Goal: Information Seeking & Learning: Learn about a topic

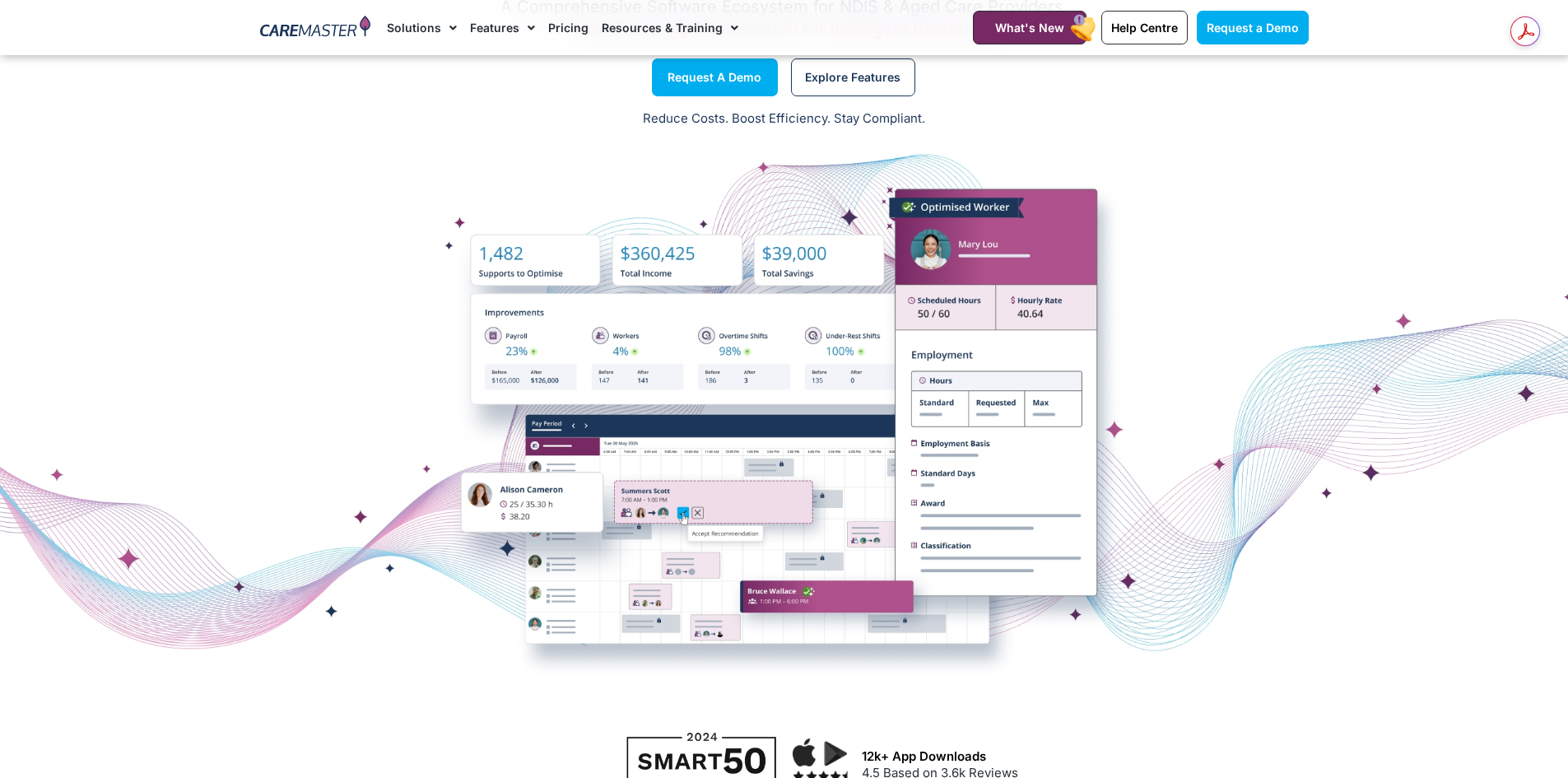
scroll to position [165, 0]
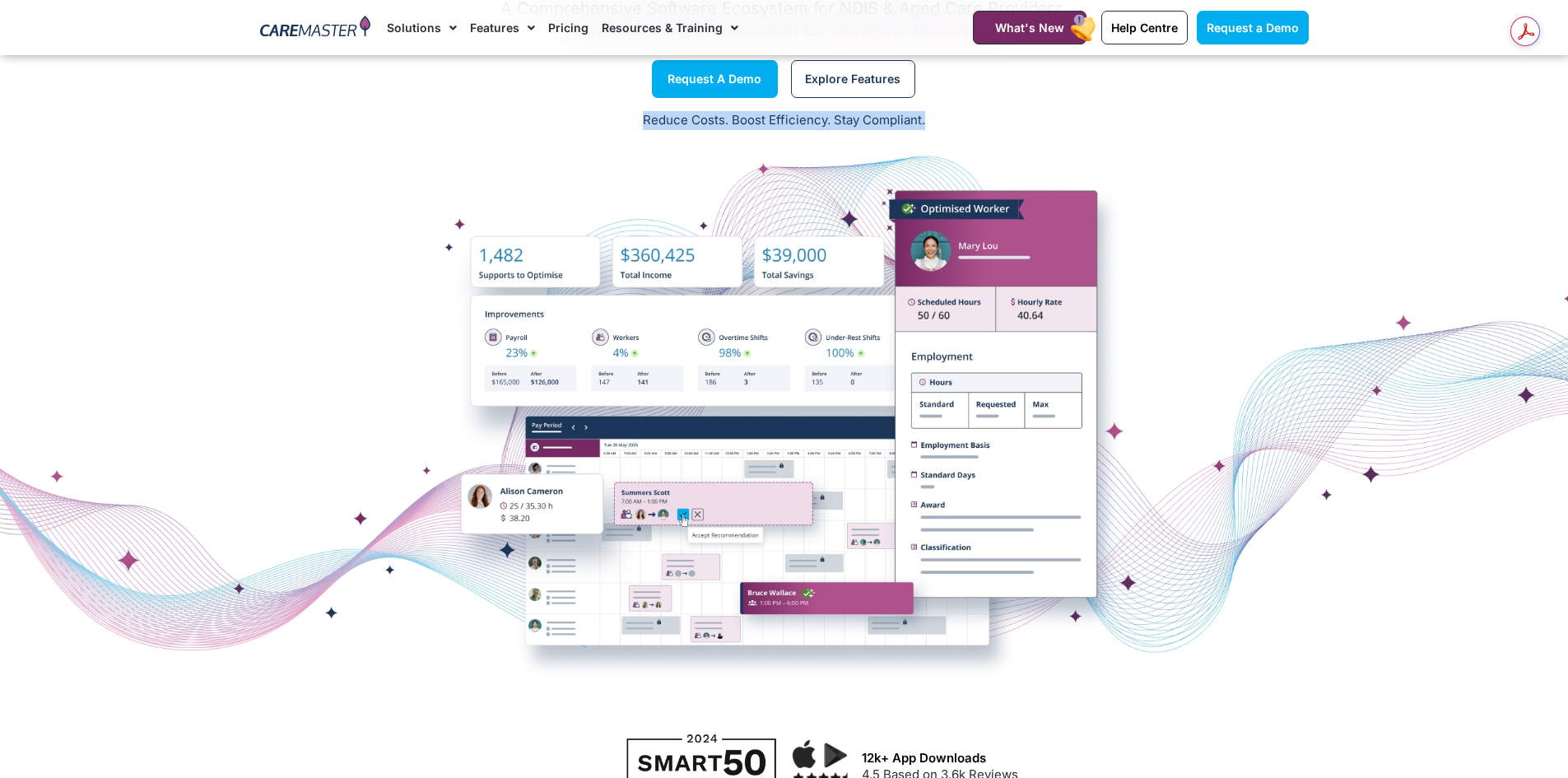
drag, startPoint x: 644, startPoint y: 120, endPoint x: 944, endPoint y: 125, distance: 300.0
click at [944, 125] on p "Reduce Costs. Boost Efficiency. Stay Compliant." at bounding box center [784, 120] width 1549 height 19
drag, startPoint x: 938, startPoint y: 119, endPoint x: 643, endPoint y: 125, distance: 295.1
click at [643, 125] on p "Reduce Costs. Boost Efficiency. Stay Compliant." at bounding box center [784, 120] width 1549 height 19
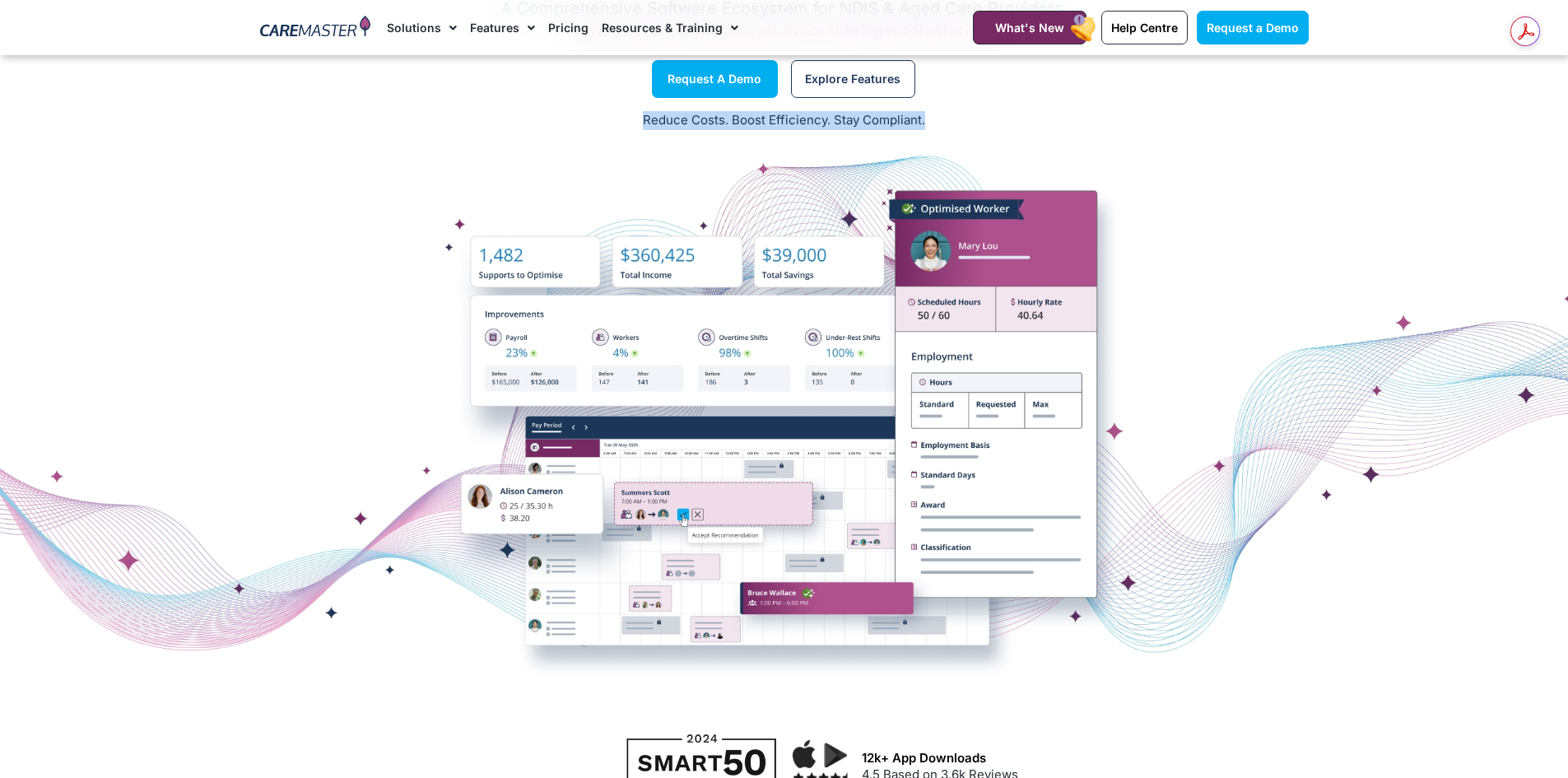
click at [643, 125] on p "Reduce Costs. Boost Efficiency. Stay Compliant." at bounding box center [784, 120] width 1549 height 19
drag, startPoint x: 643, startPoint y: 119, endPoint x: 945, endPoint y: 124, distance: 302.0
click at [945, 124] on p "Reduce Costs. Boost Efficiency. Stay Compliant." at bounding box center [784, 120] width 1549 height 19
drag, startPoint x: 934, startPoint y: 117, endPoint x: 617, endPoint y: 127, distance: 317.2
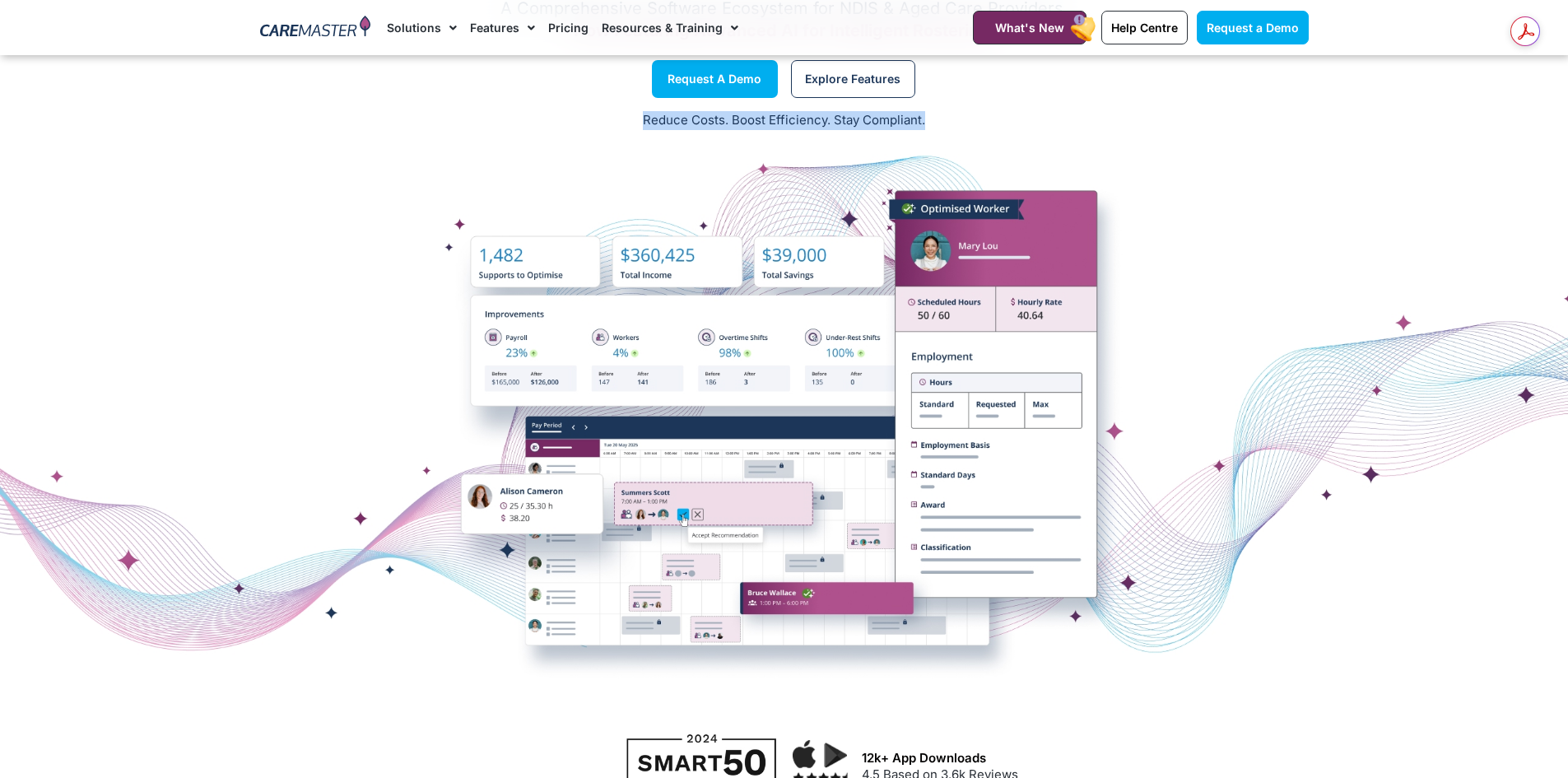
click at [617, 127] on p "Reduce Costs. Boost Efficiency. Stay Compliant." at bounding box center [784, 120] width 1549 height 19
click at [647, 124] on p "Reduce Costs. Boost Efficiency. Stay Compliant." at bounding box center [784, 120] width 1549 height 19
drag, startPoint x: 641, startPoint y: 123, endPoint x: 938, endPoint y: 130, distance: 297.1
click at [938, 130] on div "Reduce Costs. Boost Efficiency. Stay Compliant." at bounding box center [784, 121] width 1568 height 41
click at [932, 124] on p "Reduce Costs. Boost Efficiency. Stay Compliant." at bounding box center [784, 120] width 1549 height 19
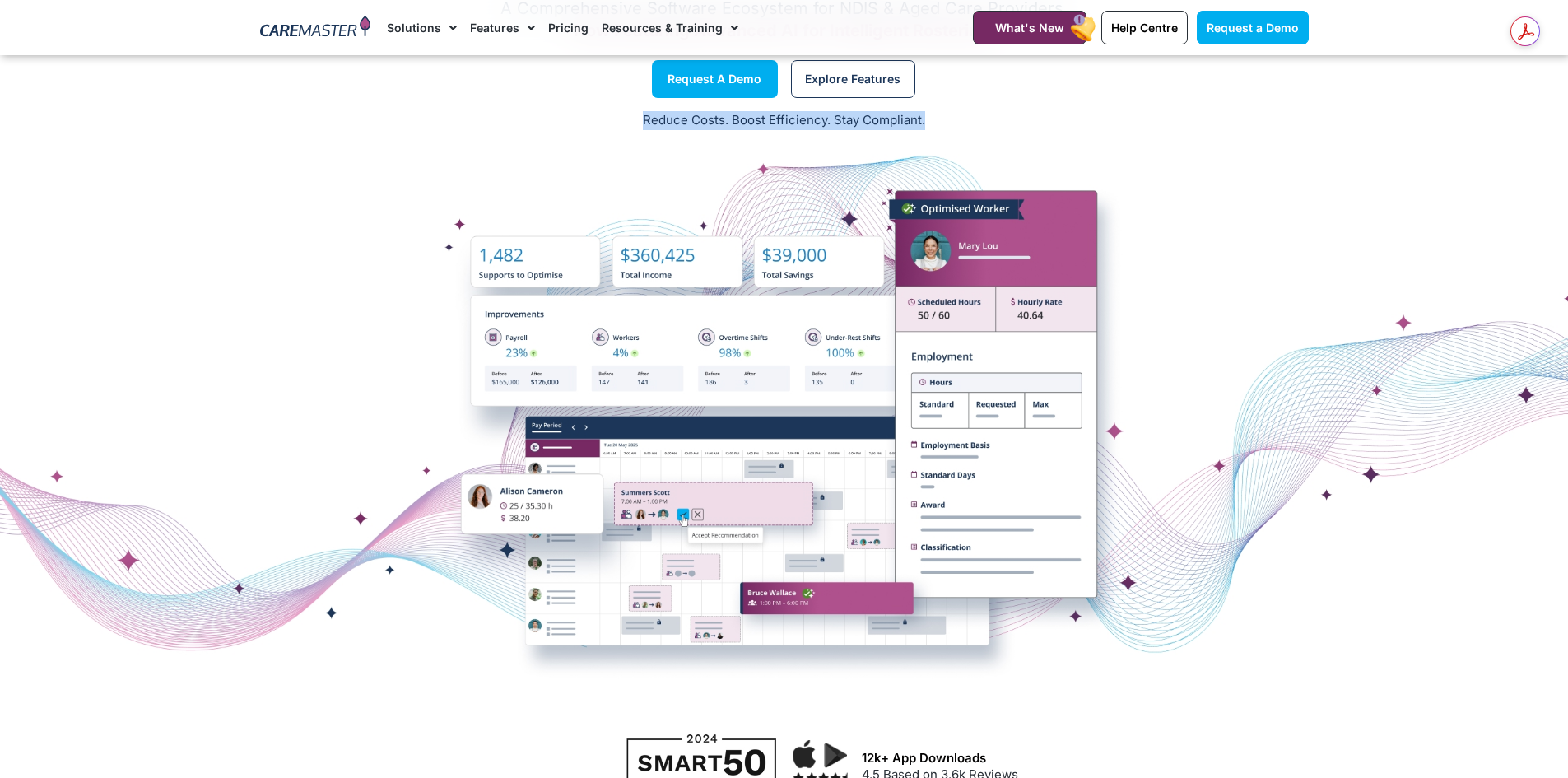
drag, startPoint x: 937, startPoint y: 121, endPoint x: 641, endPoint y: 119, distance: 296.0
click at [641, 119] on p "Reduce Costs. Boost Efficiency. Stay Compliant." at bounding box center [784, 120] width 1549 height 19
drag, startPoint x: 601, startPoint y: 118, endPoint x: 550, endPoint y: 145, distance: 57.7
click at [550, 145] on div "Care Management Software Solutions A Comprehensive Software Ecosystem for NDIS …" at bounding box center [784, 315] width 1568 height 805
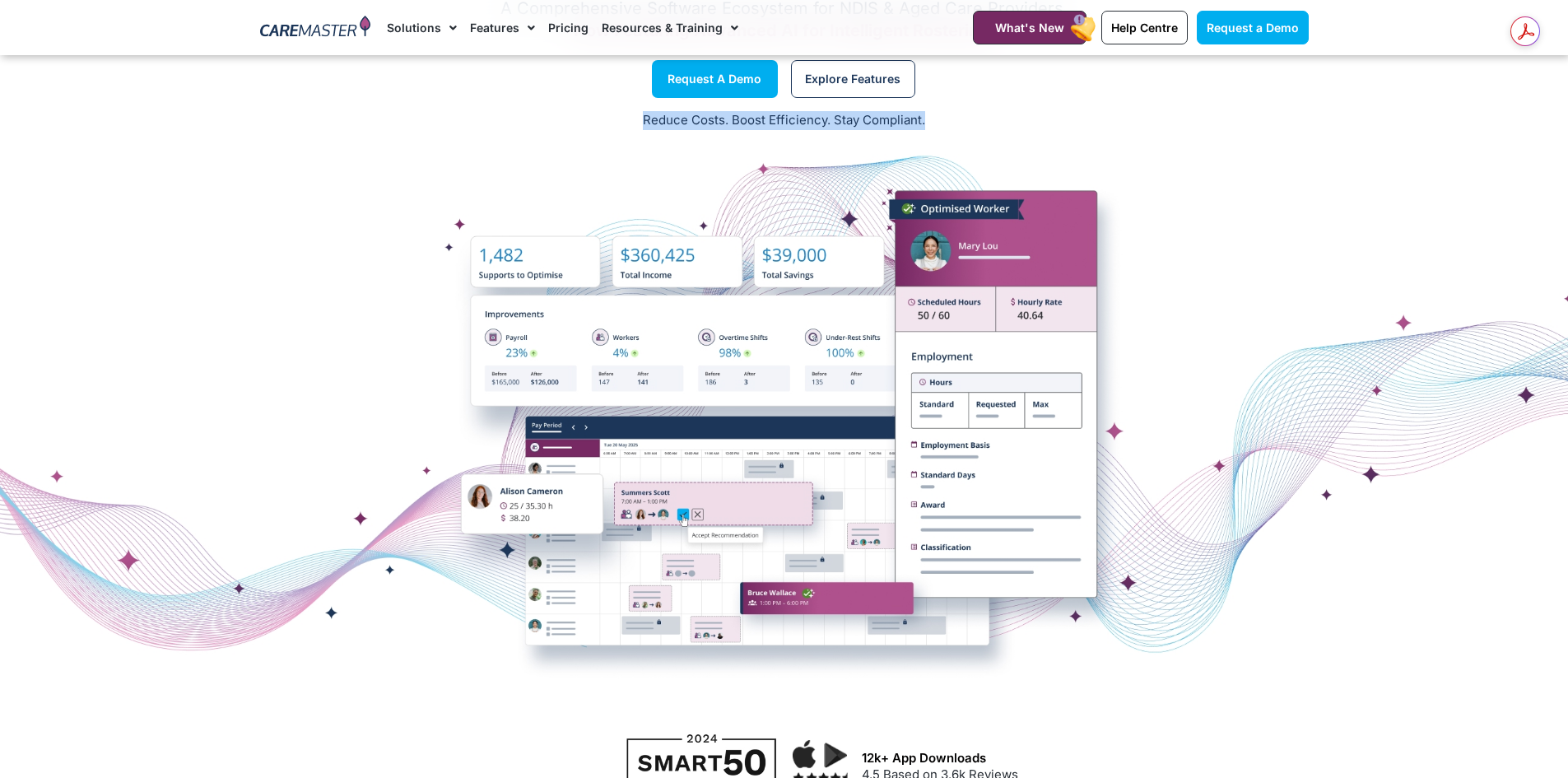
click at [537, 142] on div at bounding box center [784, 430] width 1568 height 576
drag, startPoint x: 422, startPoint y: 121, endPoint x: 828, endPoint y: 183, distance: 410.7
click at [828, 183] on div "Care Management Software Solutions A Comprehensive Software Ecosystem for NDIS …" at bounding box center [784, 315] width 1568 height 805
click at [920, 131] on div "Reduce Costs. Boost Efficiency. Stay Compliant." at bounding box center [784, 121] width 1568 height 41
drag, startPoint x: 935, startPoint y: 121, endPoint x: 564, endPoint y: 111, distance: 371.1
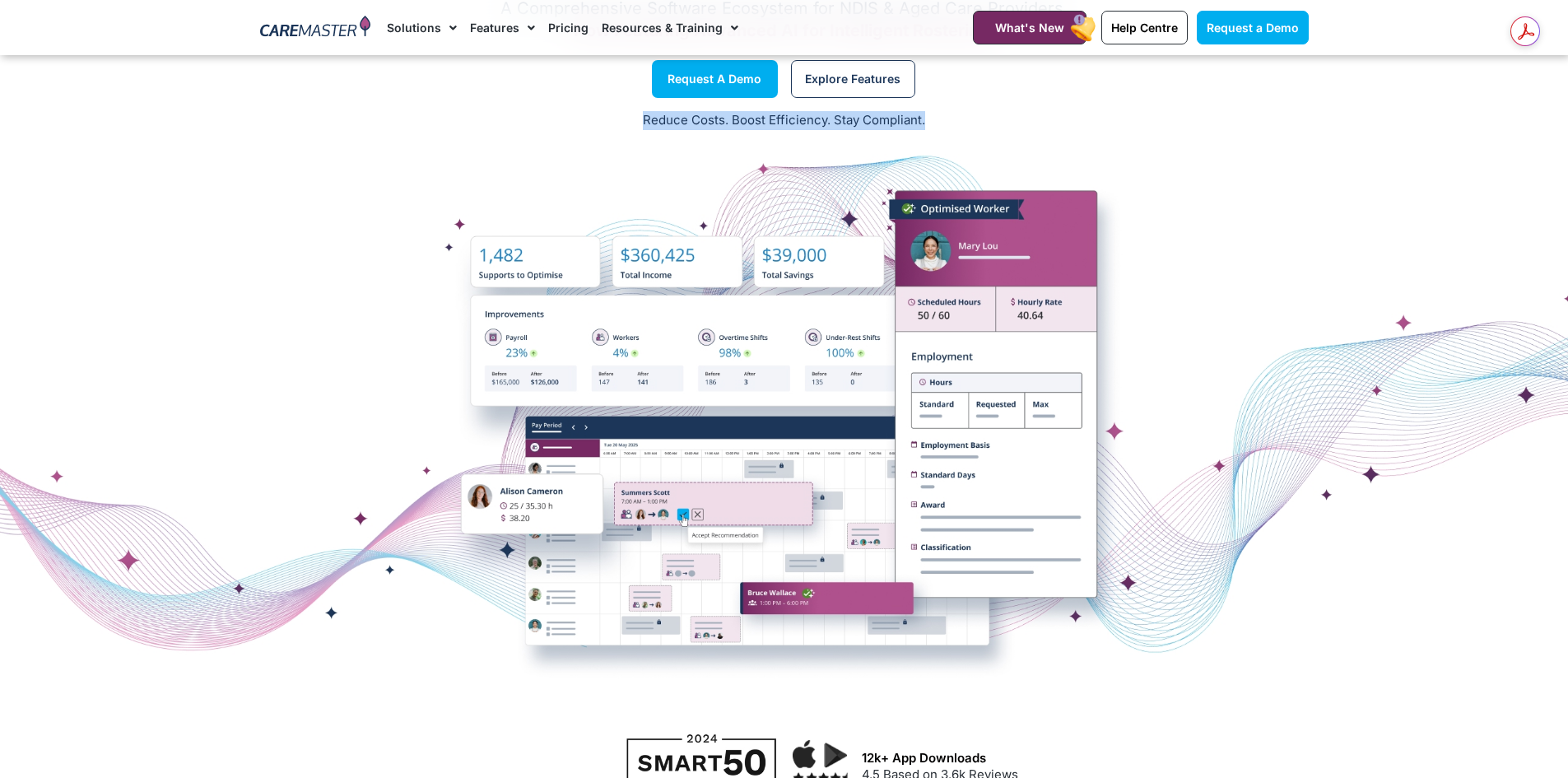
click at [564, 111] on p "Reduce Costs. Boost Efficiency. Stay Compliant." at bounding box center [784, 120] width 1549 height 19
click at [560, 115] on p "Reduce Costs. Boost Efficiency. Stay Compliant." at bounding box center [784, 120] width 1549 height 19
drag, startPoint x: 367, startPoint y: 93, endPoint x: 970, endPoint y: 114, distance: 603.4
click at [1007, 131] on div "Care Management Software Solutions A Comprehensive Software Ecosystem for NDIS …" at bounding box center [784, 315] width 1568 height 805
click at [970, 114] on p "Reduce Costs. Boost Efficiency. Stay Compliant." at bounding box center [784, 120] width 1549 height 19
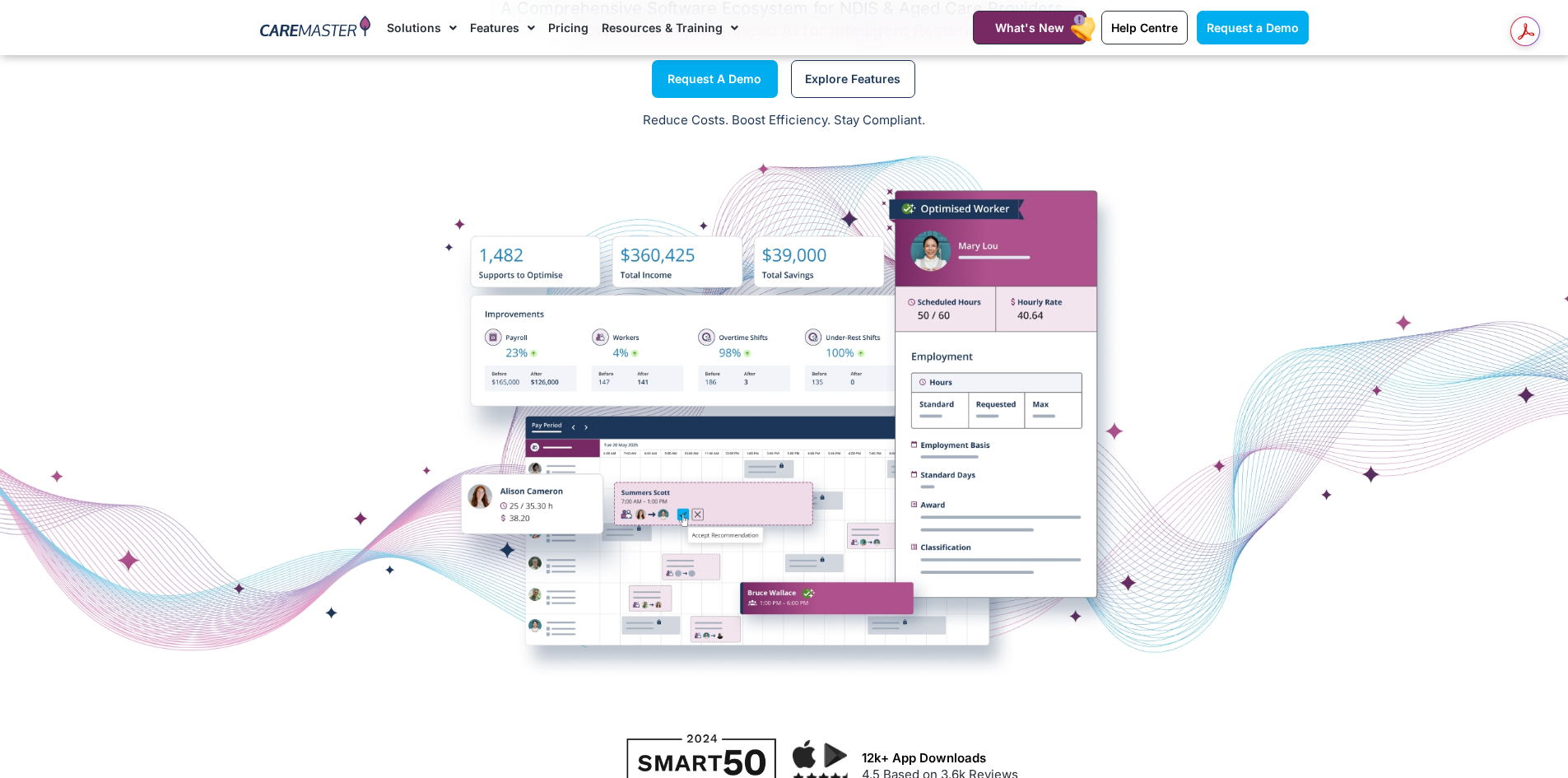
click at [975, 114] on p "Reduce Costs. Boost Efficiency. Stay Compliant." at bounding box center [784, 120] width 1549 height 19
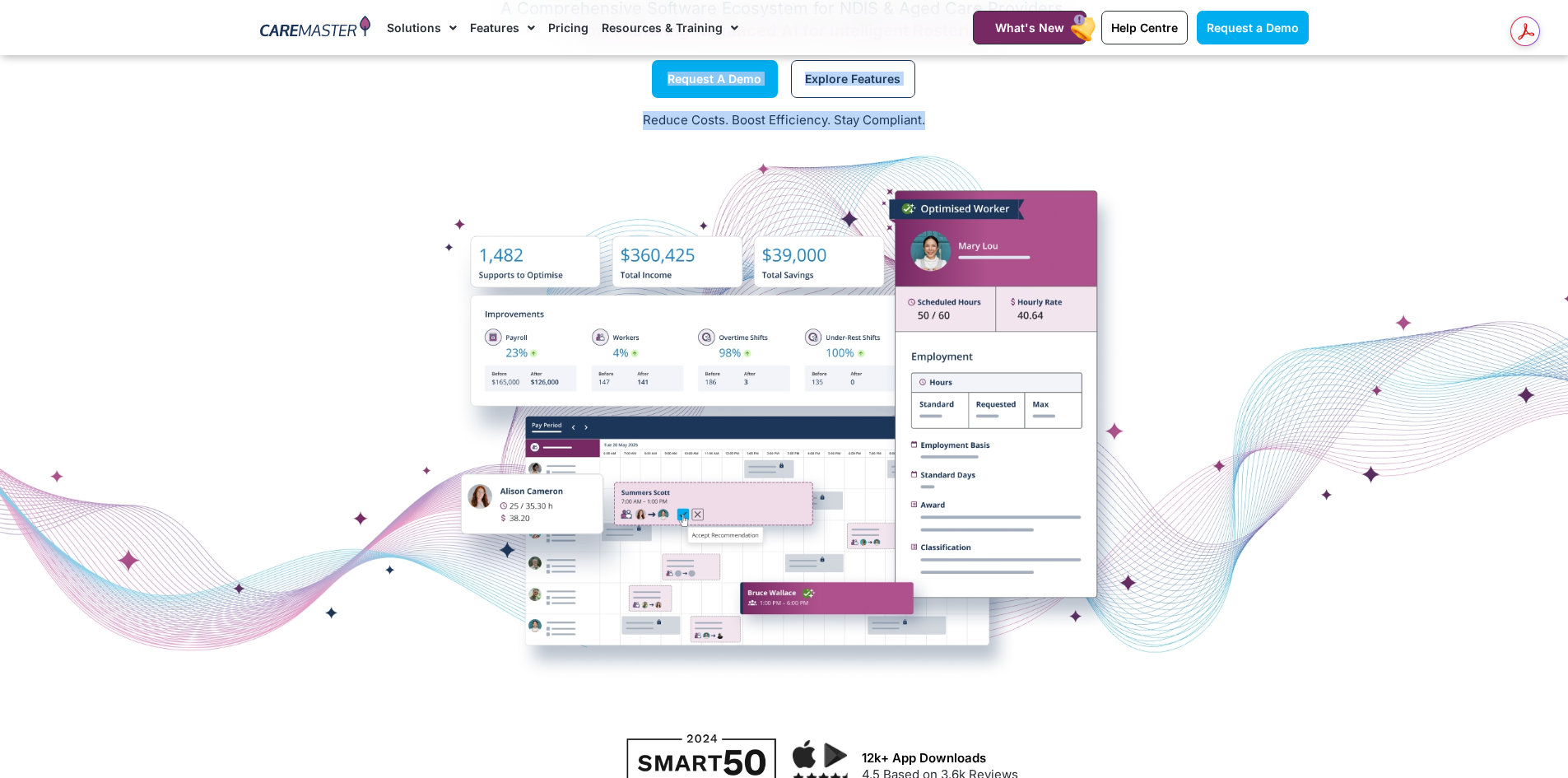
drag, startPoint x: 975, startPoint y: 116, endPoint x: 553, endPoint y: 112, distance: 422.0
click at [550, 109] on div "Reduce Costs. Boost Efficiency. Stay Compliant." at bounding box center [784, 121] width 1568 height 41
click at [517, 127] on p "Reduce Costs. Boost Efficiency. Stay Compliant." at bounding box center [784, 120] width 1549 height 19
drag, startPoint x: 590, startPoint y: 117, endPoint x: 1031, endPoint y: 136, distance: 441.4
click at [1036, 132] on div "Reduce Costs. Boost Efficiency. Stay Compliant." at bounding box center [784, 121] width 1568 height 41
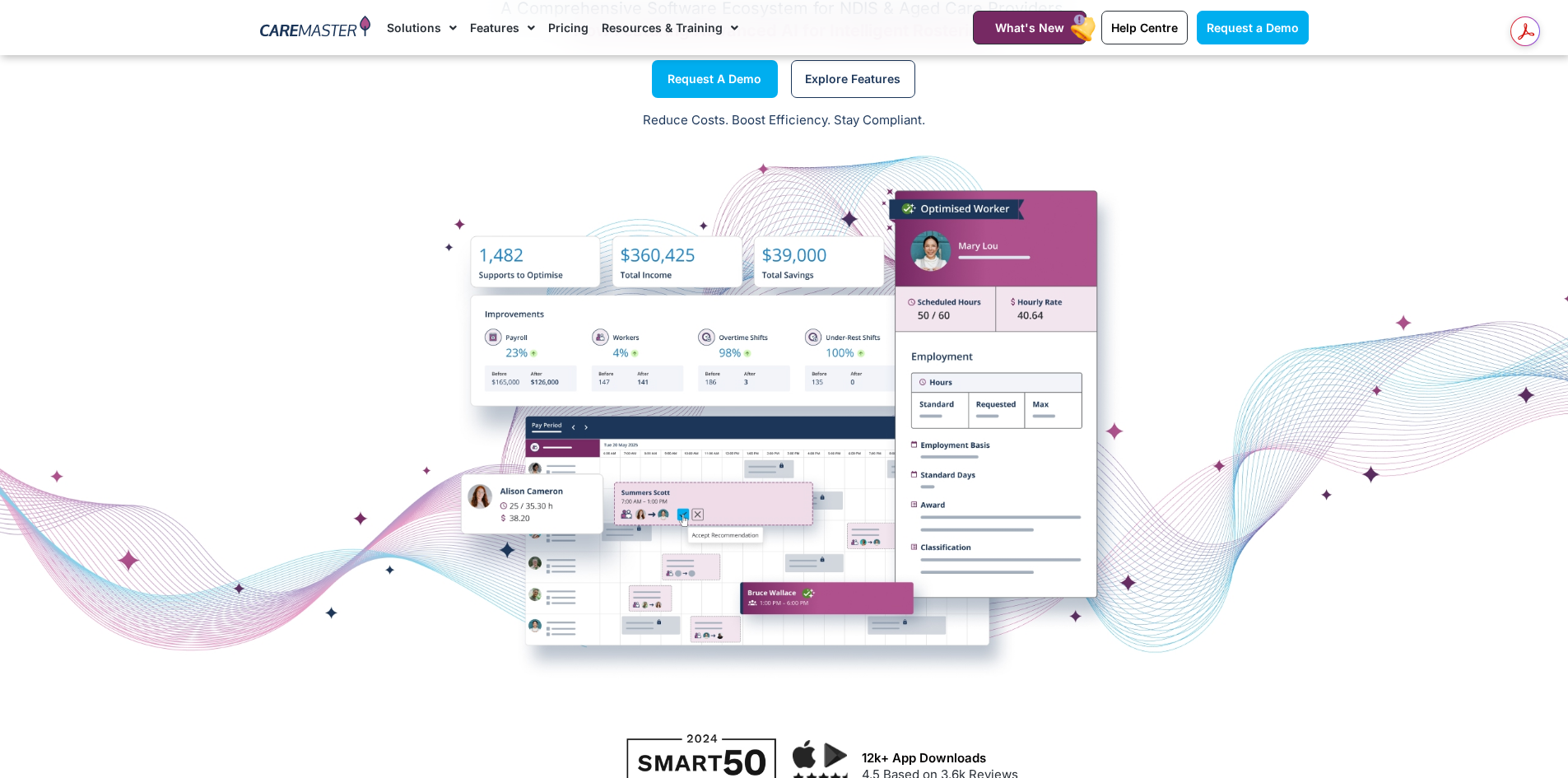
click at [749, 158] on div at bounding box center [784, 430] width 1568 height 576
drag, startPoint x: 972, startPoint y: 115, endPoint x: 430, endPoint y: 116, distance: 542.0
click at [430, 116] on p "Reduce Costs. Boost Efficiency. Stay Compliant." at bounding box center [784, 120] width 1549 height 19
click at [423, 117] on p "Reduce Costs. Boost Efficiency. Stay Compliant." at bounding box center [784, 120] width 1549 height 19
drag, startPoint x: 587, startPoint y: 125, endPoint x: 985, endPoint y: 144, distance: 398.5
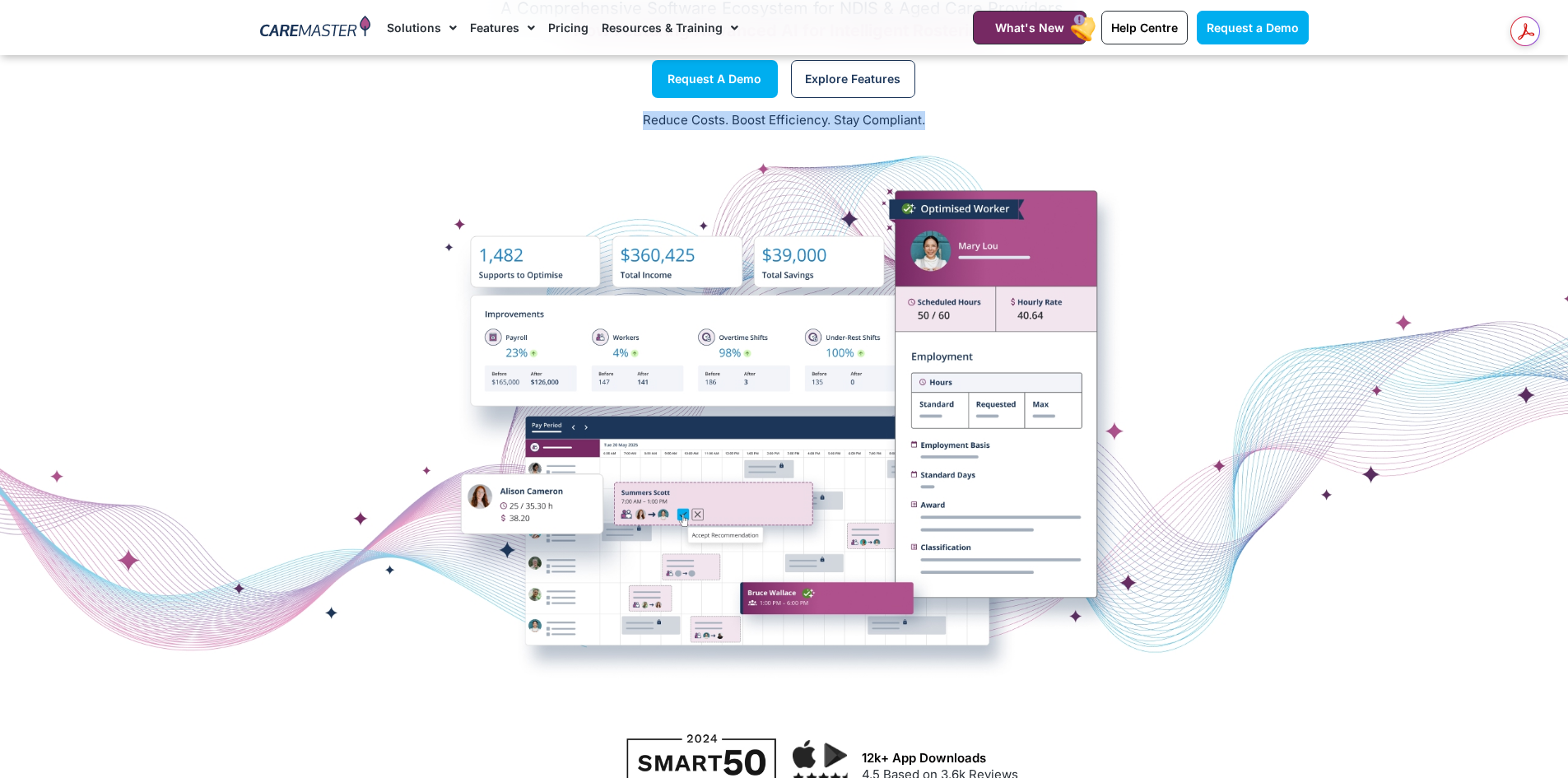
click at [985, 144] on div "Care Management Software Solutions A Comprehensive Software Ecosystem for NDIS …" at bounding box center [784, 315] width 1568 height 805
click at [980, 144] on div at bounding box center [784, 430] width 1568 height 576
drag, startPoint x: 960, startPoint y: 121, endPoint x: 648, endPoint y: 123, distance: 312.0
click at [648, 123] on p "Reduce Costs. Boost Efficiency. Stay Compliant." at bounding box center [784, 120] width 1549 height 19
click at [633, 123] on p "Reduce Costs. Boost Efficiency. Stay Compliant." at bounding box center [784, 120] width 1549 height 19
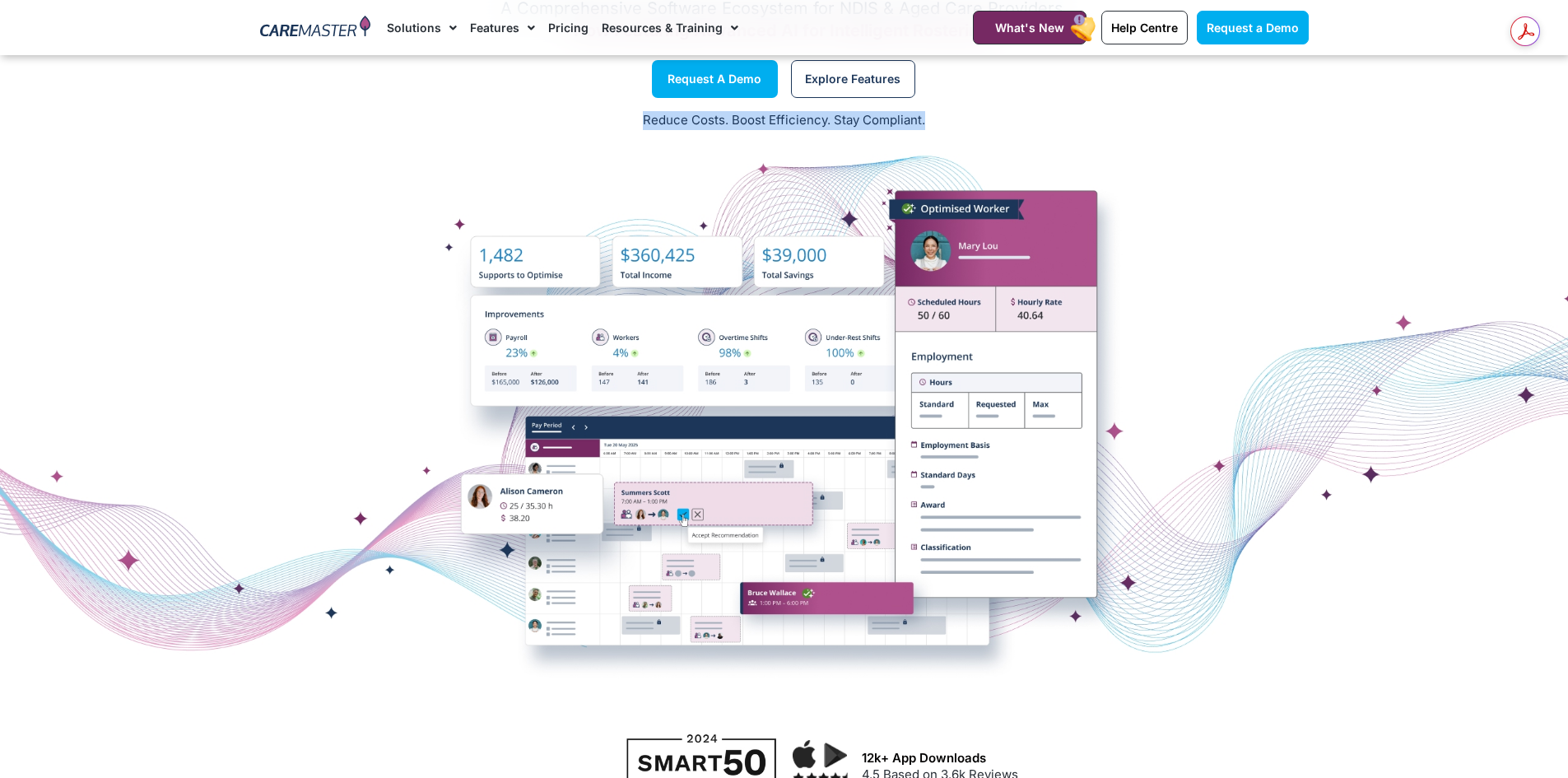
drag, startPoint x: 639, startPoint y: 119, endPoint x: 1017, endPoint y: 114, distance: 378.0
click at [1017, 114] on p "Reduce Costs. Boost Efficiency. Stay Compliant." at bounding box center [784, 120] width 1549 height 19
click at [998, 114] on p "Reduce Costs. Boost Efficiency. Stay Compliant." at bounding box center [784, 120] width 1549 height 19
drag, startPoint x: 937, startPoint y: 107, endPoint x: 962, endPoint y: 108, distance: 25.0
click at [952, 108] on div "Reduce Costs. Boost Efficiency. Stay Compliant." at bounding box center [784, 121] width 1568 height 41
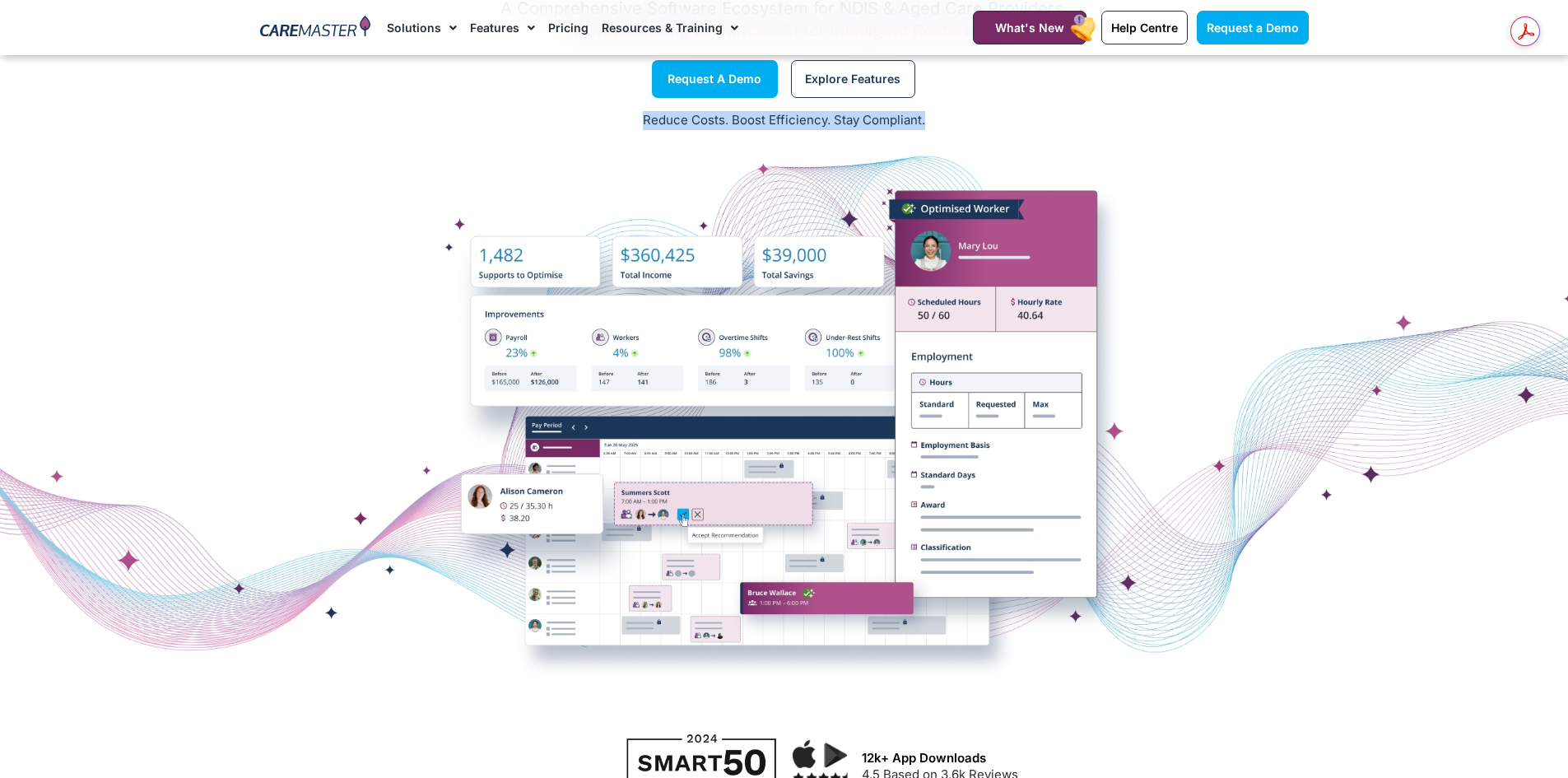
drag, startPoint x: 968, startPoint y: 114, endPoint x: 631, endPoint y: 119, distance: 337.0
click at [631, 119] on p "Reduce Costs. Boost Efficiency. Stay Compliant." at bounding box center [784, 120] width 1549 height 19
drag, startPoint x: 634, startPoint y: 119, endPoint x: 946, endPoint y: 118, distance: 312.0
click at [925, 117] on p "Reduce Costs. Boost Efficiency. Stay Compliant." at bounding box center [784, 120] width 1549 height 19
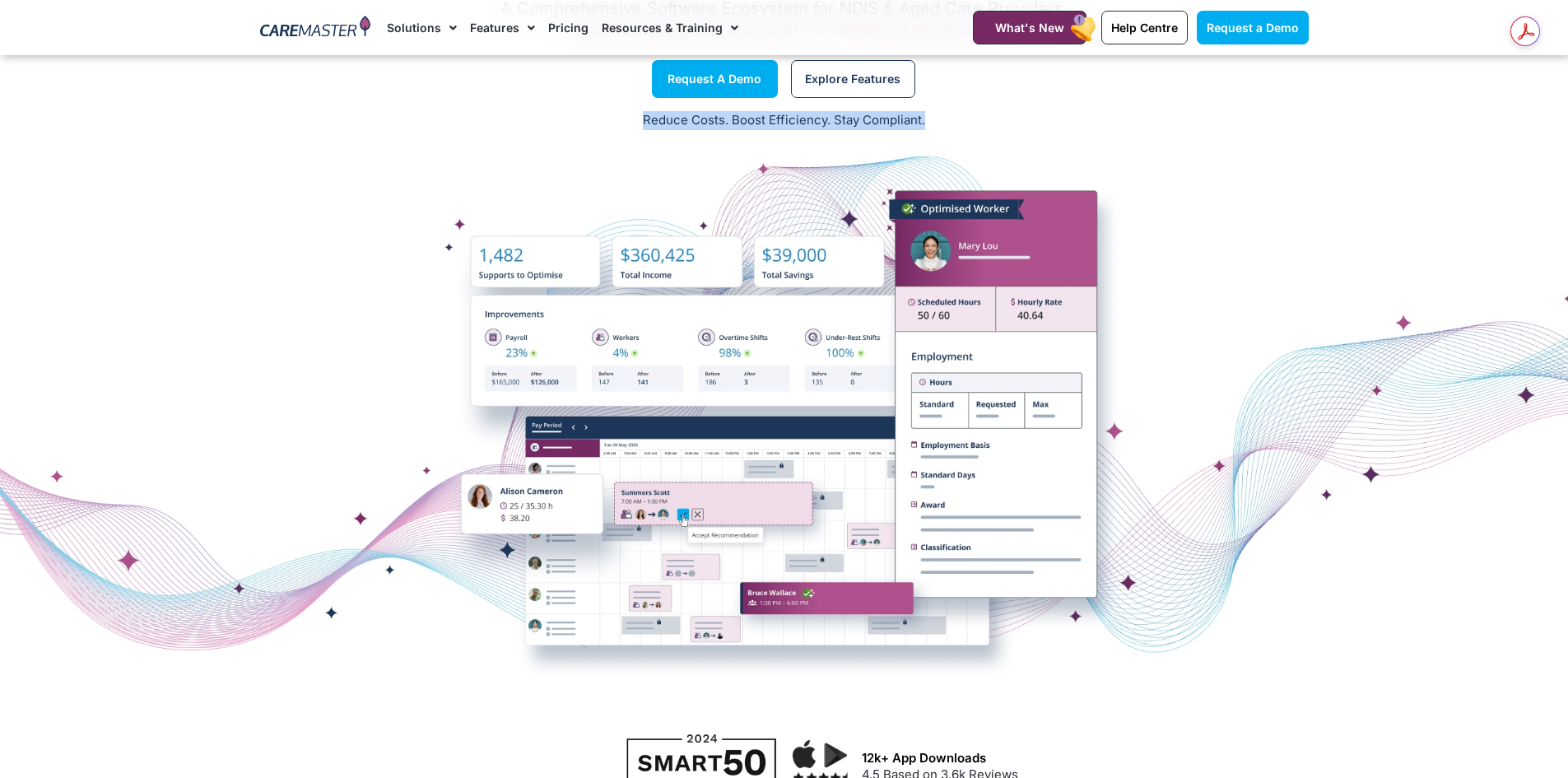
click at [946, 118] on p "Reduce Costs. Boost Efficiency. Stay Compliant." at bounding box center [784, 120] width 1549 height 19
drag, startPoint x: 962, startPoint y: 118, endPoint x: 593, endPoint y: 122, distance: 369.0
click at [593, 122] on p "Reduce Costs. Boost Efficiency. Stay Compliant." at bounding box center [784, 120] width 1549 height 19
click at [595, 122] on p "Reduce Costs. Boost Efficiency. Stay Compliant." at bounding box center [784, 120] width 1549 height 19
drag, startPoint x: 1021, startPoint y: 120, endPoint x: 597, endPoint y: 129, distance: 424.1
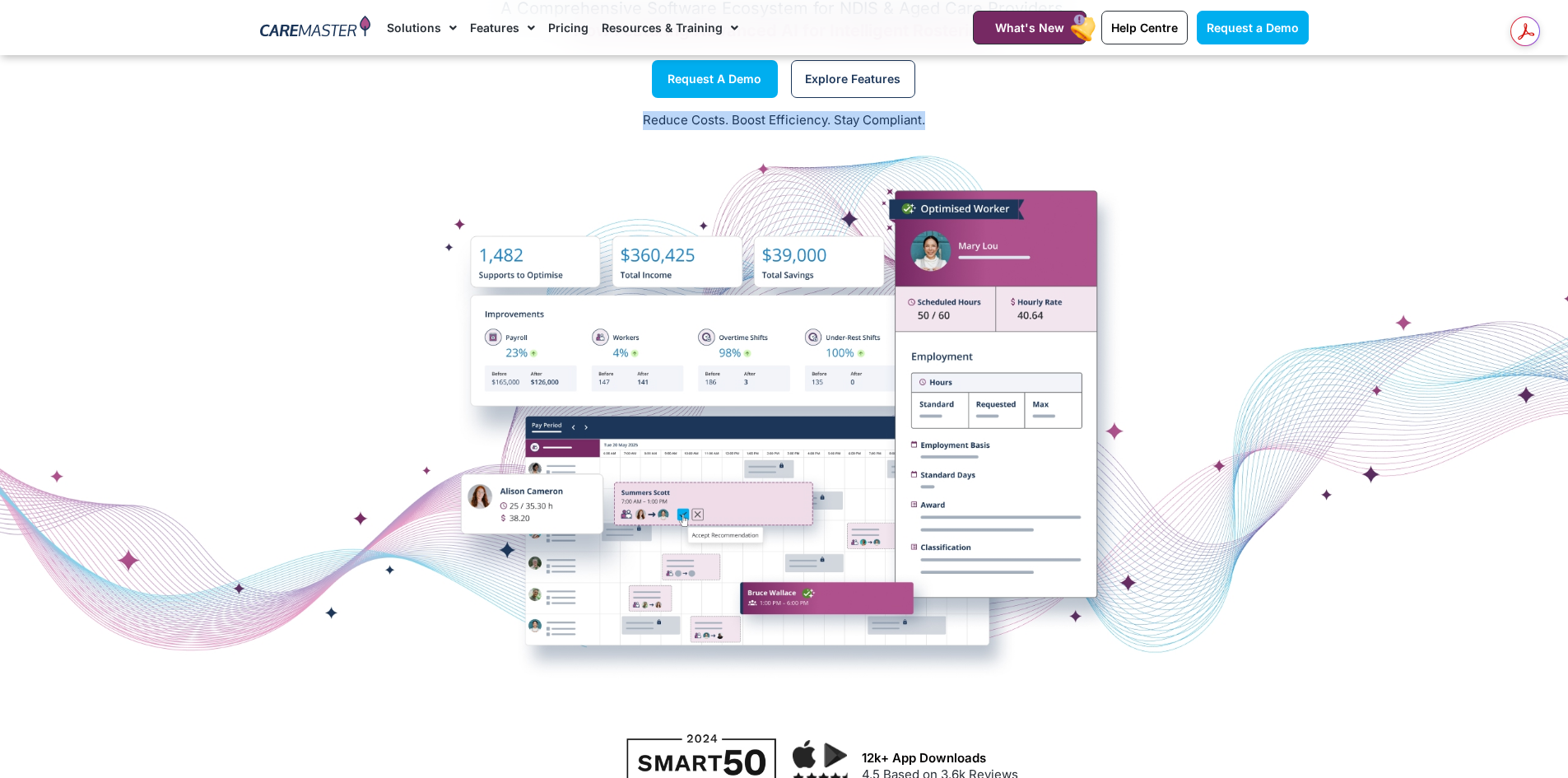
click at [597, 129] on p "Reduce Costs. Boost Efficiency. Stay Compliant." at bounding box center [784, 120] width 1549 height 19
drag, startPoint x: 1006, startPoint y: 110, endPoint x: 595, endPoint y: 123, distance: 411.2
click at [595, 123] on p "Reduce Costs. Boost Efficiency. Stay Compliant." at bounding box center [784, 120] width 1549 height 19
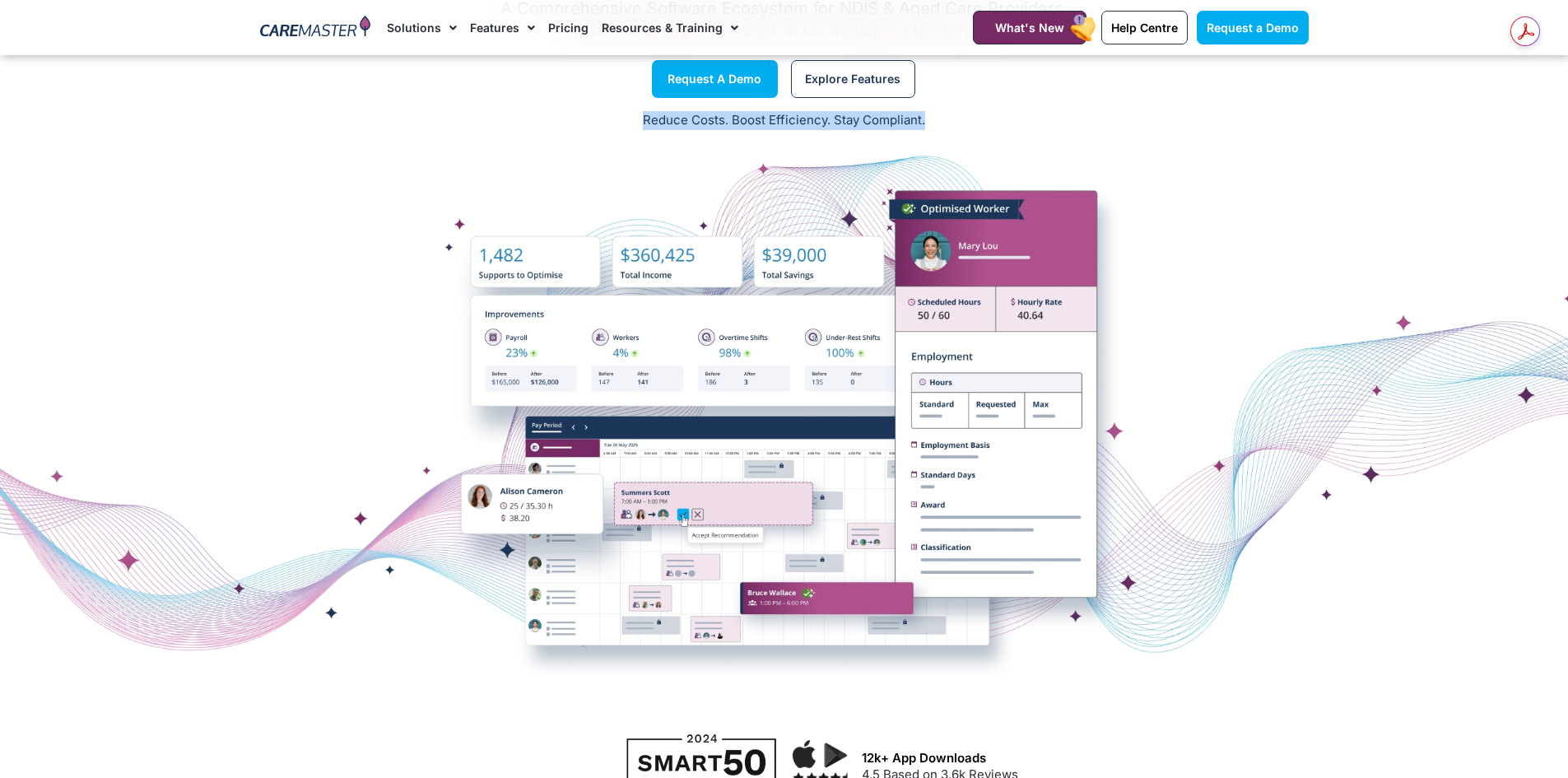
drag, startPoint x: 968, startPoint y: 118, endPoint x: 572, endPoint y: 126, distance: 396.1
click at [565, 126] on p "Reduce Costs. Boost Efficiency. Stay Compliant." at bounding box center [784, 120] width 1549 height 19
click at [594, 127] on p "Reduce Costs. Boost Efficiency. Stay Compliant." at bounding box center [784, 120] width 1549 height 19
drag, startPoint x: 993, startPoint y: 118, endPoint x: 519, endPoint y: 136, distance: 474.3
click at [519, 136] on div "Reduce Costs. Boost Efficiency. Stay Compliant." at bounding box center [784, 121] width 1568 height 41
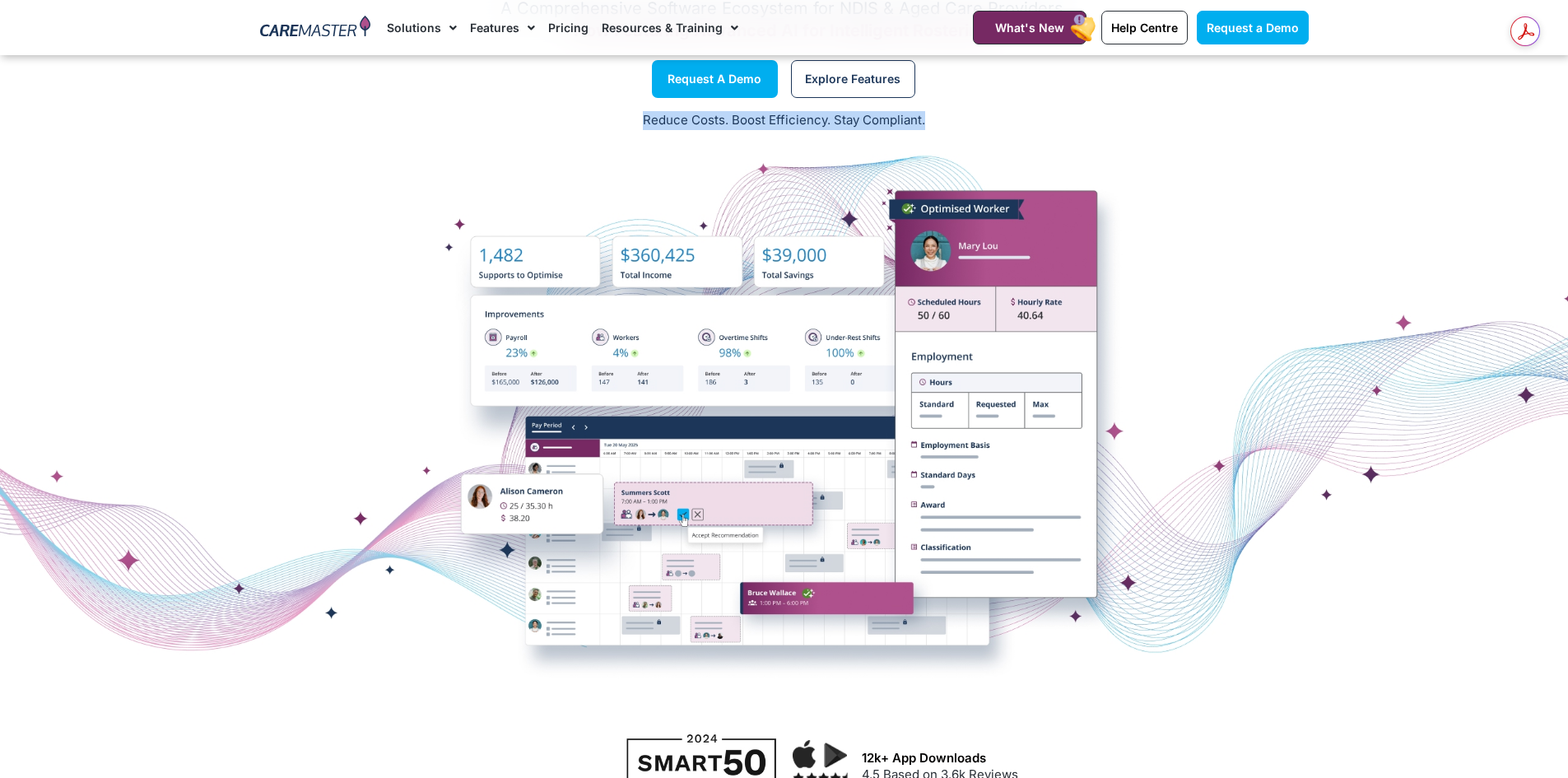
click at [519, 136] on div "Reduce Costs. Boost Efficiency. Stay Compliant." at bounding box center [784, 121] width 1568 height 41
drag, startPoint x: 1009, startPoint y: 121, endPoint x: 511, endPoint y: 124, distance: 498.0
click at [511, 124] on div "Reduce Costs. Boost Efficiency. Stay Compliant." at bounding box center [784, 121] width 1568 height 41
click at [606, 122] on p "Reduce Costs. Boost Efficiency. Stay Compliant." at bounding box center [784, 120] width 1549 height 19
drag, startPoint x: 942, startPoint y: 117, endPoint x: 466, endPoint y: 124, distance: 476.1
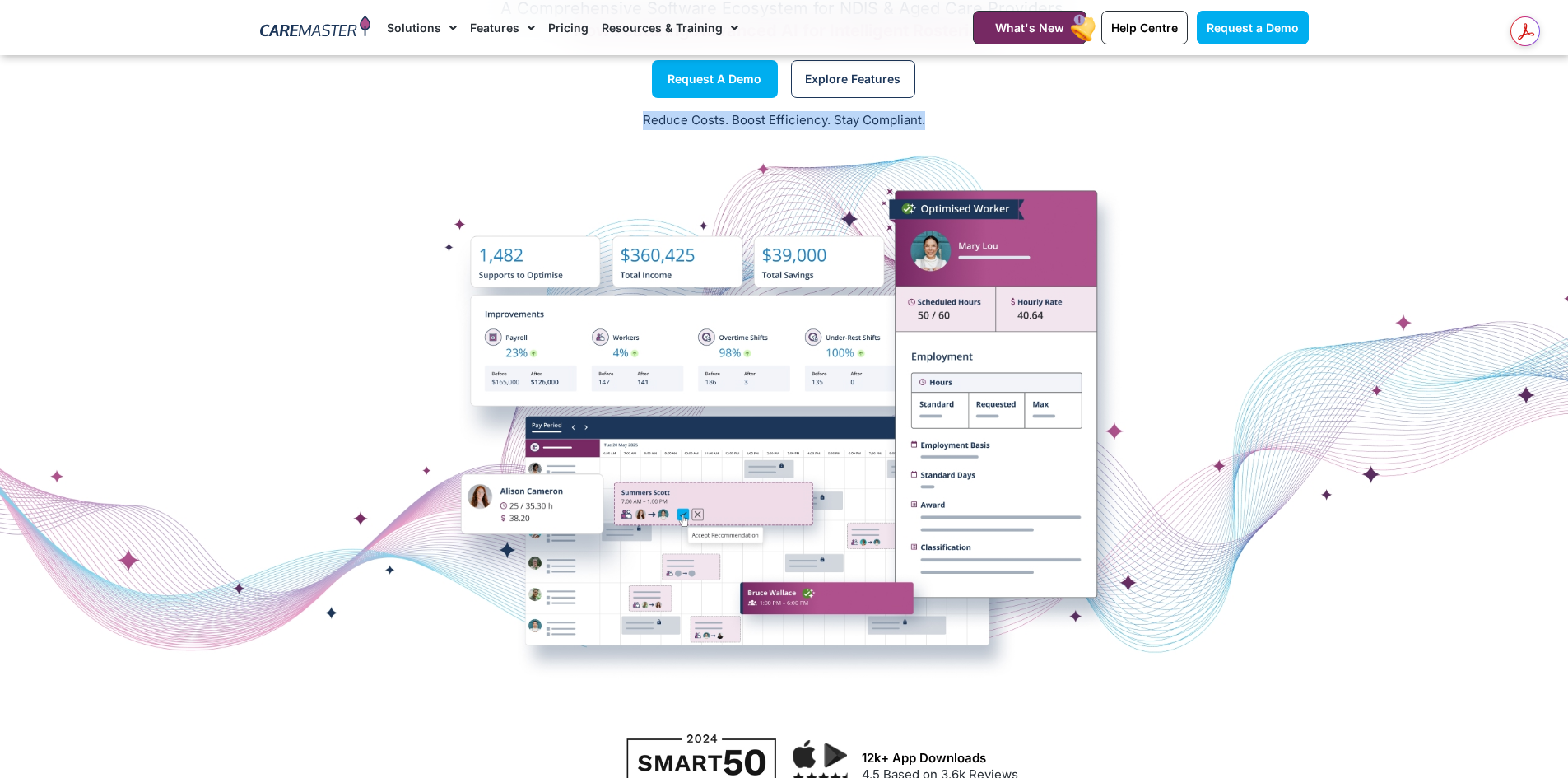
click at [466, 124] on p "Reduce Costs. Boost Efficiency. Stay Compliant." at bounding box center [784, 120] width 1549 height 19
drag, startPoint x: 931, startPoint y: 119, endPoint x: 537, endPoint y: 129, distance: 394.1
click at [537, 129] on p "Reduce Costs. Boost Efficiency. Stay Compliant." at bounding box center [784, 120] width 1549 height 19
click at [567, 130] on div "Reduce Costs. Boost Efficiency. Stay Compliant." at bounding box center [784, 121] width 1568 height 41
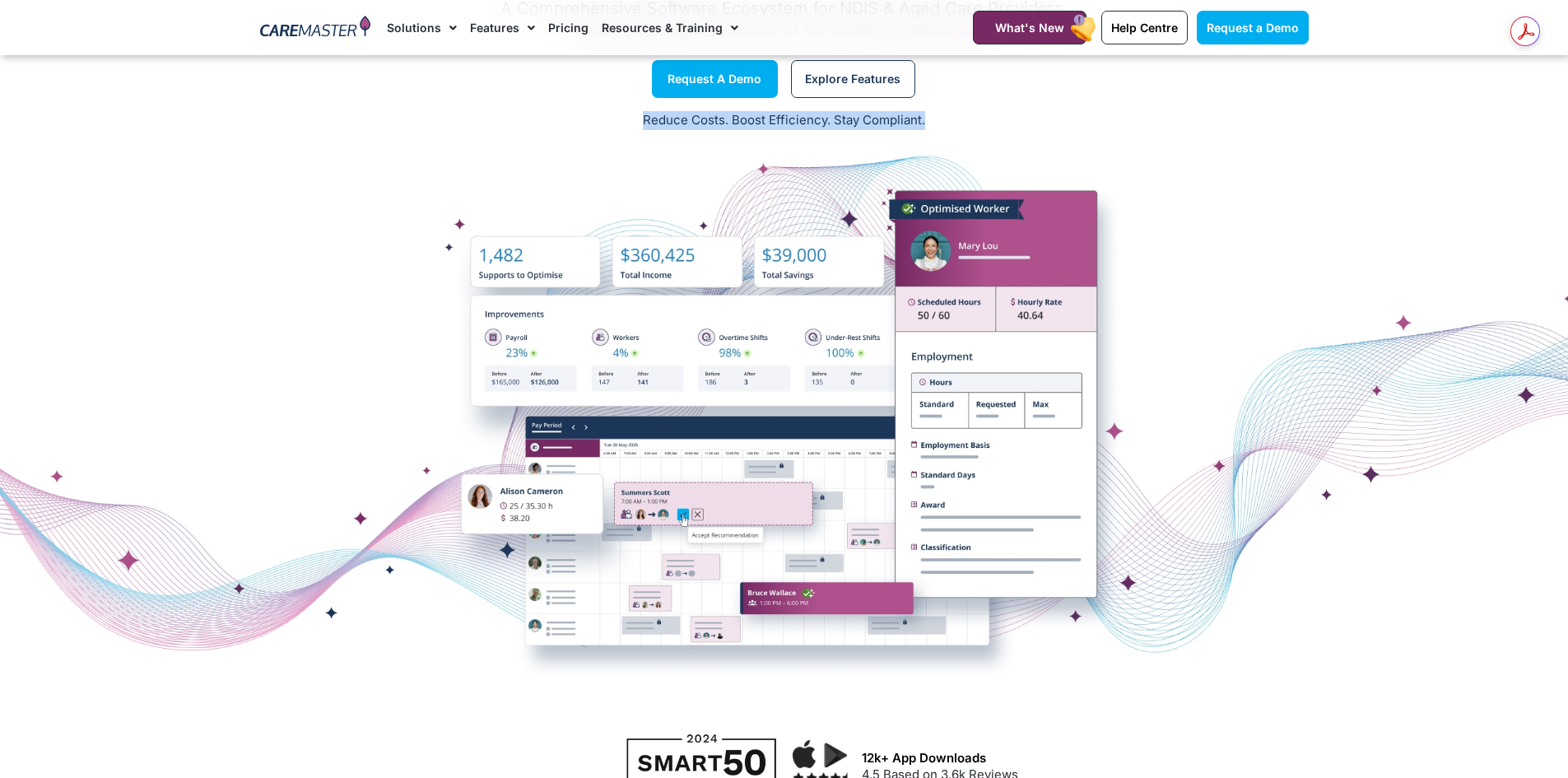
drag, startPoint x: 950, startPoint y: 111, endPoint x: 629, endPoint y: 110, distance: 321.0
click at [629, 111] on p "Reduce Costs. Boost Efficiency. Stay Compliant." at bounding box center [784, 120] width 1549 height 19
click at [1003, 118] on p "Reduce Costs. Boost Efficiency. Stay Compliant." at bounding box center [784, 120] width 1549 height 19
drag, startPoint x: 963, startPoint y: 114, endPoint x: 588, endPoint y: 132, distance: 375.4
click at [588, 132] on div "Reduce Costs. Boost Efficiency. Stay Compliant." at bounding box center [784, 121] width 1568 height 41
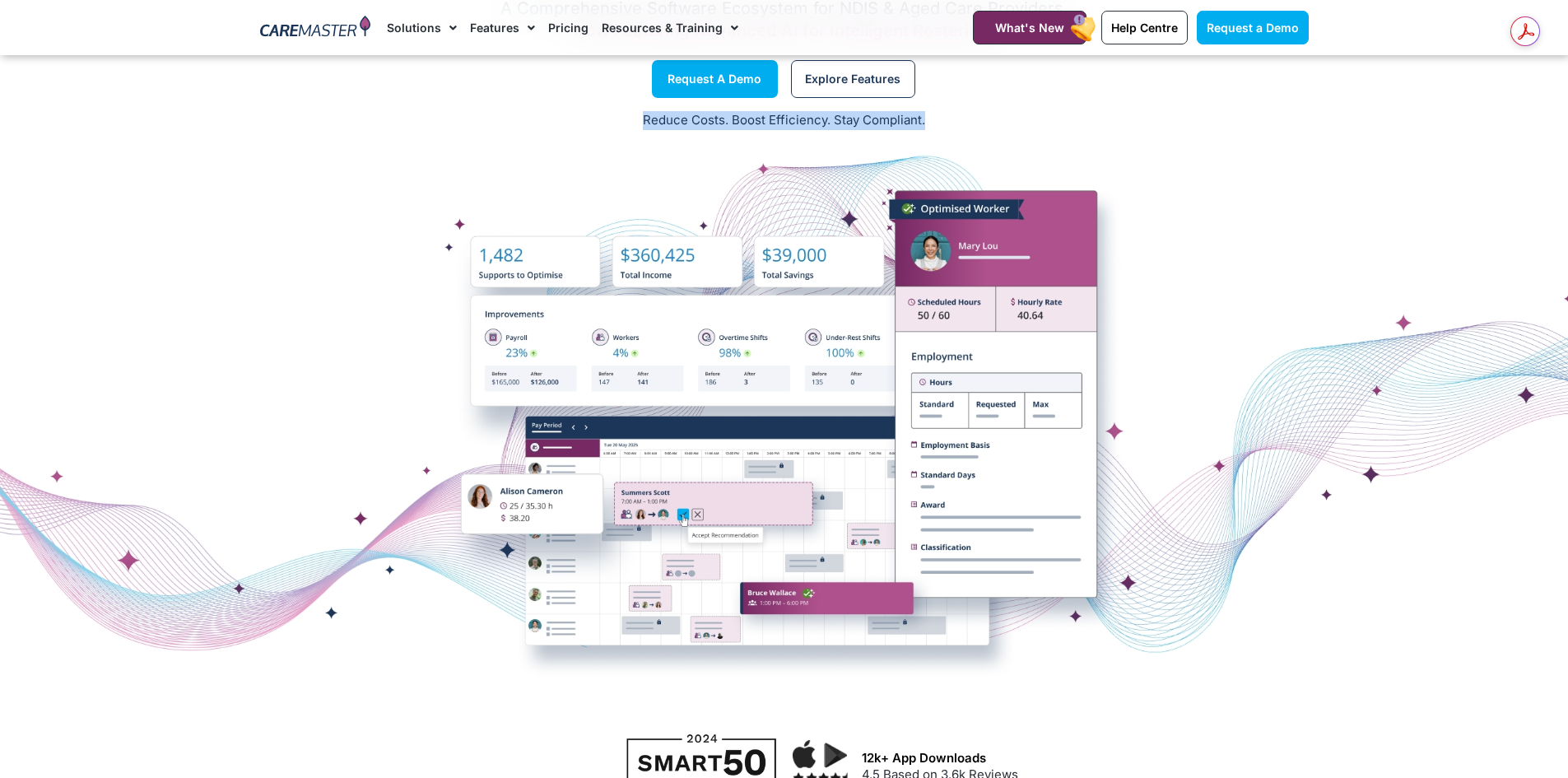
click at [588, 132] on div "Reduce Costs. Boost Efficiency. Stay Compliant." at bounding box center [784, 121] width 1568 height 41
drag, startPoint x: 716, startPoint y: 126, endPoint x: 1037, endPoint y: 114, distance: 321.2
click at [1037, 114] on p "Reduce Costs. Boost Efficiency. Stay Compliant." at bounding box center [784, 120] width 1549 height 19
click at [1036, 114] on p "Reduce Costs. Boost Efficiency. Stay Compliant." at bounding box center [784, 120] width 1549 height 19
drag, startPoint x: 977, startPoint y: 116, endPoint x: 563, endPoint y: 136, distance: 414.5
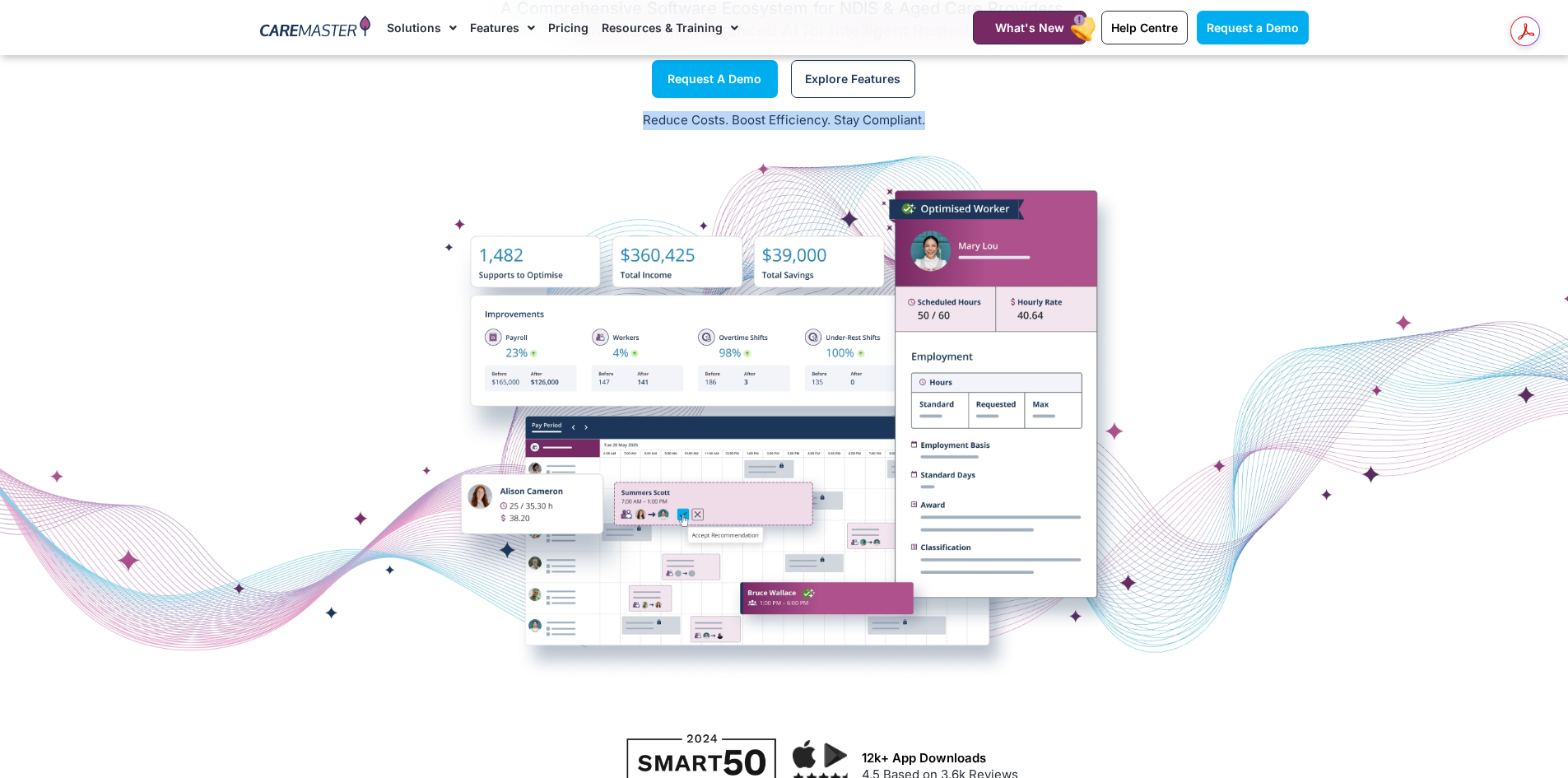
click at [563, 136] on div "Reduce Costs. Boost Efficiency. Stay Compliant." at bounding box center [784, 121] width 1568 height 41
drag, startPoint x: 601, startPoint y: 127, endPoint x: 1057, endPoint y: 128, distance: 456.0
click at [1057, 128] on p "Reduce Costs. Boost Efficiency. Stay Compliant." at bounding box center [784, 120] width 1549 height 19
click at [1056, 128] on p "Reduce Costs. Boost Efficiency. Stay Compliant." at bounding box center [784, 120] width 1549 height 19
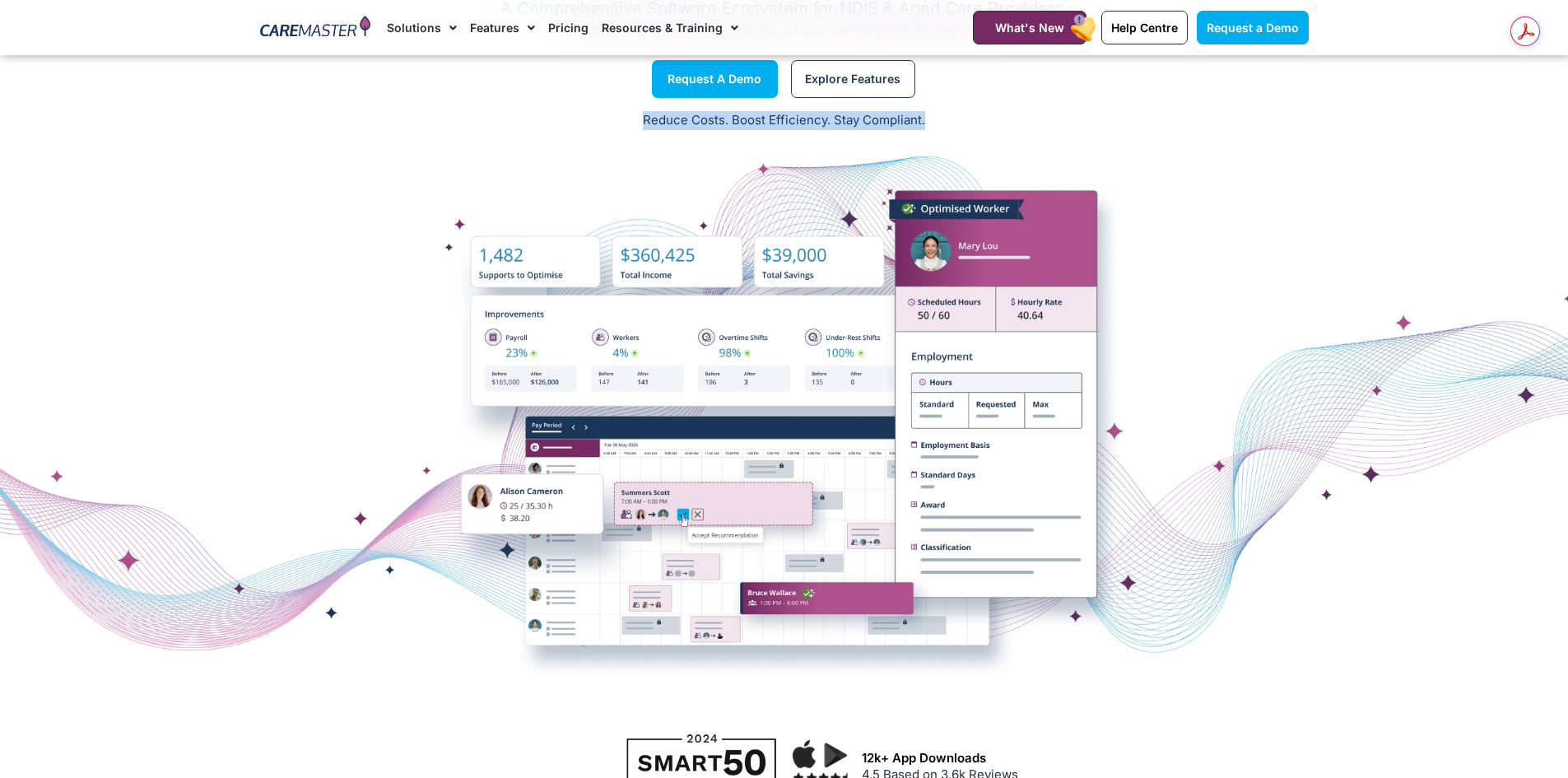
drag, startPoint x: 993, startPoint y: 120, endPoint x: 626, endPoint y: 132, distance: 367.2
click at [626, 132] on div "Reduce Costs. Boost Efficiency. Stay Compliant." at bounding box center [784, 121] width 1568 height 41
drag, startPoint x: 624, startPoint y: 122, endPoint x: 1042, endPoint y: 130, distance: 418.1
click at [1042, 130] on div "Reduce Costs. Boost Efficiency. Stay Compliant." at bounding box center [784, 121] width 1568 height 41
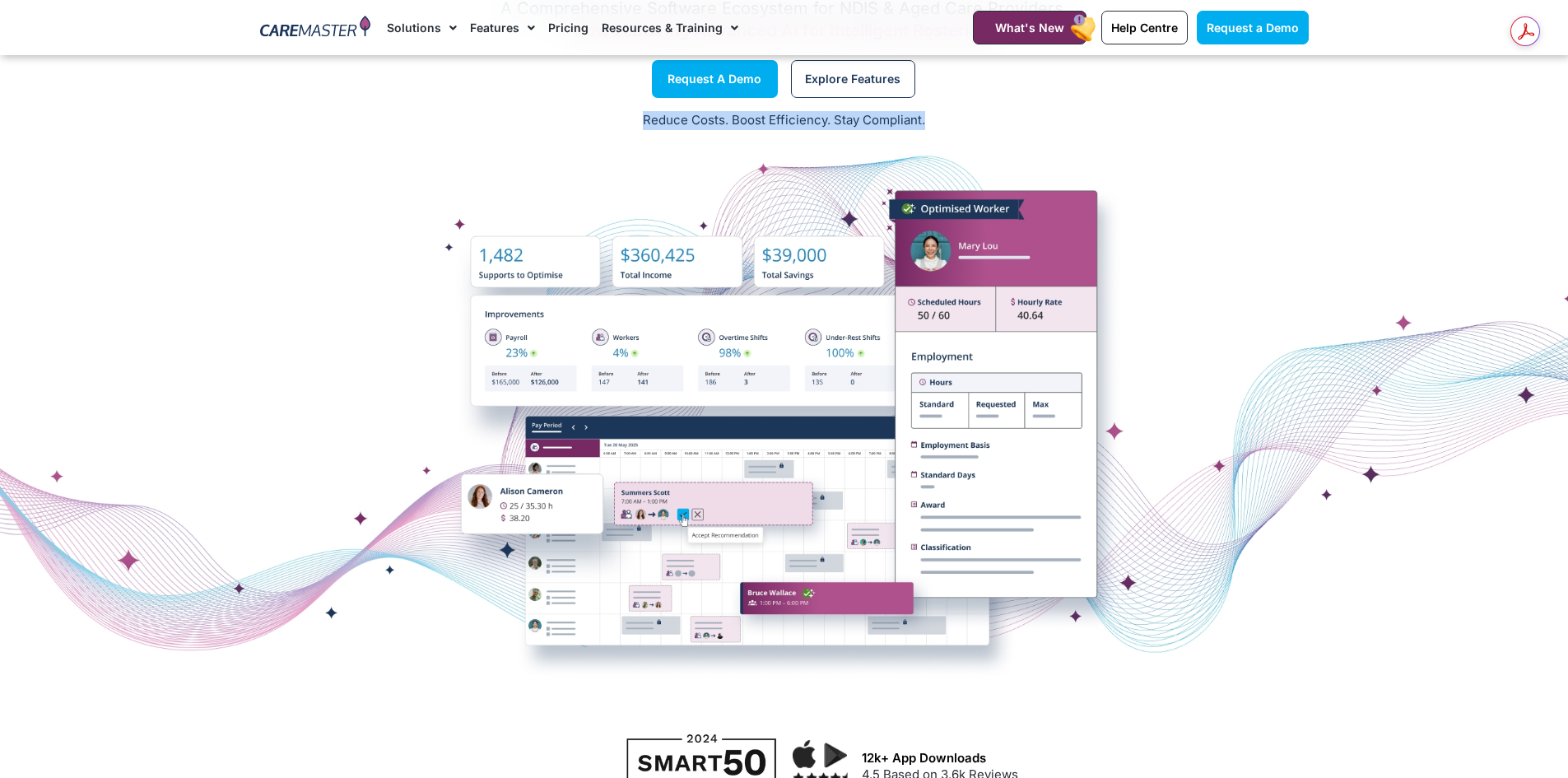
click at [1041, 130] on div "Reduce Costs. Boost Efficiency. Stay Compliant." at bounding box center [784, 121] width 1568 height 41
drag, startPoint x: 1044, startPoint y: 124, endPoint x: 558, endPoint y: 131, distance: 486.1
click at [558, 131] on div "Reduce Costs. Boost Efficiency. Stay Compliant." at bounding box center [784, 121] width 1568 height 41
drag, startPoint x: 624, startPoint y: 123, endPoint x: 959, endPoint y: 129, distance: 335.1
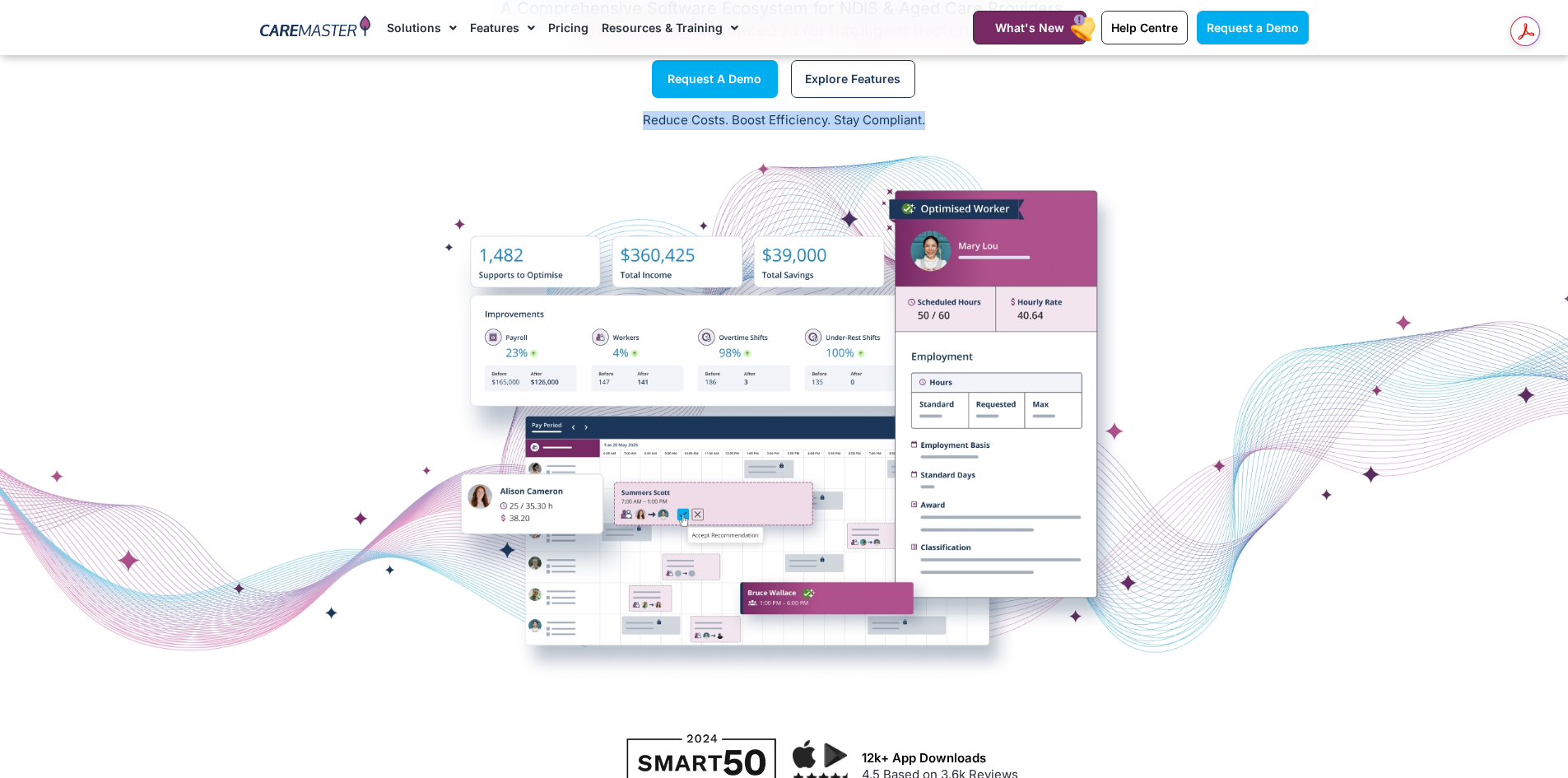
click at [953, 128] on p "Reduce Costs. Boost Efficiency. Stay Compliant." at bounding box center [784, 120] width 1549 height 19
click at [959, 129] on p "Reduce Costs. Boost Efficiency. Stay Compliant." at bounding box center [784, 120] width 1549 height 19
drag
click at [525, 112] on p "Reduce Costs. Boost Efficiency. Stay Compliant." at bounding box center [784, 120] width 1549 height 19
click at [977, 116] on p "Reduce Costs. Boost Efficiency. Stay Compliant." at bounding box center [784, 120] width 1549 height 19
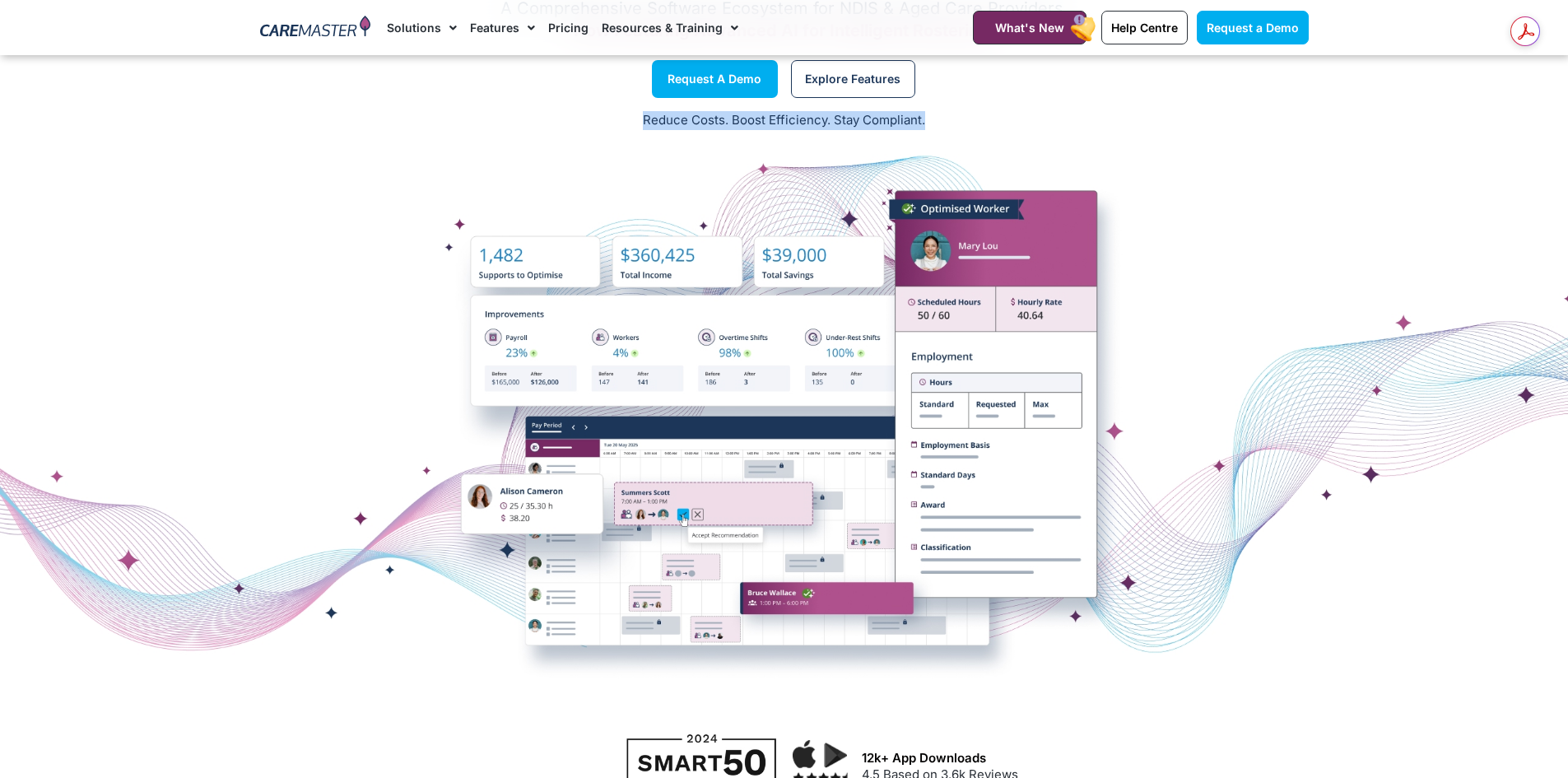
click at [958, 121] on p "Reduce Costs. Boost Efficiency. Stay Compliant." at bounding box center [784, 120] width 1549 height 19
click at [555, 134] on div "Reduce Costs. Boost Efficiency. Stay Compliant." at bounding box center [784, 121] width 1568 height 41
click at [572, 134] on div "Reduce Costs. Boost Efficiency. Stay Compliant." at bounding box center [784, 121] width 1568 height 41
click at [926, 146] on div "Care Management Software Solutions A Comprehensive Software Ecosystem for NDIS …" at bounding box center [784, 315] width 1568 height 805
click at [930, 132] on div "Reduce Costs. Boost Efficiency. Stay Compliant." at bounding box center [784, 121] width 1568 height 41
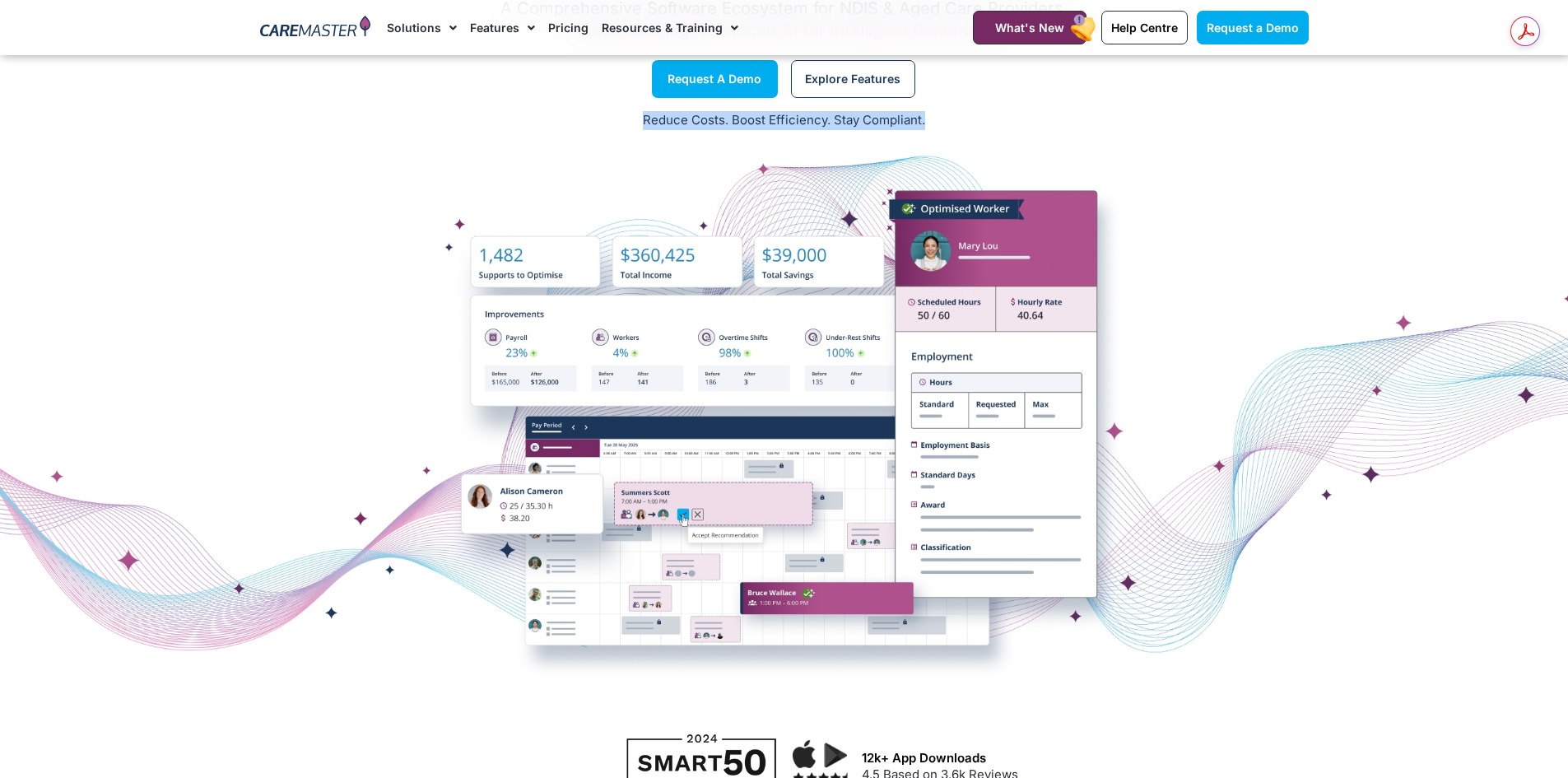
click at [929, 121] on p "Reduce Costs. Boost Efficiency. Stay Compliant." at bounding box center [784, 120] width 1549 height 19
click at [594, 122] on p "Reduce Costs. Boost Efficiency. Stay Compliant." at bounding box center [784, 120] width 1549 height 19
click at [599, 122] on p "Reduce Costs. Boost Efficiency. Stay Compliant." at bounding box center [784, 120] width 1549 height 19
click at [867, 93] on div "Care Management Software Solutions A Comprehensive Software Ecosystem for NDIS …" at bounding box center [784, 315] width 1568 height 805
click at [955, 118] on p "Reduce Costs. Boost Efficiency. Stay Compliant." at bounding box center [784, 120] width 1549 height 19
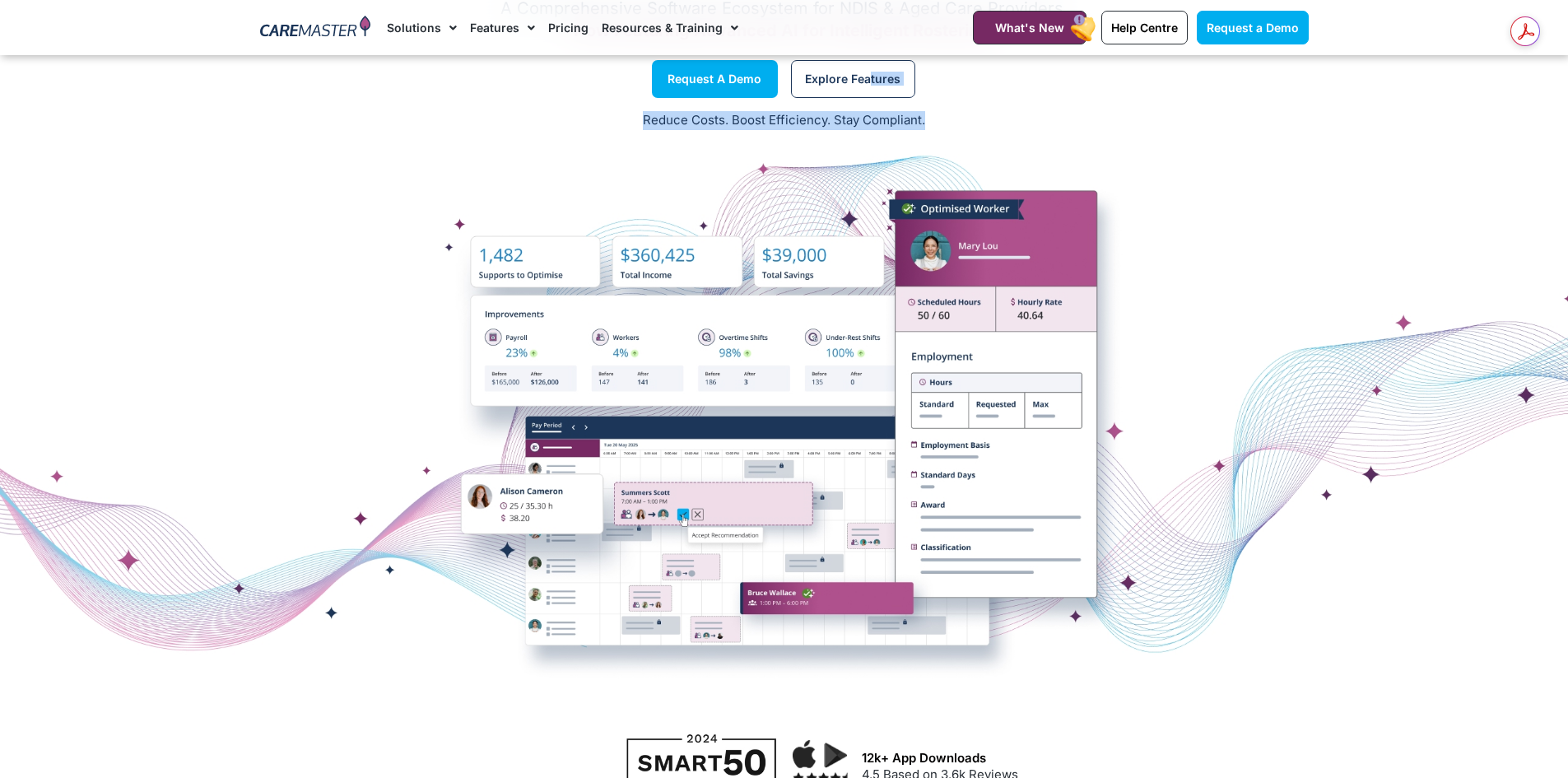
click at [938, 124] on p "Reduce Costs. Boost Efficiency. Stay Compliant." at bounding box center [784, 120] width 1549 height 19
drag, startPoint x: 604, startPoint y: 120, endPoint x: 1202, endPoint y: 421, distance: 669.5
click at [1168, 458] on div "Care Management Software Solutions A Comprehensive Software Ecosystem for NDIS …" at bounding box center [784, 315] width 1568 height 805
click at [1248, 302] on div at bounding box center [784, 430] width 1568 height 411
drag, startPoint x: 590, startPoint y: 109, endPoint x: 1148, endPoint y: 500, distance: 681.4
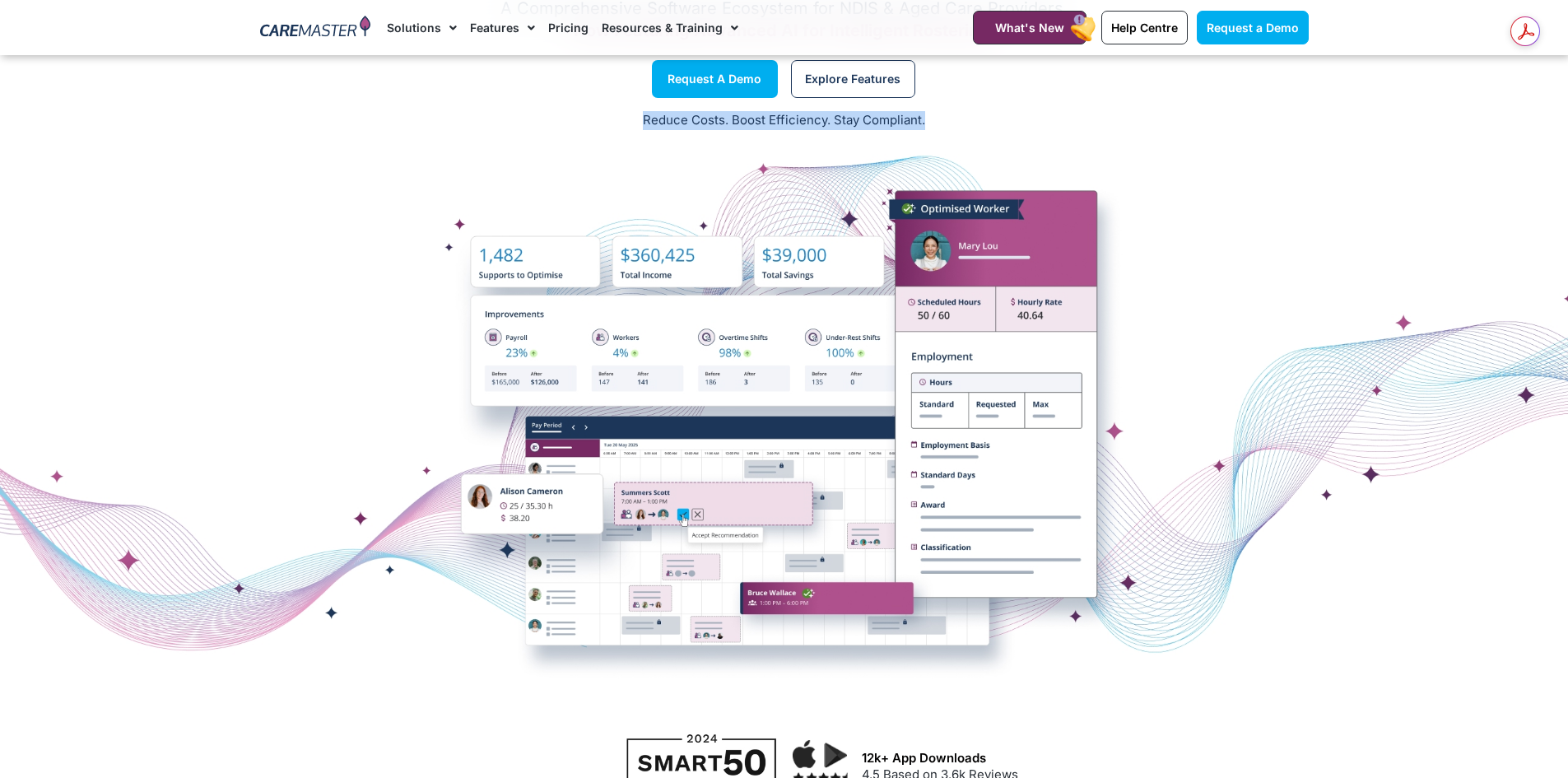
click at [1147, 501] on div "Care Management Software Solutions A Comprehensive Software Ecosystem for NDIS …" at bounding box center [784, 315] width 1568 height 805
click at [1199, 358] on div at bounding box center [784, 430] width 1568 height 411
click at [711, 186] on div at bounding box center [784, 430] width 1568 height 576
click at [626, 133] on div "Reduce Costs. Boost Efficiency. Stay Compliant." at bounding box center [784, 121] width 1568 height 41
drag, startPoint x: 623, startPoint y: 120, endPoint x: 931, endPoint y: 130, distance: 308.2
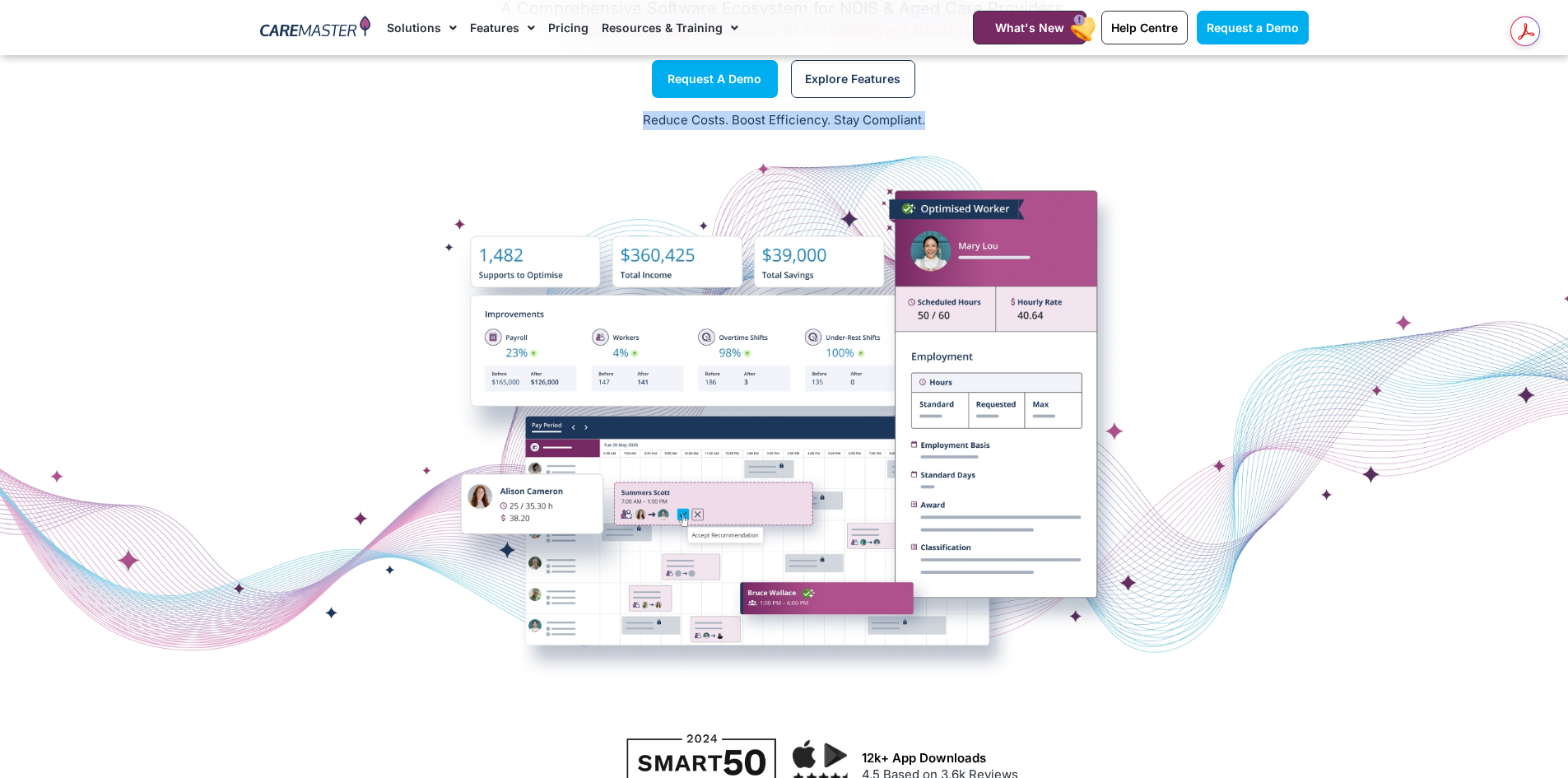
click at [931, 130] on div "Reduce Costs. Boost Efficiency. Stay Compliant." at bounding box center [784, 121] width 1568 height 41
click at [973, 117] on p "Reduce Costs. Boost Efficiency. Stay Compliant." at bounding box center [784, 120] width 1549 height 19
drag, startPoint x: 629, startPoint y: 111, endPoint x: 611, endPoint y: 521, distance: 410.4
click at [611, 521] on div "Care Management Software Solutions A Comprehensive Software Ecosystem for NDIS …" at bounding box center [784, 315] width 1568 height 805
click at [758, 119] on p "Reduce Costs. Boost Efficiency. Stay Compliant." at bounding box center [784, 120] width 1549 height 19
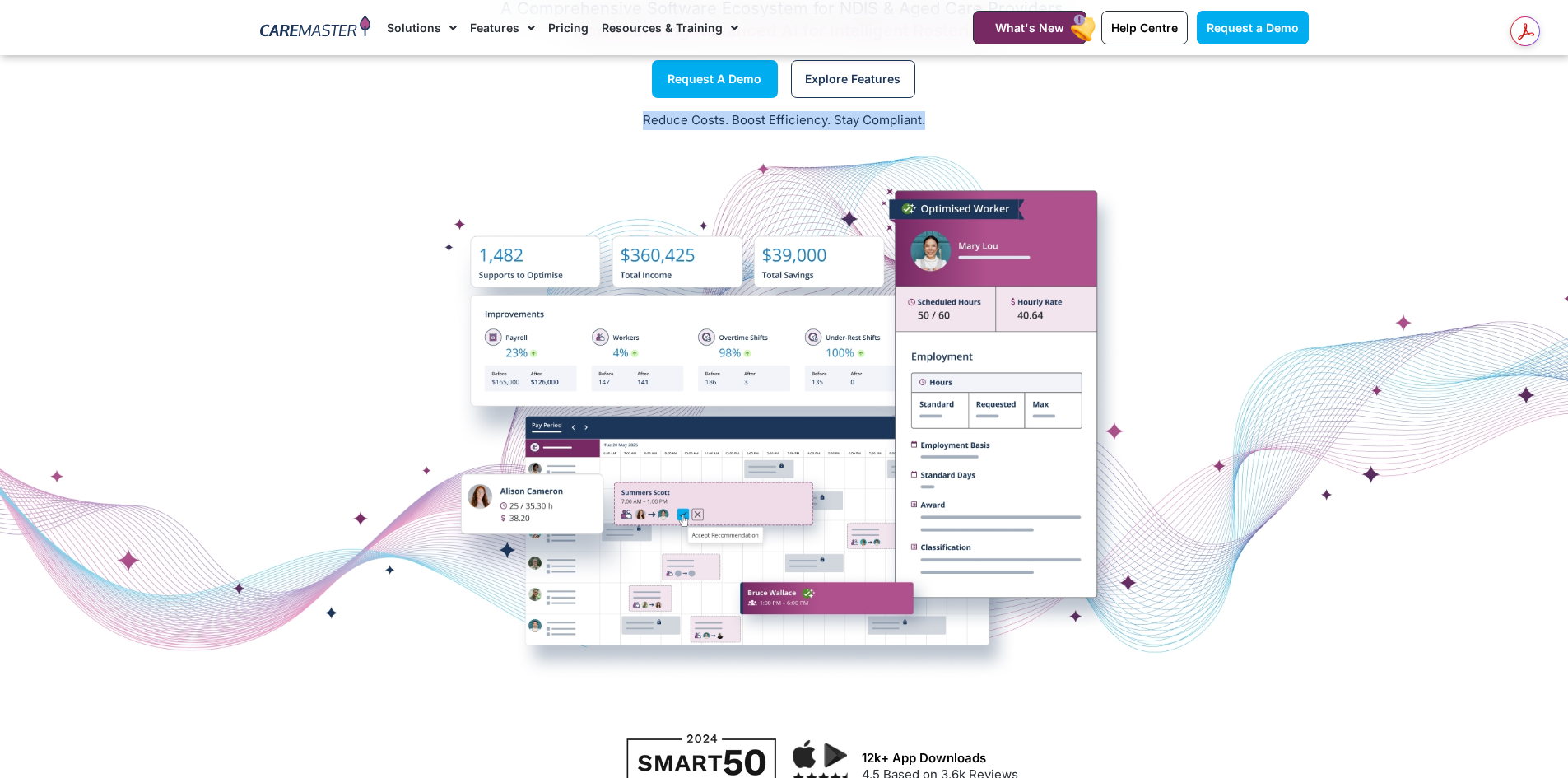
drag, startPoint x: 640, startPoint y: 118, endPoint x: 989, endPoint y: 121, distance: 349.0
click at [989, 121] on p "Reduce Costs. Boost Efficiency. Stay Compliant." at bounding box center [784, 120] width 1549 height 19
drag, startPoint x: 968, startPoint y: 109, endPoint x: 532, endPoint y: 124, distance: 436.3
click at [532, 124] on div "Reduce Costs. Boost Efficiency. Stay Compliant." at bounding box center [784, 121] width 1568 height 41
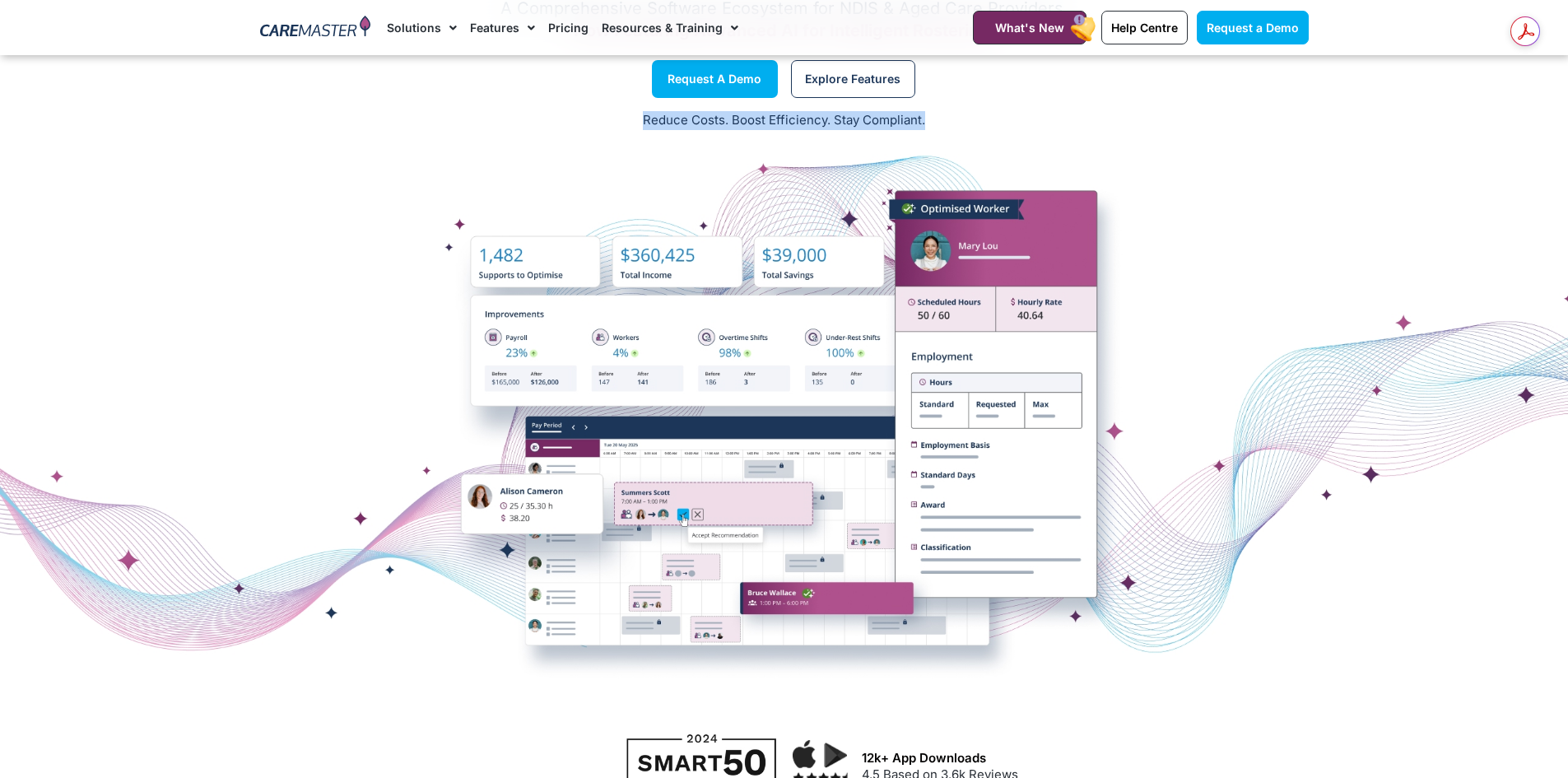
click at [532, 124] on p "Reduce Costs. Boost Efficiency. Stay Compliant." at bounding box center [784, 120] width 1549 height 19
drag, startPoint x: 755, startPoint y: 119, endPoint x: 987, endPoint y: 125, distance: 232.1
click at [987, 125] on div "Reduce Costs. Boost Efficiency. Stay Compliant." at bounding box center [784, 121] width 1568 height 41
click at [987, 125] on p "Reduce Costs. Boost Efficiency. Stay Compliant." at bounding box center [784, 120] width 1549 height 19
drag, startPoint x: 970, startPoint y: 116, endPoint x: 600, endPoint y: 121, distance: 370.0
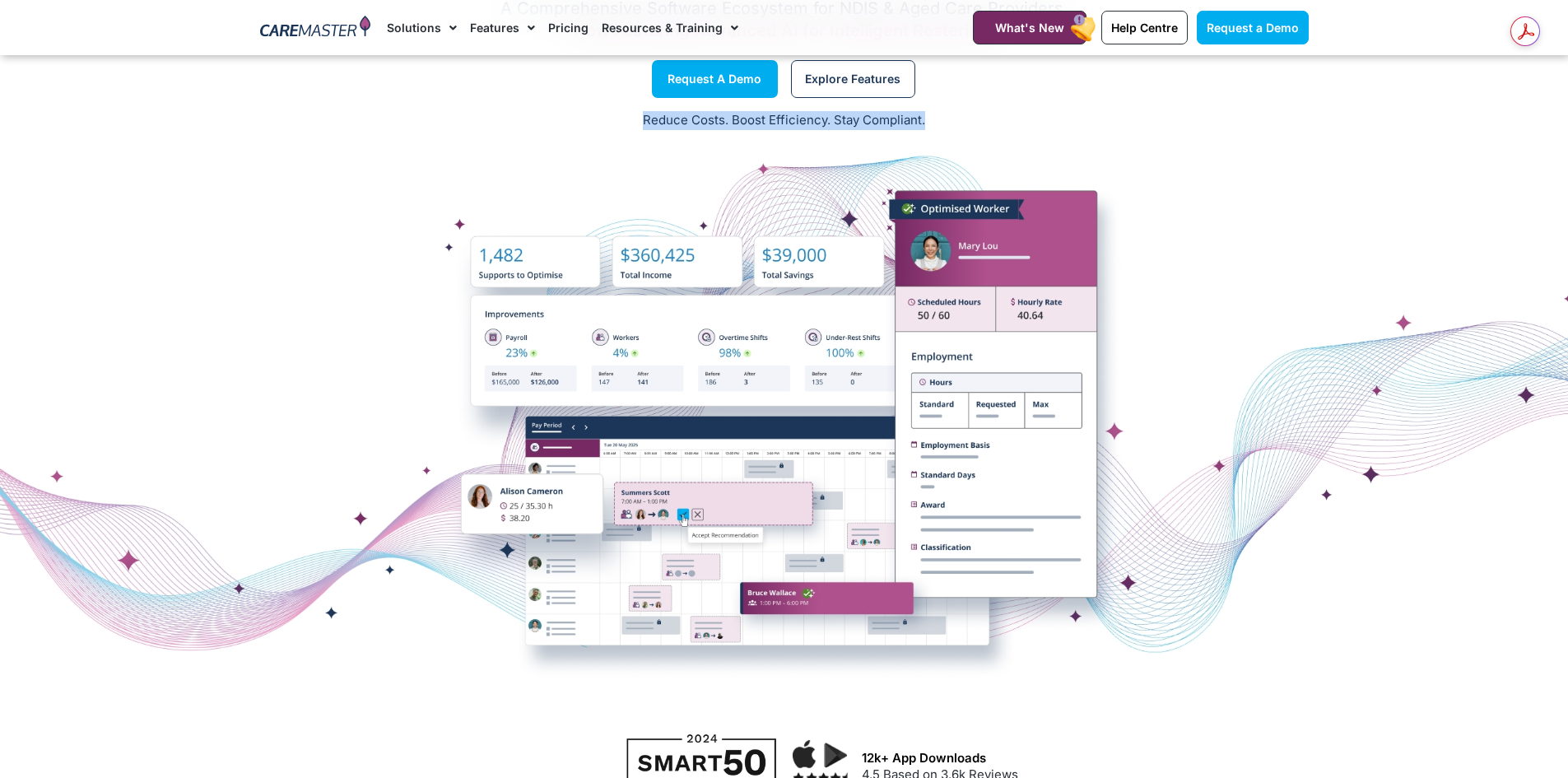
click at [600, 121] on p "Reduce Costs. Boost Efficiency. Stay Compliant." at bounding box center [784, 120] width 1549 height 19
click at [599, 119] on p "Reduce Costs. Boost Efficiency. Stay Compliant." at bounding box center [784, 120] width 1549 height 19
drag, startPoint x: 676, startPoint y: 120, endPoint x: 1096, endPoint y: 134, distance: 420.2
click at [1096, 134] on div "Reduce Costs. Boost Efficiency. Stay Compliant." at bounding box center [784, 121] width 1568 height 41
click at [1031, 125] on p "Reduce Costs. Boost Efficiency. Stay Compliant." at bounding box center [784, 120] width 1549 height 19
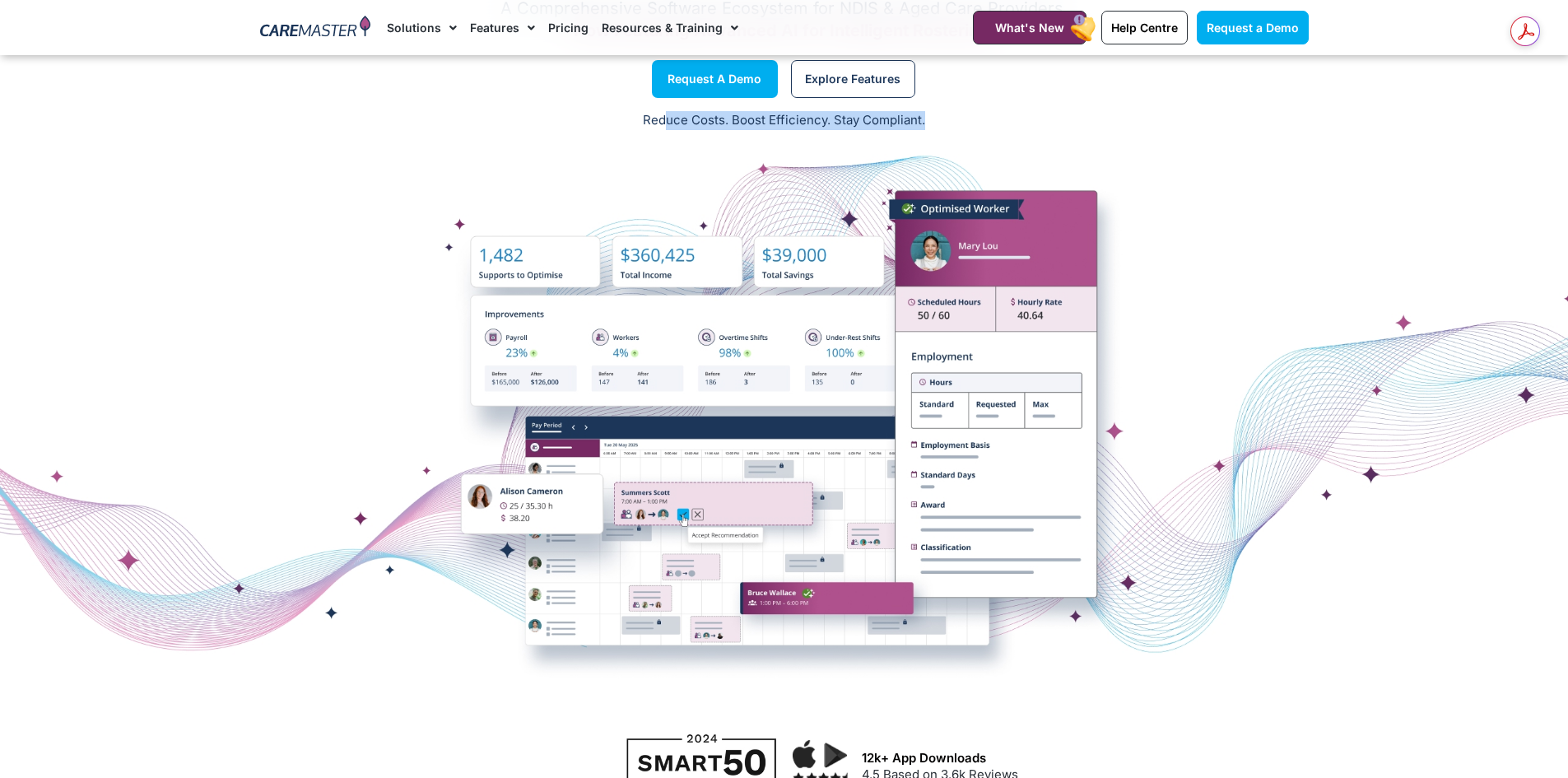
click at [933, 120] on p "Reduce Costs. Boost Efficiency. Stay Compliant." at bounding box center [784, 120] width 1549 height 19
drag, startPoint x: 945, startPoint y: 119, endPoint x: 594, endPoint y: 129, distance: 351.1
click at [594, 129] on p "Reduce Costs. Boost Efficiency. Stay Compliant." at bounding box center [784, 120] width 1549 height 19
drag, startPoint x: 617, startPoint y: 121, endPoint x: 942, endPoint y: 126, distance: 325.0
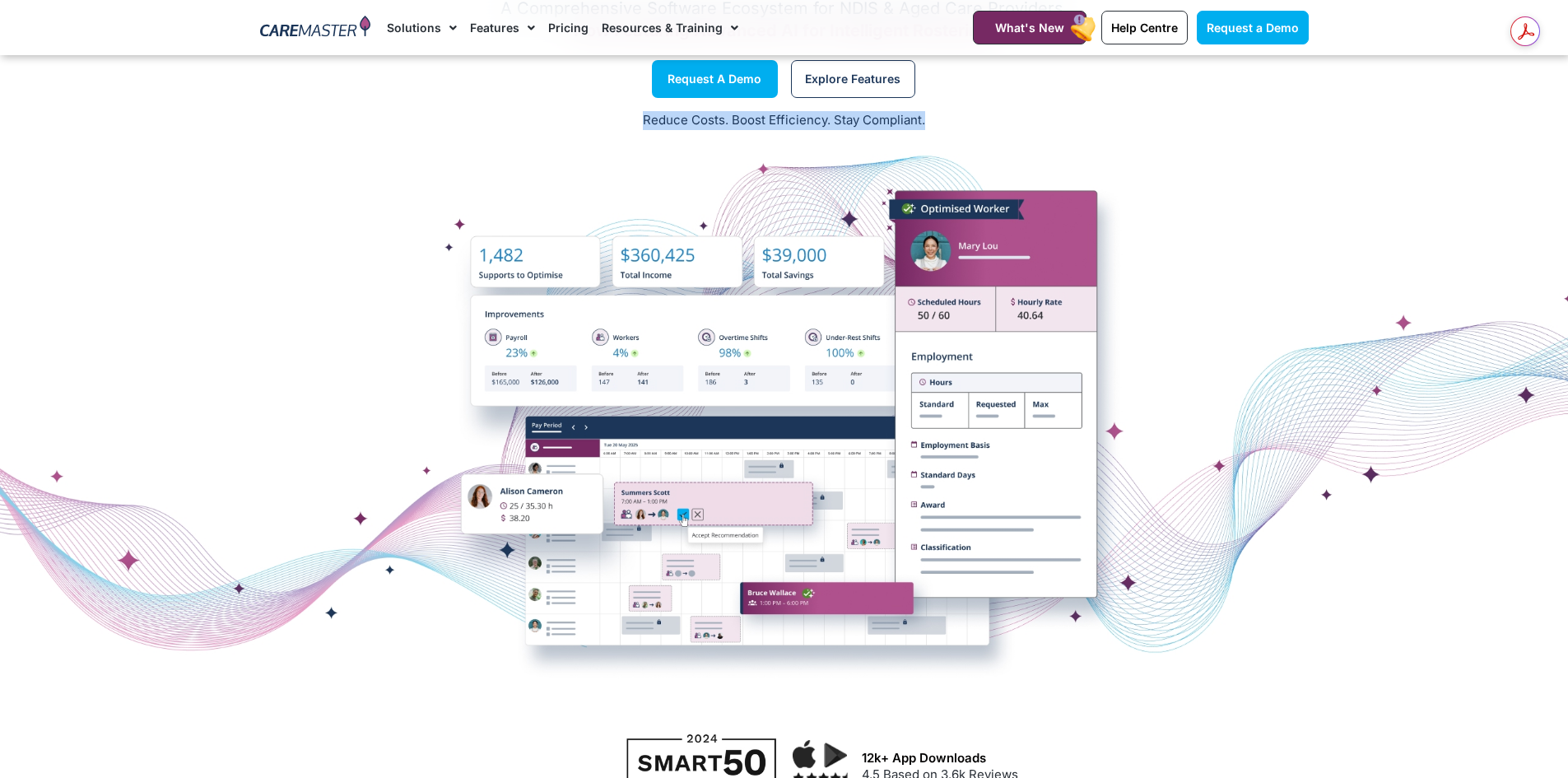
click at [942, 126] on p "Reduce Costs. Boost Efficiency. Stay Compliant." at bounding box center [784, 120] width 1549 height 19
drag, startPoint x: 955, startPoint y: 120, endPoint x: 550, endPoint y: 125, distance: 405.0
click at [550, 125] on p "Reduce Costs. Boost Efficiency. Stay Compliant." at bounding box center [784, 120] width 1549 height 19
click at [701, 136] on div "Reduce Costs. Boost Efficiency. Stay Compliant." at bounding box center [784, 121] width 1568 height 41
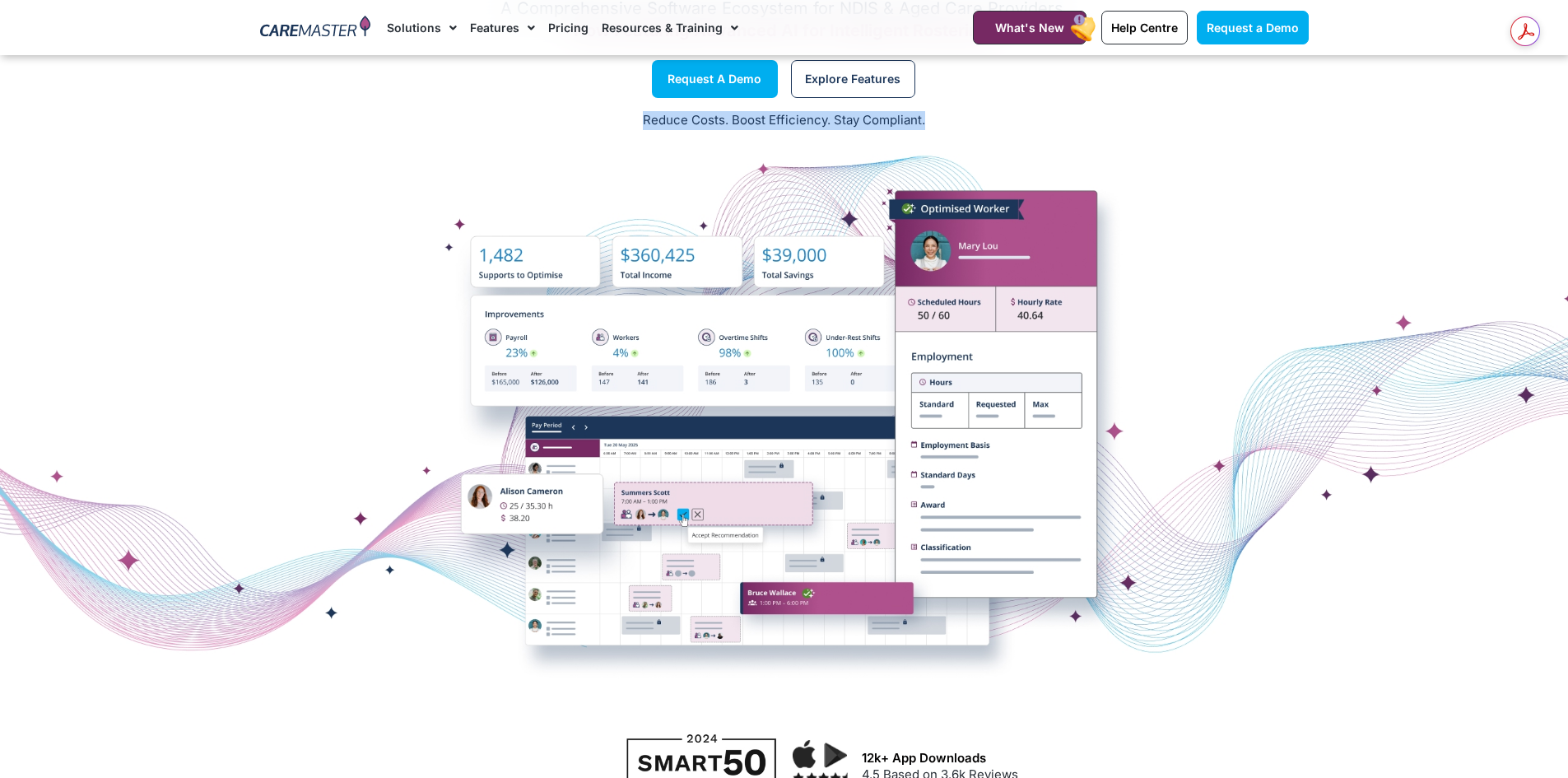
drag, startPoint x: 631, startPoint y: 118, endPoint x: 996, endPoint y: 127, distance: 365.1
click at [1000, 127] on p "Reduce Costs. Boost Efficiency. Stay Compliant." at bounding box center [784, 120] width 1549 height 19
click at [993, 127] on p "Reduce Costs. Boost Efficiency. Stay Compliant." at bounding box center [784, 120] width 1549 height 19
click at [934, 119] on p "Reduce Costs. Boost Efficiency. Stay Compliant." at bounding box center [784, 120] width 1549 height 19
click at [618, 121] on p "Reduce Costs. Boost Efficiency. Stay Compliant." at bounding box center [784, 120] width 1549 height 19
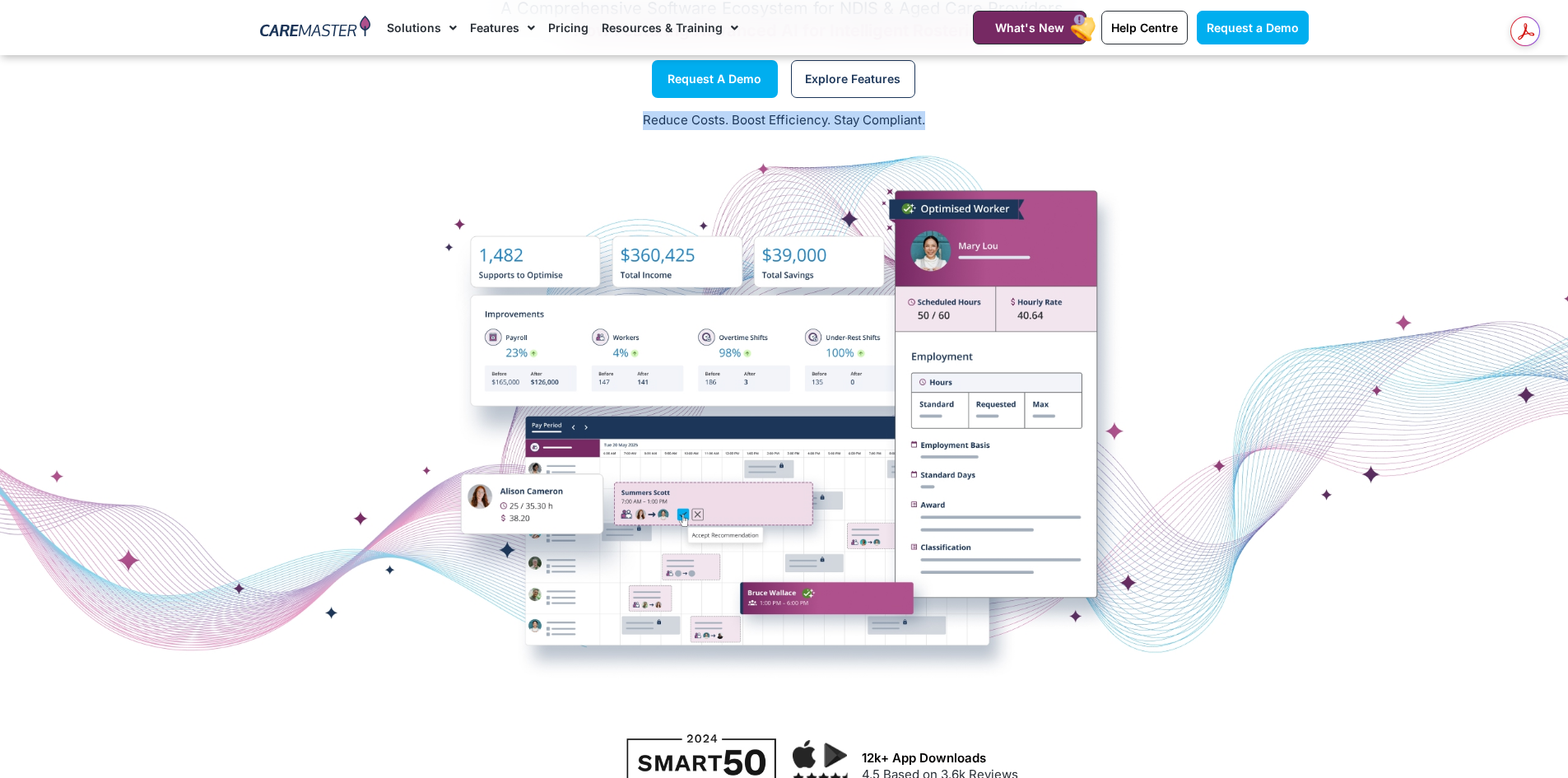
click at [618, 121] on p "Reduce Costs. Boost Efficiency. Stay Compliant." at bounding box center [784, 120] width 1549 height 19
click at [965, 119] on p "Reduce Costs. Boost Efficiency. Stay Compliant." at bounding box center [784, 120] width 1549 height 19
click at [963, 119] on p "Reduce Costs. Boost Efficiency. Stay Compliant." at bounding box center [784, 120] width 1549 height 19
click at [608, 126] on p "Reduce Costs. Boost Efficiency. Stay Compliant." at bounding box center [784, 120] width 1549 height 19
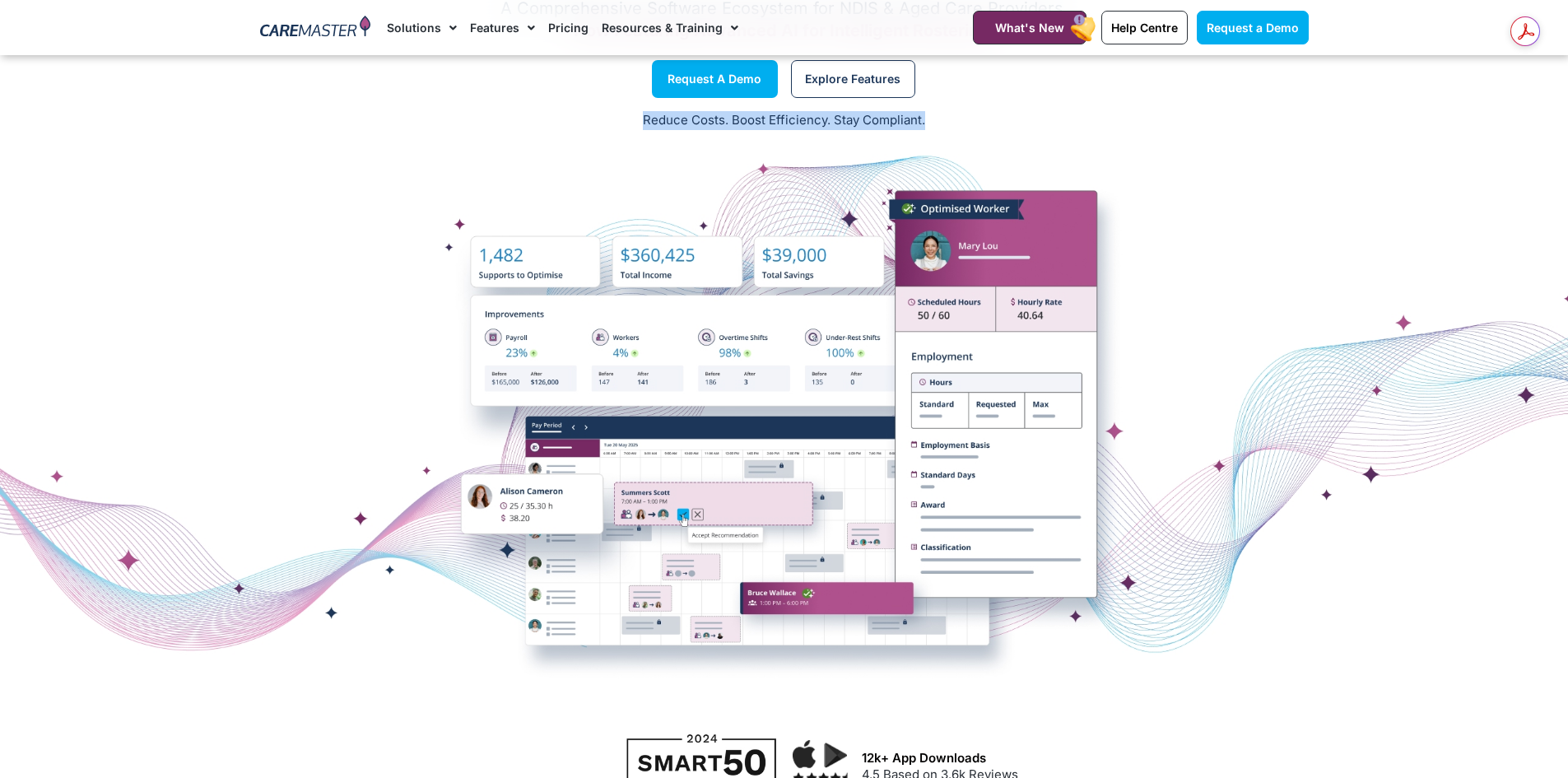
click at [944, 142] on div "Care Management Software Solutions A Comprehensive Software Ecosystem for NDIS …" at bounding box center [784, 315] width 1568 height 805
click at [939, 129] on p "Reduce Costs. Boost Efficiency. Stay Compliant." at bounding box center [784, 120] width 1549 height 19
click at [616, 143] on div "Care Management Software Solutions A Comprehensive Software Ecosystem for NDIS …" at bounding box center [784, 315] width 1568 height 805
click at [616, 134] on div "Reduce Costs. Boost Efficiency. Stay Compliant." at bounding box center [784, 121] width 1568 height 41
click at [993, 131] on div "Reduce Costs. Boost Efficiency. Stay Compliant." at bounding box center [784, 121] width 1568 height 41
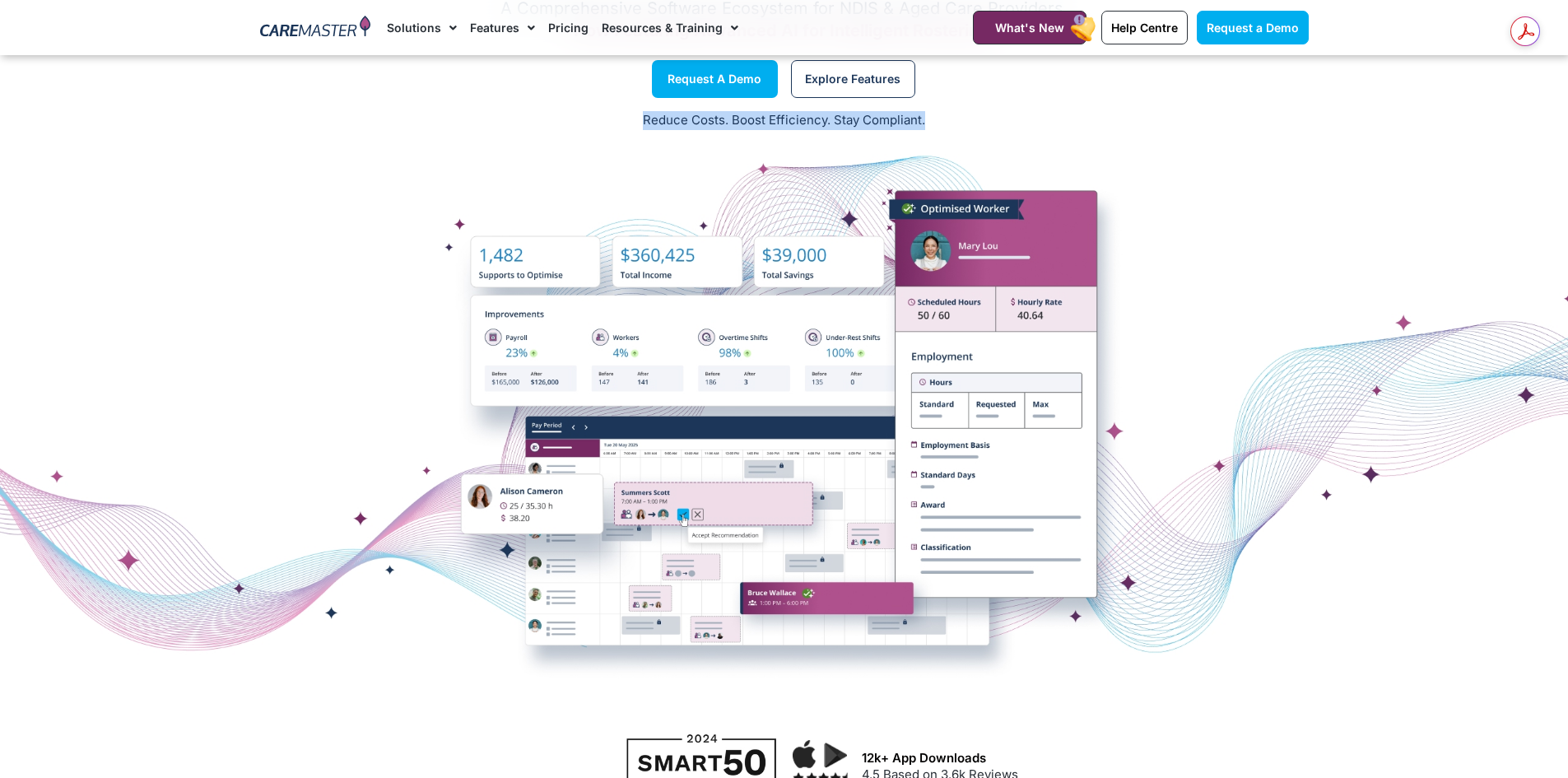
click at [932, 119] on p "Reduce Costs. Boost Efficiency. Stay Compliant." at bounding box center [784, 120] width 1549 height 19
click at [929, 119] on p "Reduce Costs. Boost Efficiency. Stay Compliant." at bounding box center [784, 120] width 1549 height 19
click at [1036, 119] on p "Reduce Costs. Boost Efficiency. Stay Compliant." at bounding box center [784, 120] width 1549 height 19
click at [972, 119] on p "Reduce Costs. Boost Efficiency. Stay Compliant." at bounding box center [784, 120] width 1549 height 19
drag, startPoint x: 635, startPoint y: 111, endPoint x: 1014, endPoint y: 128, distance: 379.4
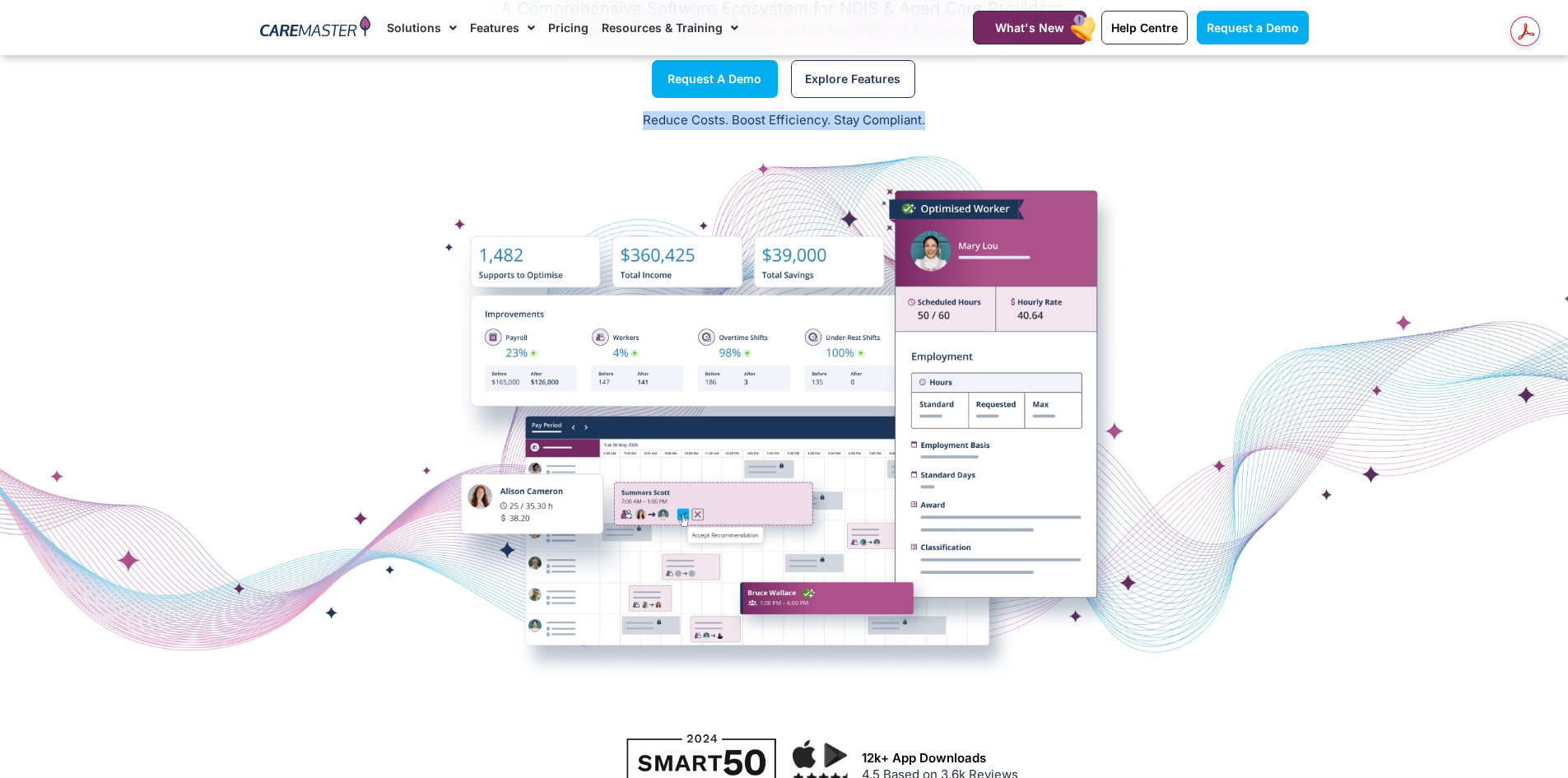
click at [1014, 128] on p "Reduce Costs. Boost Efficiency. Stay Compliant." at bounding box center [784, 120] width 1549 height 19
click at [970, 103] on div "Reduce Costs. Boost Efficiency. Stay Compliant." at bounding box center [784, 121] width 1568 height 41
drag, startPoint x: 709, startPoint y: 121, endPoint x: 981, endPoint y: 125, distance: 272.0
click at [981, 125] on p "Reduce Costs. Boost Efficiency. Stay Compliant." at bounding box center [784, 120] width 1549 height 19
click at [980, 127] on p "Reduce Costs. Boost Efficiency. Stay Compliant." at bounding box center [784, 120] width 1549 height 19
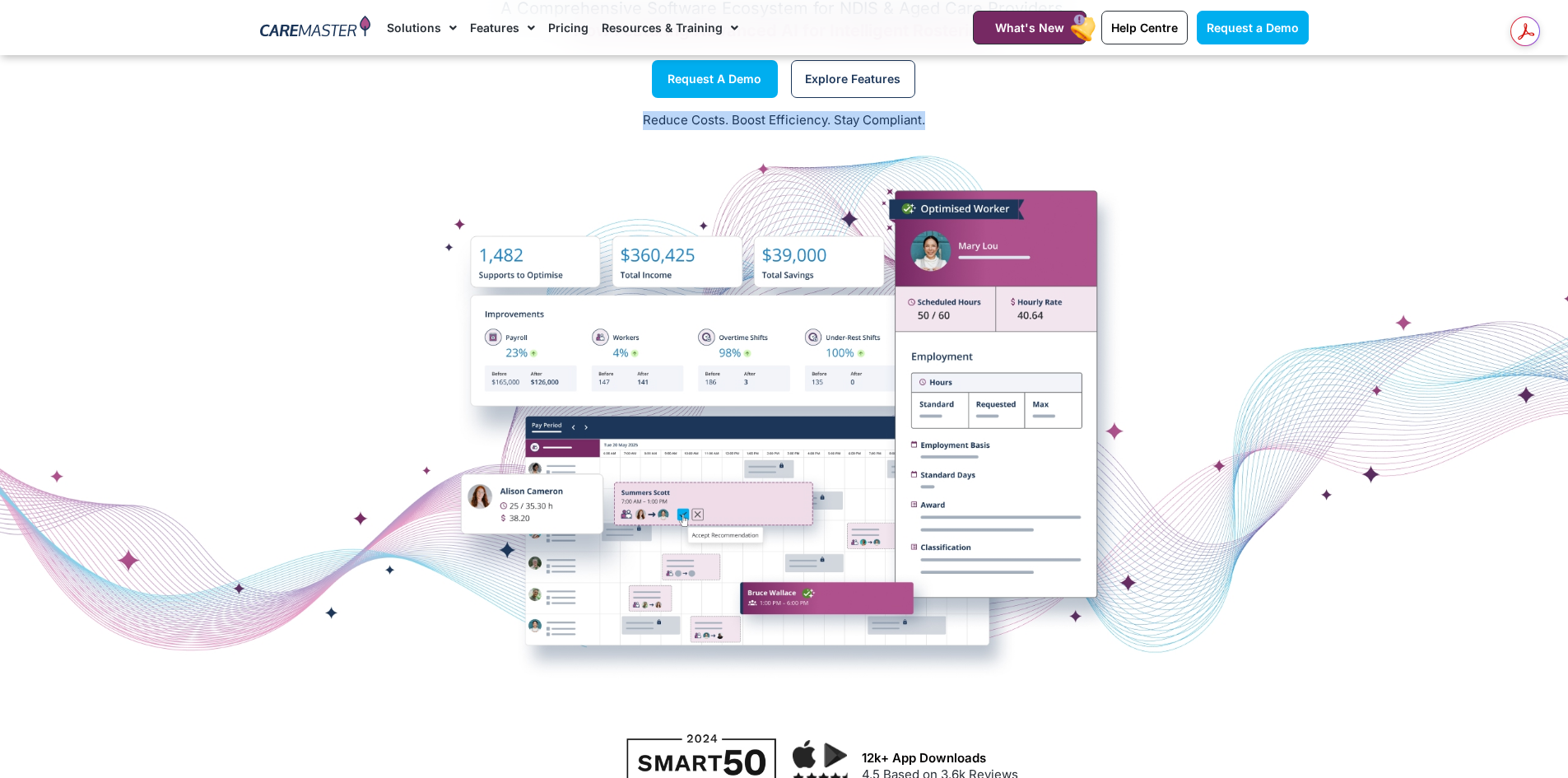
click at [680, 124] on p "Reduce Costs. Boost Efficiency. Stay Compliant." at bounding box center [784, 120] width 1549 height 19
drag, startPoint x: 641, startPoint y: 119, endPoint x: 1045, endPoint y: 98, distance: 404.5
click at [1045, 98] on div "Care Management Software Solutions A Comprehensive Software Ecosystem for NDIS …" at bounding box center [784, 315] width 1568 height 805
click at [980, 108] on div "Reduce Costs. Boost Efficiency. Stay Compliant." at bounding box center [784, 121] width 1568 height 41
drag, startPoint x: 669, startPoint y: 124, endPoint x: 1031, endPoint y: 116, distance: 362.1
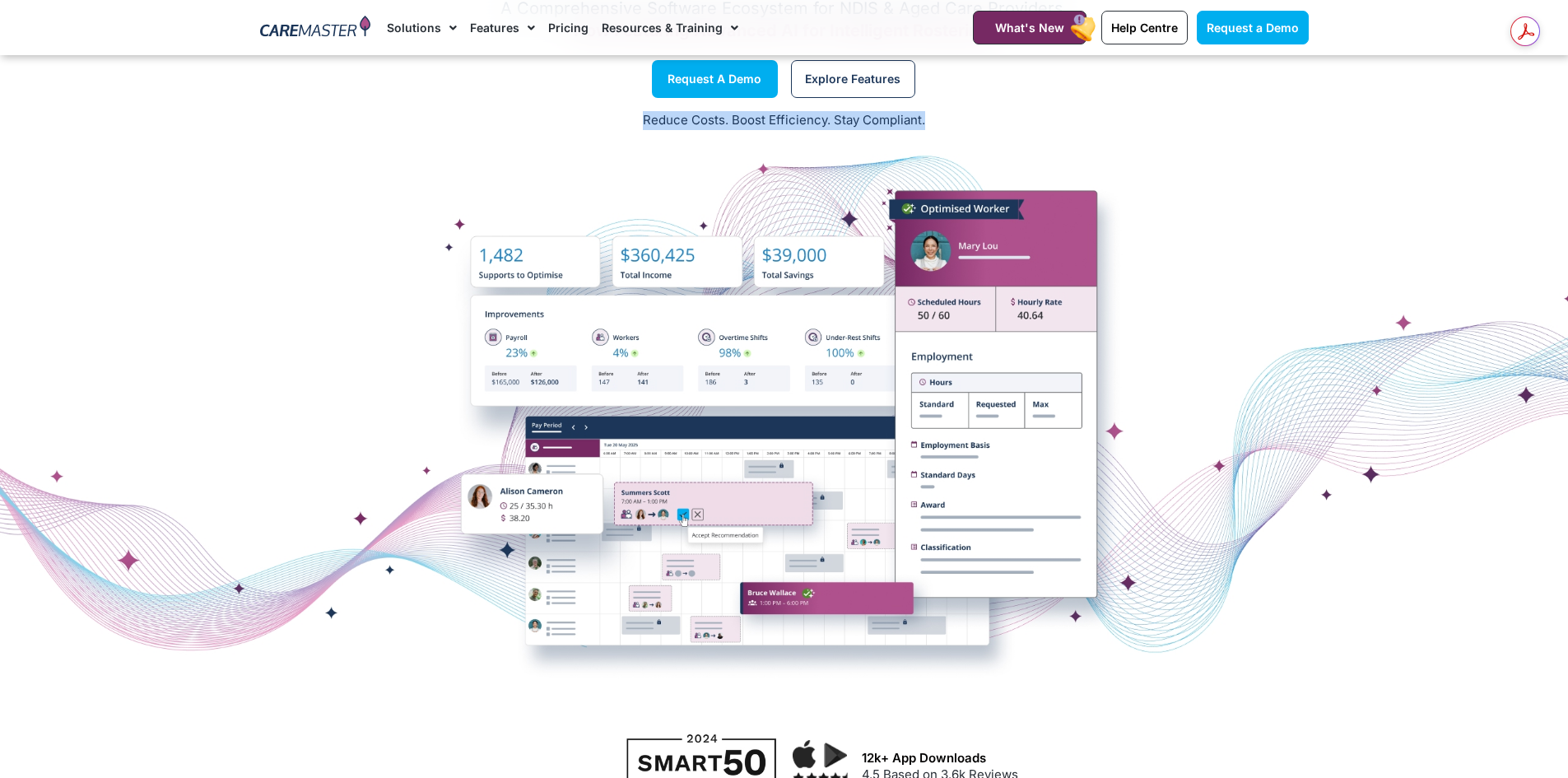
click at [1031, 116] on p "Reduce Costs. Boost Efficiency. Stay Compliant." at bounding box center [784, 120] width 1549 height 19
click at [960, 121] on p "Reduce Costs. Boost Efficiency. Stay Compliant." at bounding box center [784, 120] width 1549 height 19
drag, startPoint x: 639, startPoint y: 120, endPoint x: 1081, endPoint y: 116, distance: 442.0
click at [1081, 116] on p "Reduce Costs. Boost Efficiency. Stay Compliant." at bounding box center [784, 120] width 1549 height 19
click at [1038, 121] on p "Reduce Costs. Boost Efficiency. Stay Compliant." at bounding box center [784, 120] width 1549 height 19
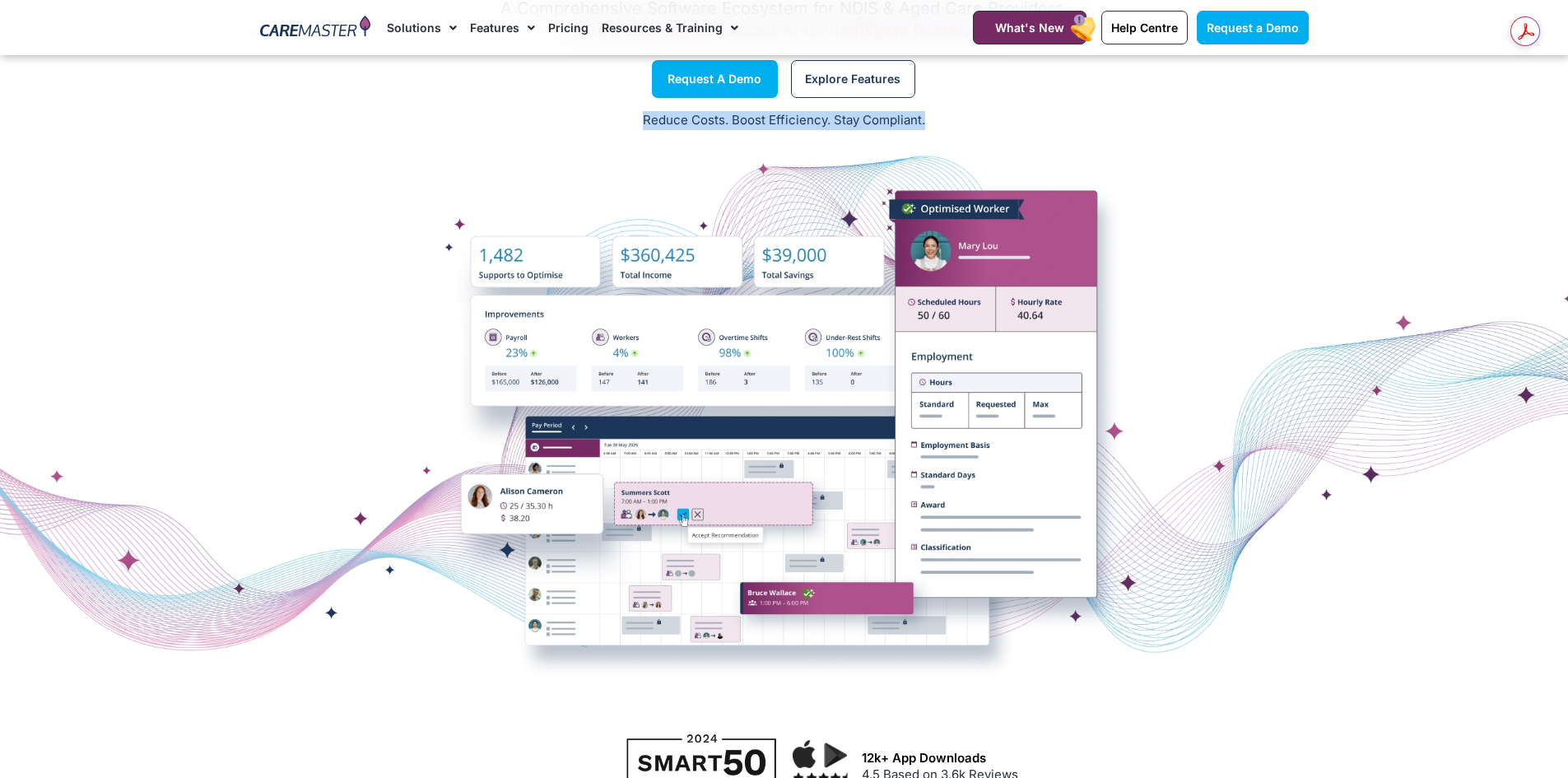
click at [744, 125] on p "Reduce Costs. Boost Efficiency. Stay Compliant." at bounding box center [784, 120] width 1549 height 19
click at [586, 126] on p "Reduce Costs. Boost Efficiency. Stay Compliant." at bounding box center [784, 120] width 1549 height 19
drag, startPoint x: 644, startPoint y: 118, endPoint x: 961, endPoint y: 129, distance: 317.2
click at [963, 129] on p "Reduce Costs. Boost Efficiency. Stay Compliant." at bounding box center [784, 120] width 1549 height 19
click at [961, 129] on p "Reduce Costs. Boost Efficiency. Stay Compliant." at bounding box center [784, 120] width 1549 height 19
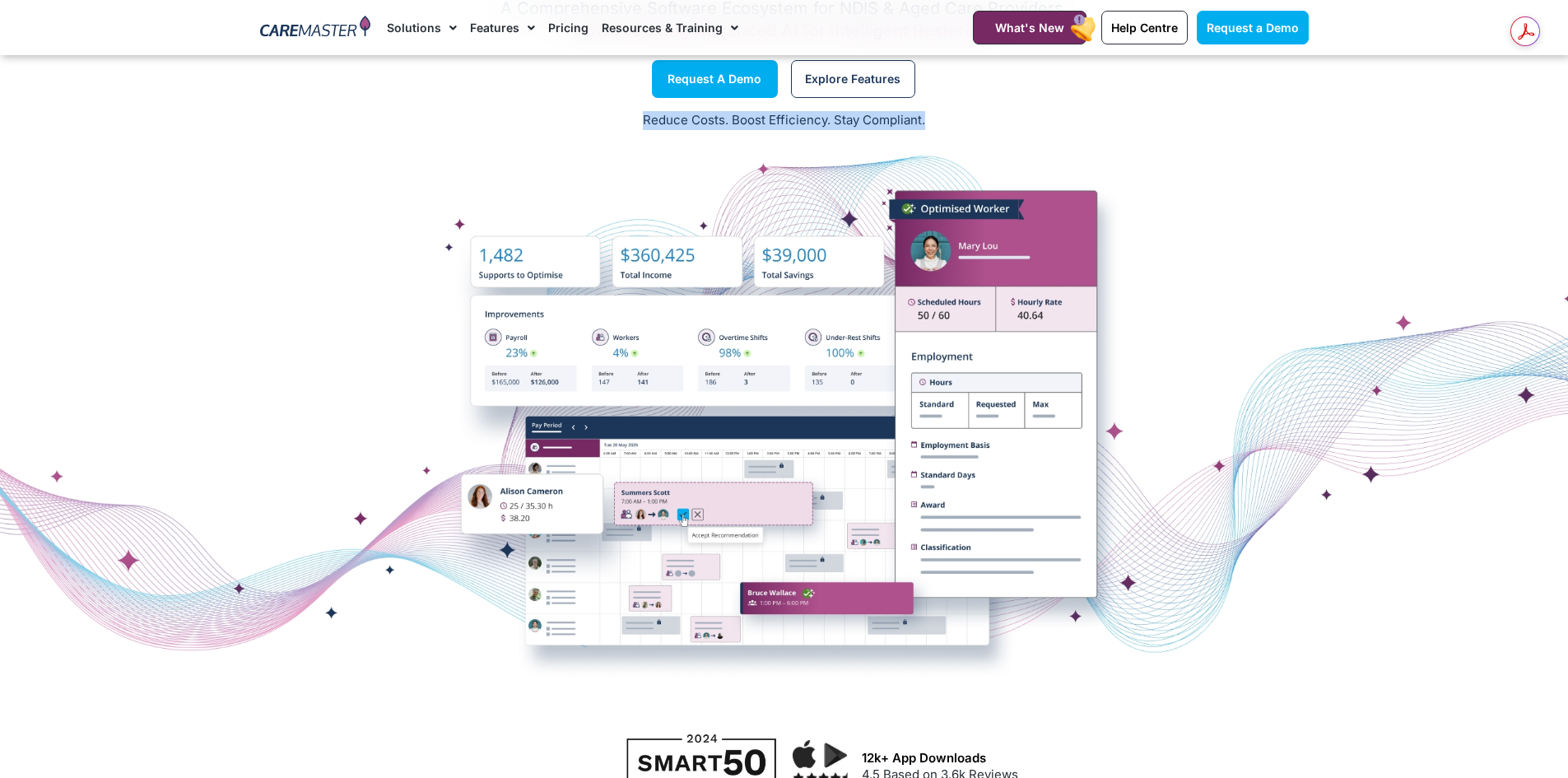
drag, startPoint x: 685, startPoint y: 123, endPoint x: 948, endPoint y: 119, distance: 263.0
click at [948, 119] on p "Reduce Costs. Boost Efficiency. Stay Compliant." at bounding box center [784, 120] width 1549 height 19
click at [903, 117] on p "Reduce Costs. Boost Efficiency. Stay Compliant." at bounding box center [784, 120] width 1549 height 19
click at [905, 118] on p "Reduce Costs. Boost Efficiency. Stay Compliant." at bounding box center [784, 120] width 1549 height 19
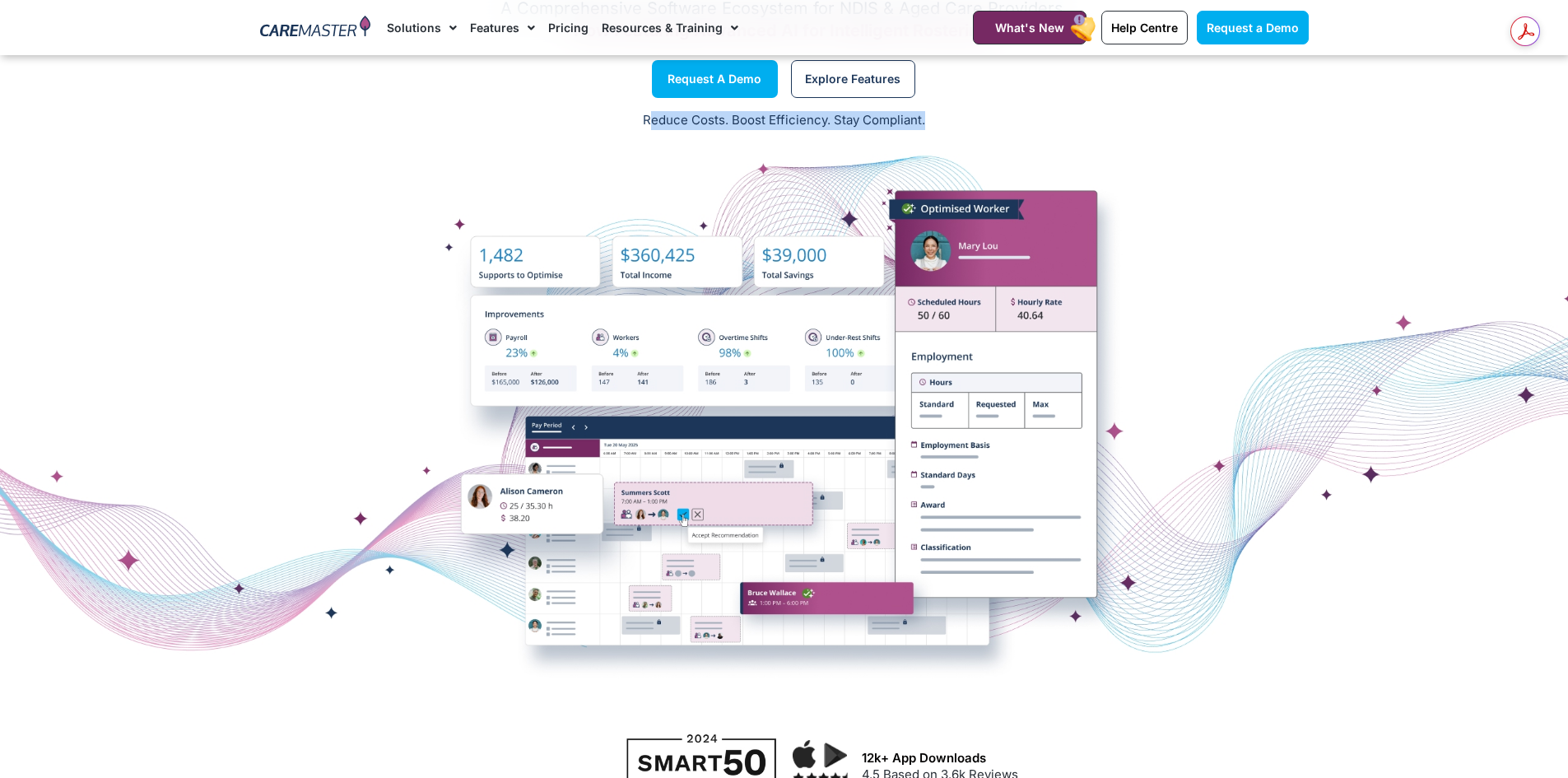
click at [648, 132] on div "Reduce Costs. Boost Efficiency. Stay Compliant." at bounding box center [784, 121] width 1568 height 41
click at [648, 129] on p "Reduce Costs. Boost Efficiency. Stay Compliant." at bounding box center [784, 120] width 1549 height 19
click at [1030, 106] on div "Reduce Costs. Boost Efficiency. Stay Compliant." at bounding box center [784, 121] width 1568 height 41
click at [978, 107] on div "Reduce Costs. Boost Efficiency. Stay Compliant." at bounding box center [784, 121] width 1568 height 41
click at [952, 137] on div "Reduce Costs. Boost Efficiency. Stay Compliant." at bounding box center [784, 121] width 1568 height 41
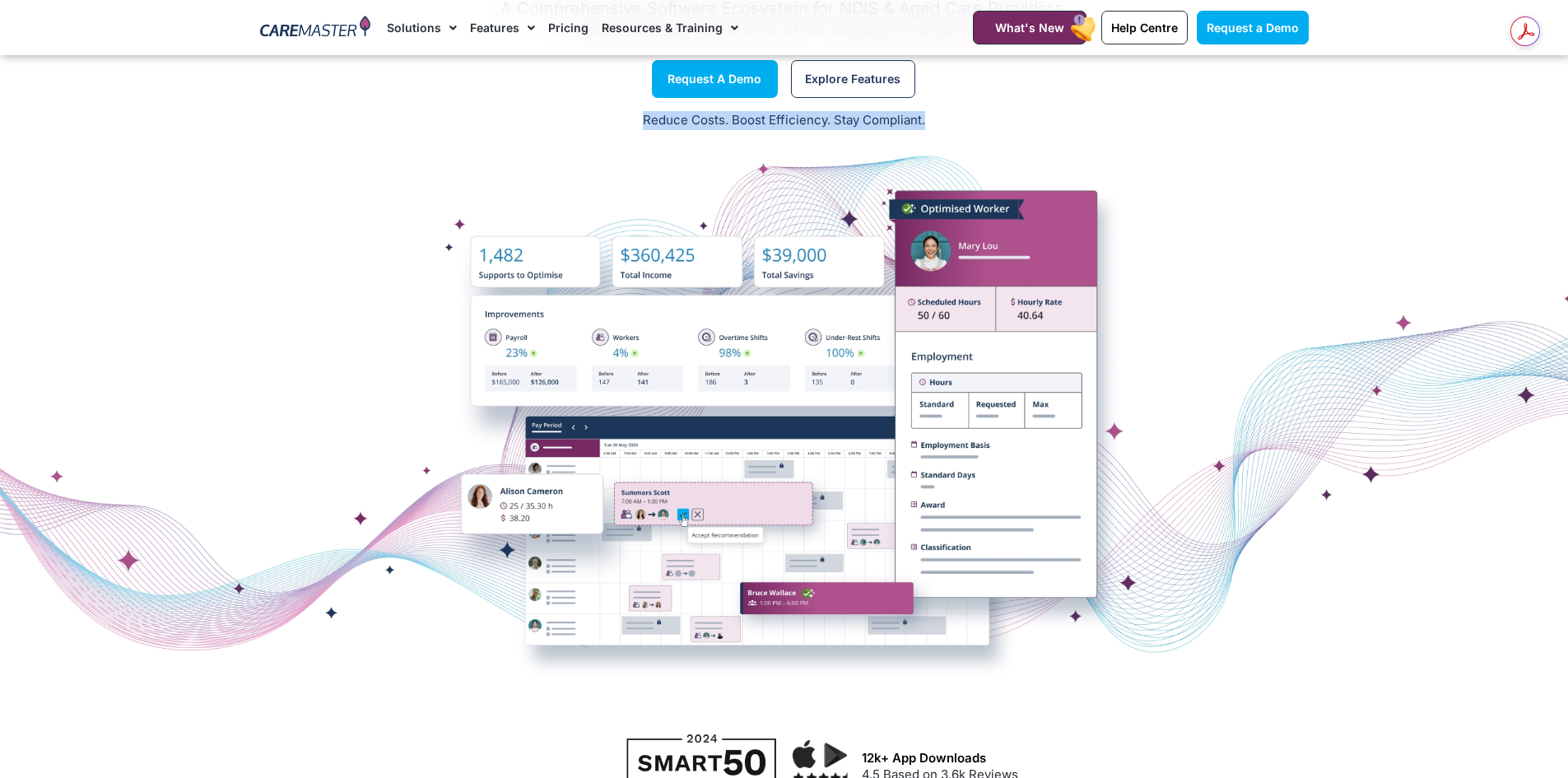
click at [949, 133] on div "Reduce Costs. Boost Efficiency. Stay Compliant." at bounding box center [784, 121] width 1568 height 41
click at [932, 123] on p "Reduce Costs. Boost Efficiency. Stay Compliant." at bounding box center [784, 120] width 1549 height 19
click at [707, 114] on p "Reduce Costs. Boost Efficiency. Stay Compliant." at bounding box center [784, 120] width 1549 height 19
click at [669, 114] on p "Reduce Costs. Boost Efficiency. Stay Compliant." at bounding box center [784, 120] width 1549 height 19
click at [1025, 121] on p "Reduce Costs. Boost Efficiency. Stay Compliant." at bounding box center [784, 120] width 1549 height 19
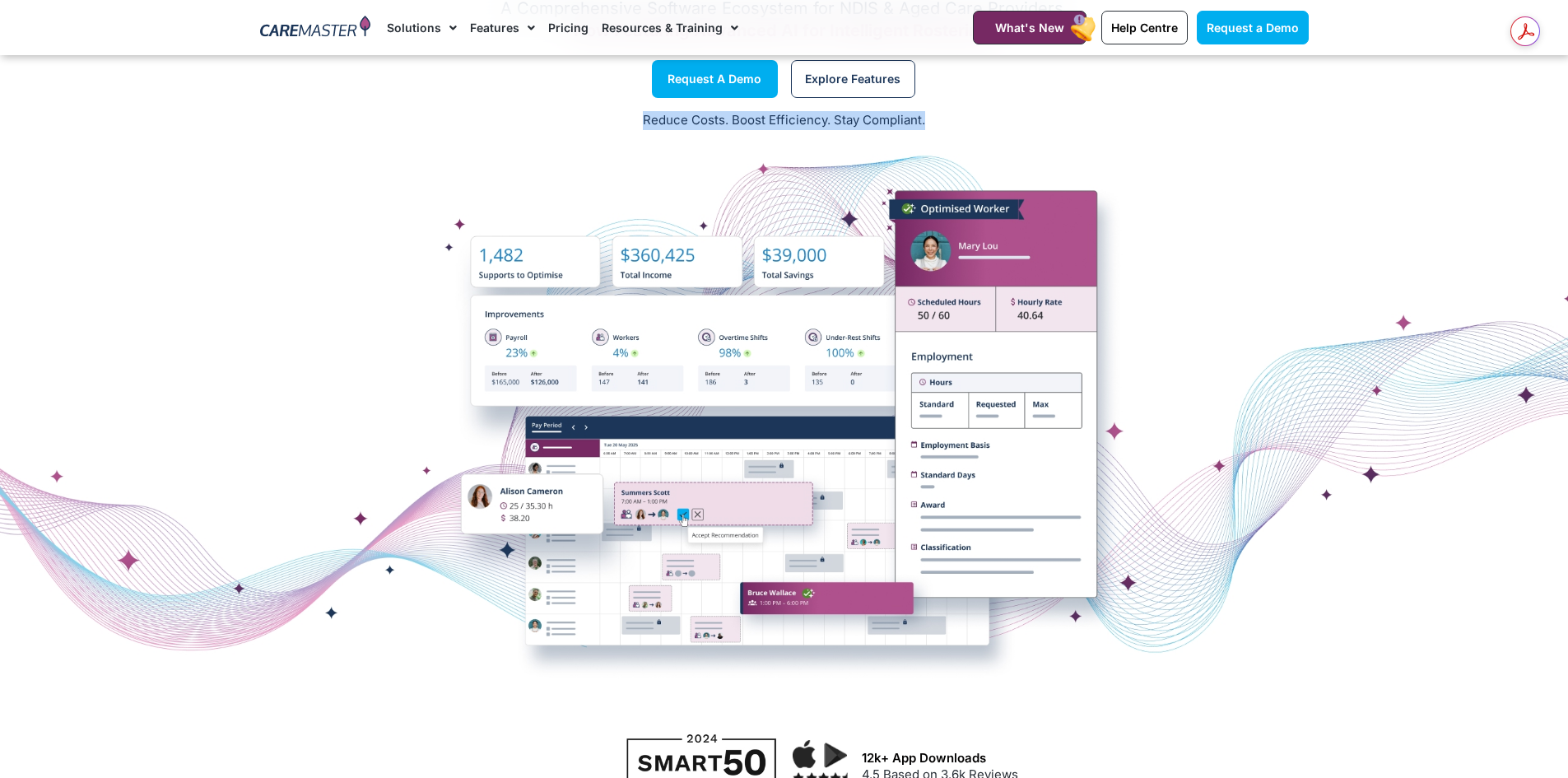
click at [1015, 121] on p "Reduce Costs. Boost Efficiency. Stay Compliant." at bounding box center [784, 120] width 1549 height 19
click at [1078, 114] on p "Reduce Costs. Boost Efficiency. Stay Compliant." at bounding box center [784, 120] width 1549 height 19
click at [974, 107] on div "Reduce Costs. Boost Efficiency. Stay Compliant." at bounding box center [784, 121] width 1568 height 41
click at [933, 133] on div "Reduce Costs. Boost Efficiency. Stay Compliant." at bounding box center [784, 121] width 1568 height 41
click at [933, 131] on div "Reduce Costs. Boost Efficiency. Stay Compliant." at bounding box center [784, 121] width 1568 height 41
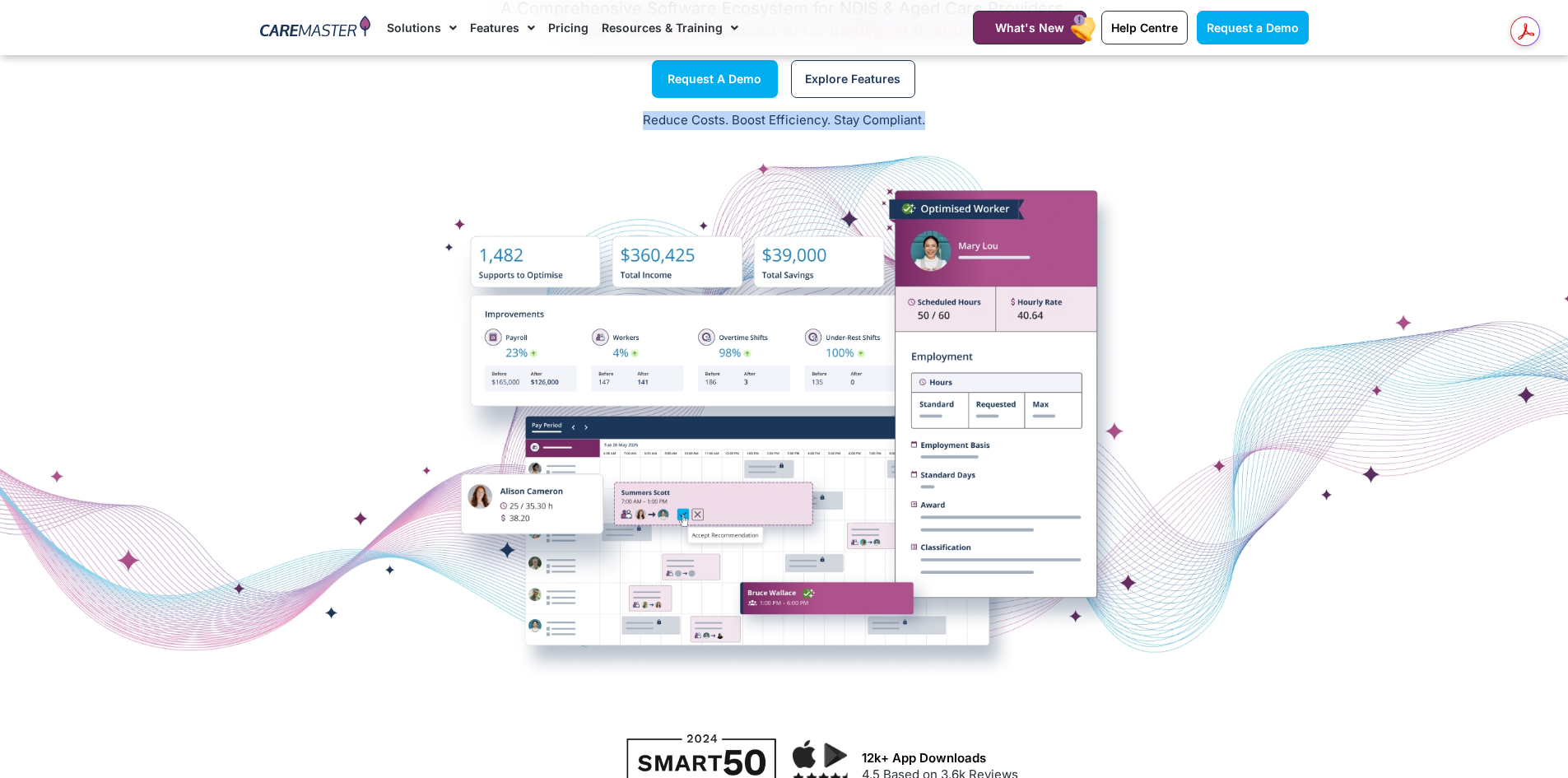
drag, startPoint x: 465, startPoint y: 138, endPoint x: 939, endPoint y: 135, distance: 474.0
click at [939, 137] on div "Reduce Costs. Boost Efficiency. Stay Compliant." at bounding box center [784, 121] width 1568 height 41
click at [937, 131] on div "Reduce Costs. Boost Efficiency. Stay Compliant." at bounding box center [784, 121] width 1568 height 41
drag, startPoint x: 937, startPoint y: 125, endPoint x: 618, endPoint y: 114, distance: 319.2
click at [565, 125] on p "Reduce Costs. Boost Efficiency. Stay Compliant." at bounding box center [784, 120] width 1549 height 19
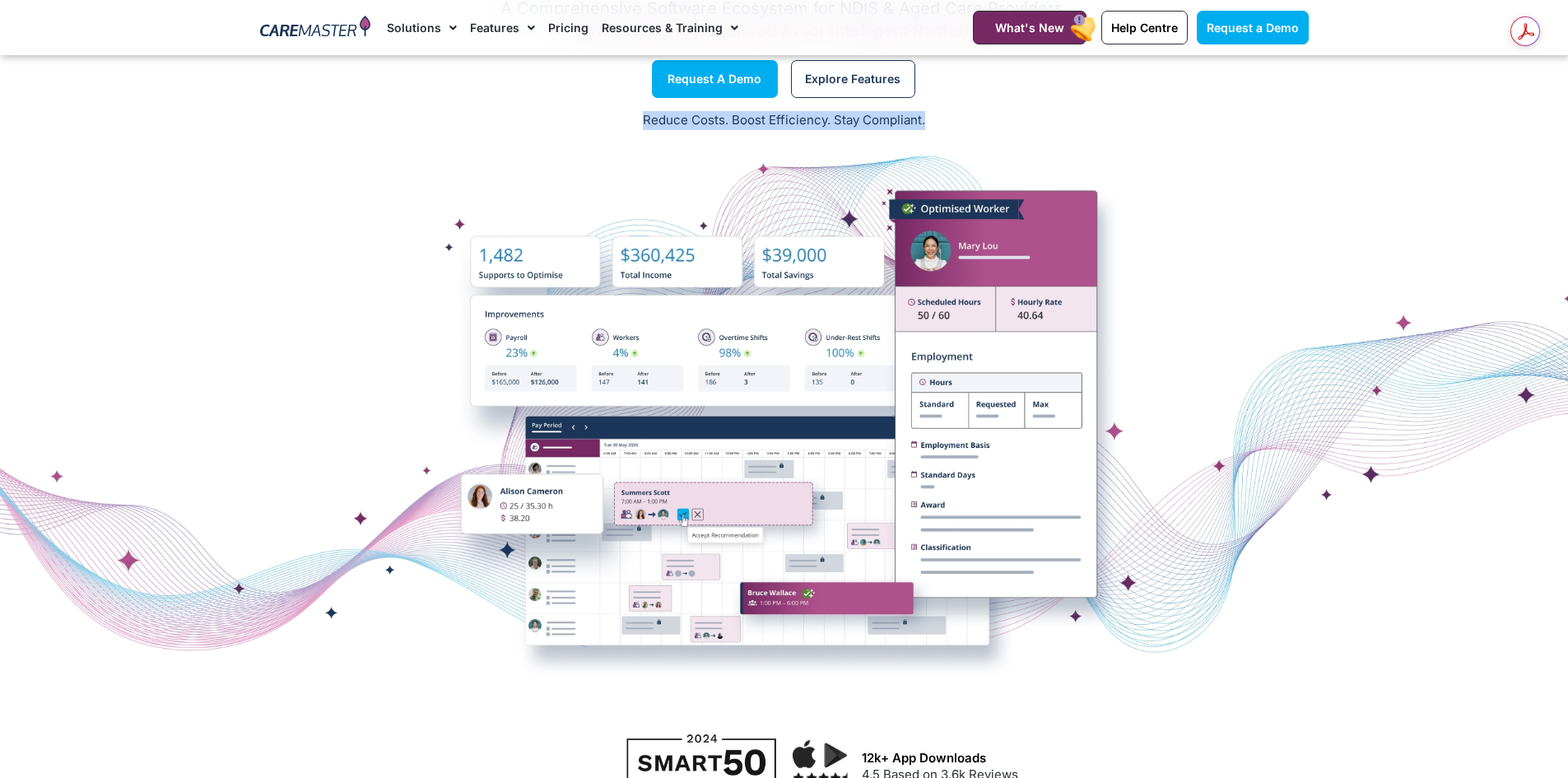
click at [628, 112] on p "Reduce Costs. Boost Efficiency. Stay Compliant." at bounding box center [784, 120] width 1549 height 19
drag, startPoint x: 629, startPoint y: 113, endPoint x: 1000, endPoint y: 122, distance: 371.1
click at [1000, 122] on p "Reduce Costs. Boost Efficiency. Stay Compliant." at bounding box center [784, 120] width 1549 height 19
click at [1000, 123] on p "Reduce Costs. Boost Efficiency. Stay Compliant." at bounding box center [784, 120] width 1549 height 19
click at [923, 120] on p "Reduce Costs. Boost Efficiency. Stay Compliant." at bounding box center [784, 120] width 1549 height 19
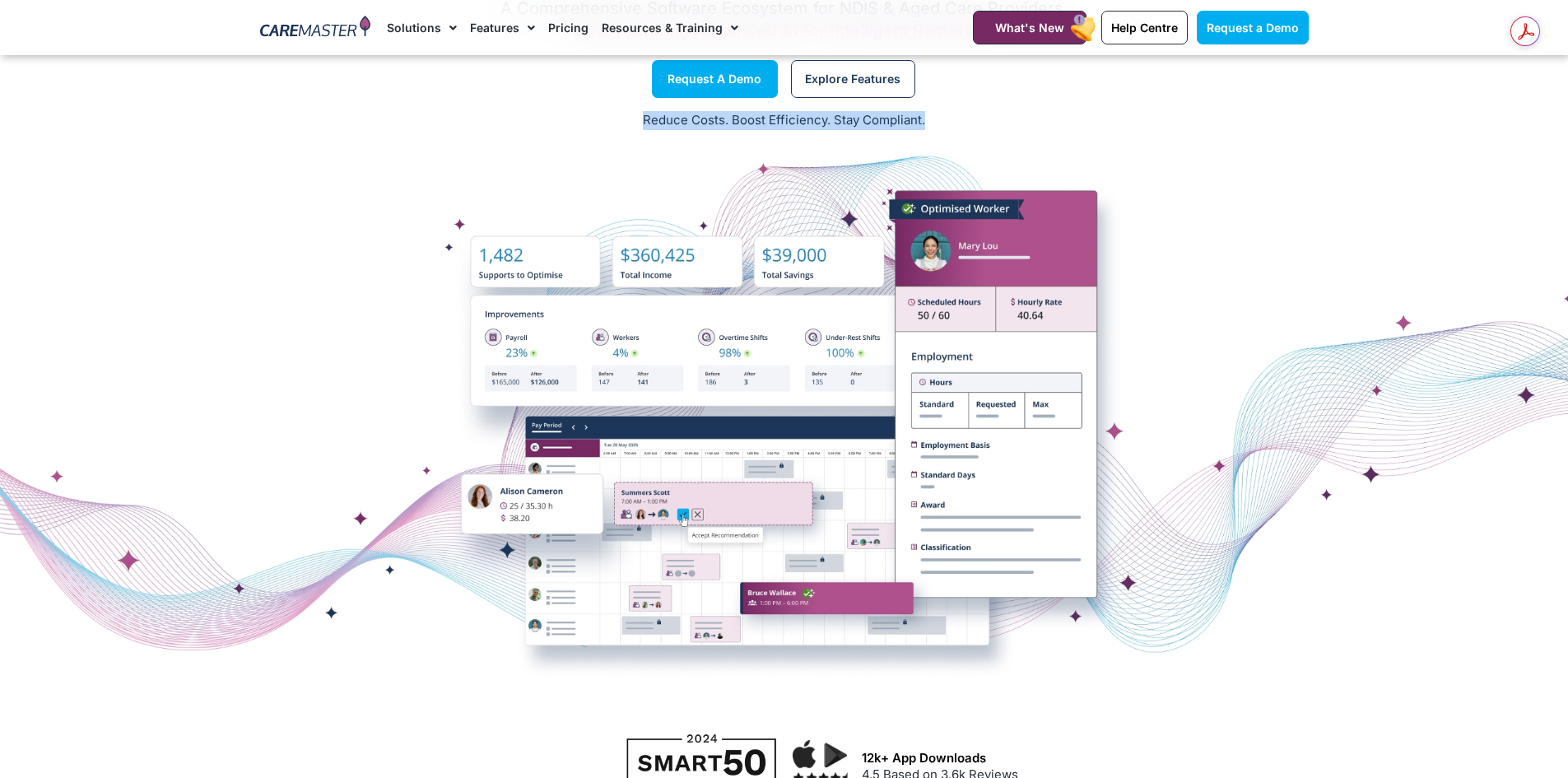
drag, startPoint x: 962, startPoint y: 115, endPoint x: 590, endPoint y: 107, distance: 372.1
click at [590, 107] on div "Reduce Costs. Boost Efficiency. Stay Compliant." at bounding box center [784, 121] width 1568 height 41
click at [588, 111] on p "Reduce Costs. Boost Efficiency. Stay Compliant." at bounding box center [784, 120] width 1549 height 19
drag, startPoint x: 628, startPoint y: 120, endPoint x: 1007, endPoint y: 135, distance: 379.3
click at [1007, 135] on div "Reduce Costs. Boost Efficiency. Stay Compliant." at bounding box center [784, 121] width 1568 height 41
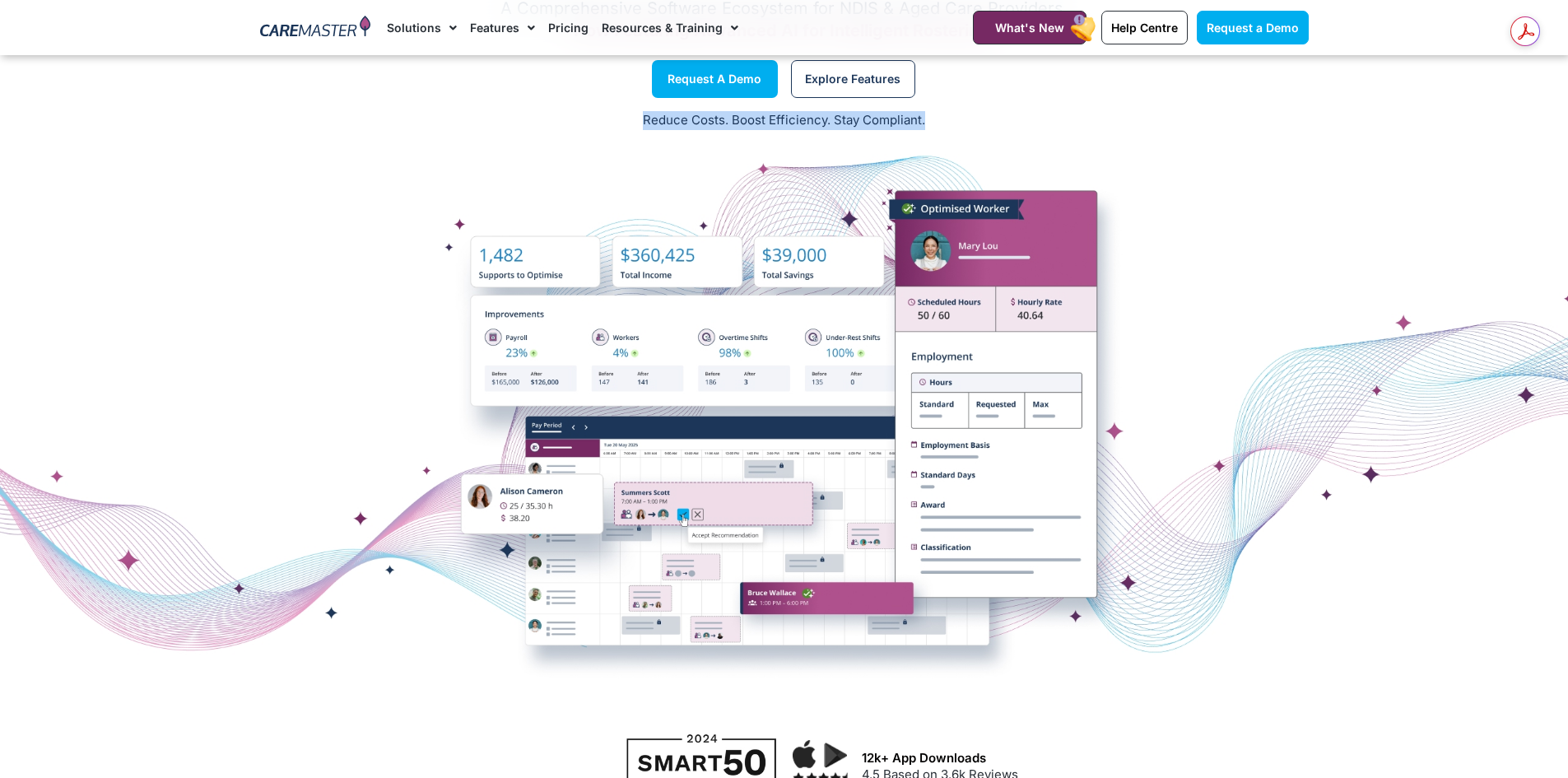
click at [978, 131] on div "Reduce Costs. Boost Efficiency. Stay Compliant." at bounding box center [784, 121] width 1568 height 41
drag, startPoint x: 932, startPoint y: 123, endPoint x: 544, endPoint y: 134, distance: 388.2
click at [544, 134] on div "Reduce Costs. Boost Efficiency. Stay Compliant." at bounding box center [784, 121] width 1568 height 41
click at [550, 134] on div "Reduce Costs. Boost Efficiency. Stay Compliant." at bounding box center [784, 121] width 1568 height 41
drag, startPoint x: 607, startPoint y: 133, endPoint x: 973, endPoint y: 134, distance: 366.0
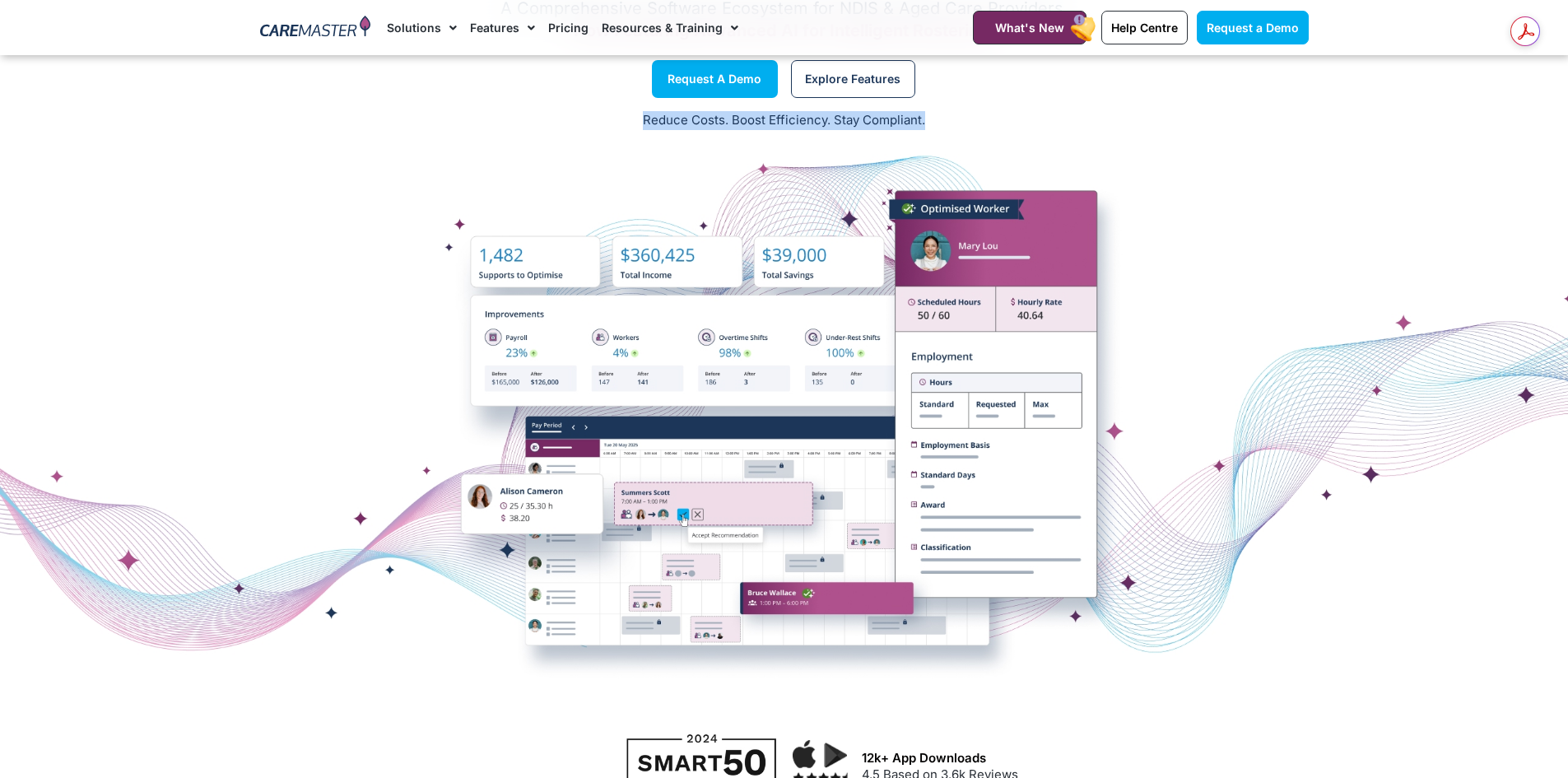
click at [978, 136] on div "Reduce Costs. Boost Efficiency. Stay Compliant." at bounding box center [784, 121] width 1568 height 41
click at [948, 127] on p "Reduce Costs. Boost Efficiency. Stay Compliant." at bounding box center [784, 120] width 1549 height 19
drag, startPoint x: 938, startPoint y: 123, endPoint x: 574, endPoint y: 137, distance: 364.3
click at [574, 137] on div "Reduce Costs. Boost Efficiency. Stay Compliant." at bounding box center [784, 121] width 1568 height 41
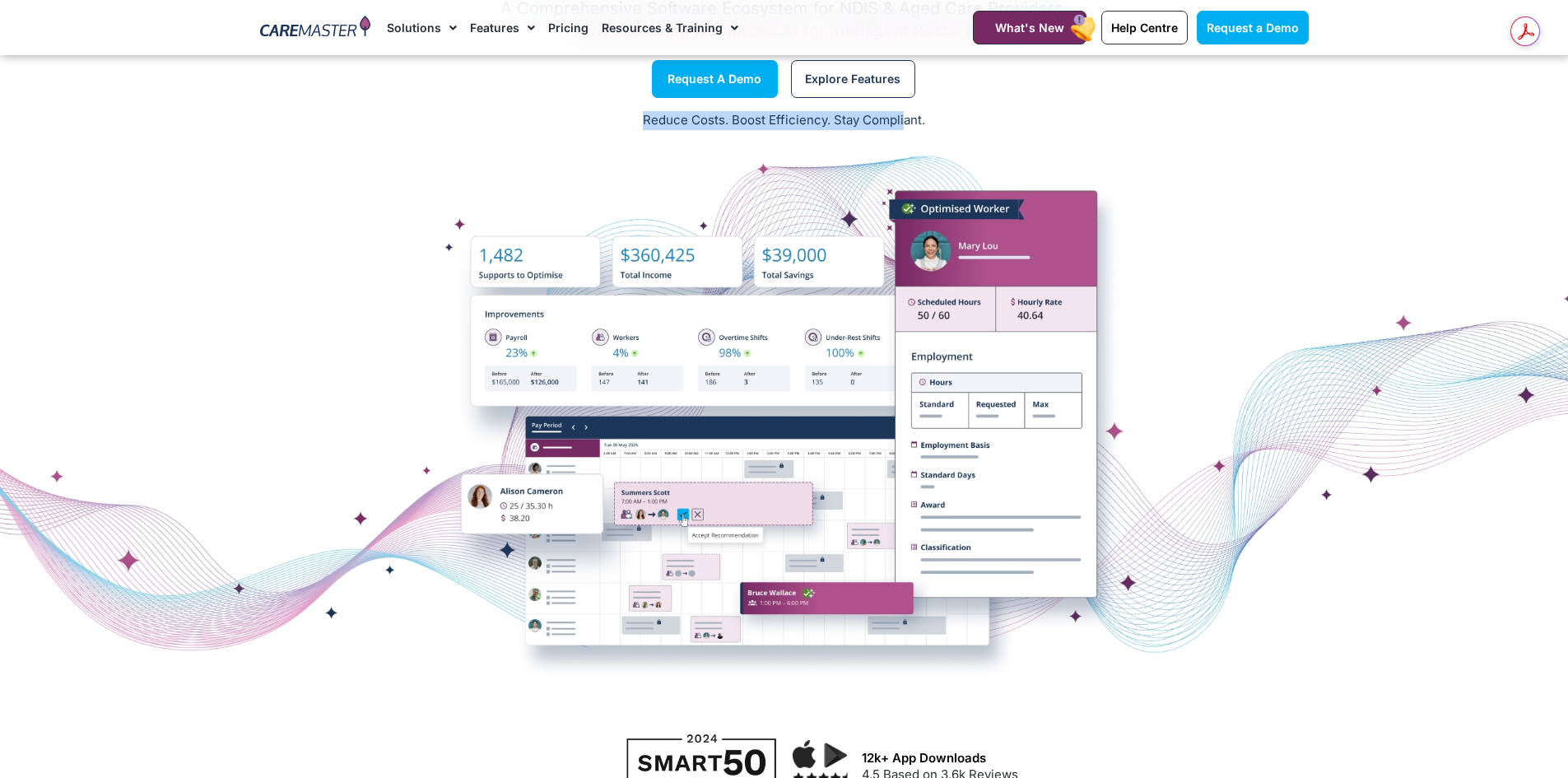
drag, startPoint x: 714, startPoint y: 136, endPoint x: 913, endPoint y: 136, distance: 199.0
click at [908, 138] on div "Reduce Costs. Boost Efficiency. Stay Compliant." at bounding box center [784, 121] width 1568 height 41
click at [926, 128] on p "Reduce Costs. Boost Efficiency. Stay Compliant." at bounding box center [784, 120] width 1549 height 19
drag, startPoint x: 933, startPoint y: 122, endPoint x: 633, endPoint y: 124, distance: 300.0
click at [633, 124] on p "Reduce Costs. Boost Efficiency. Stay Compliant." at bounding box center [784, 120] width 1549 height 19
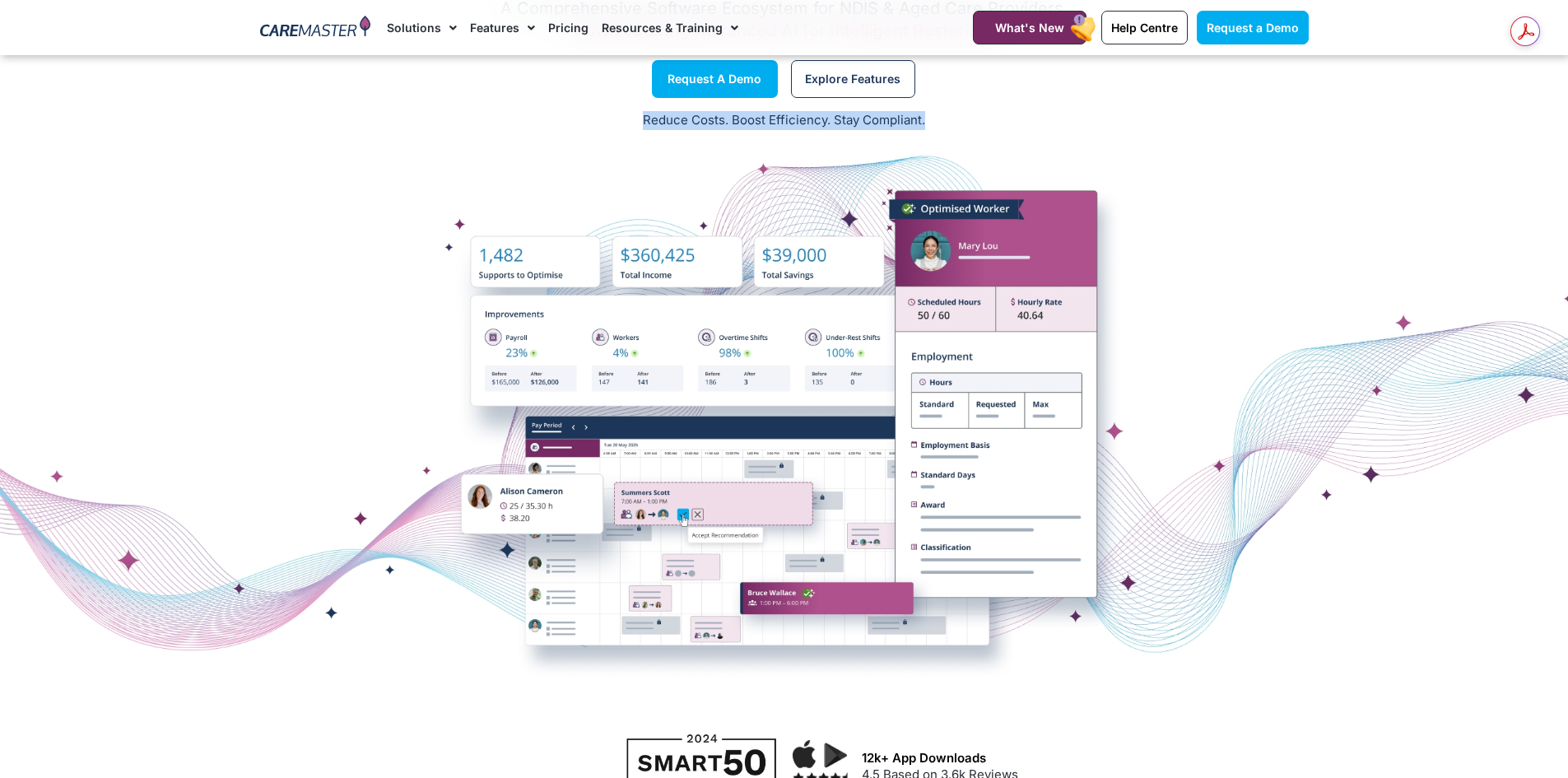
click at [630, 124] on p "Reduce Costs. Boost Efficiency. Stay Compliant." at bounding box center [784, 120] width 1549 height 19
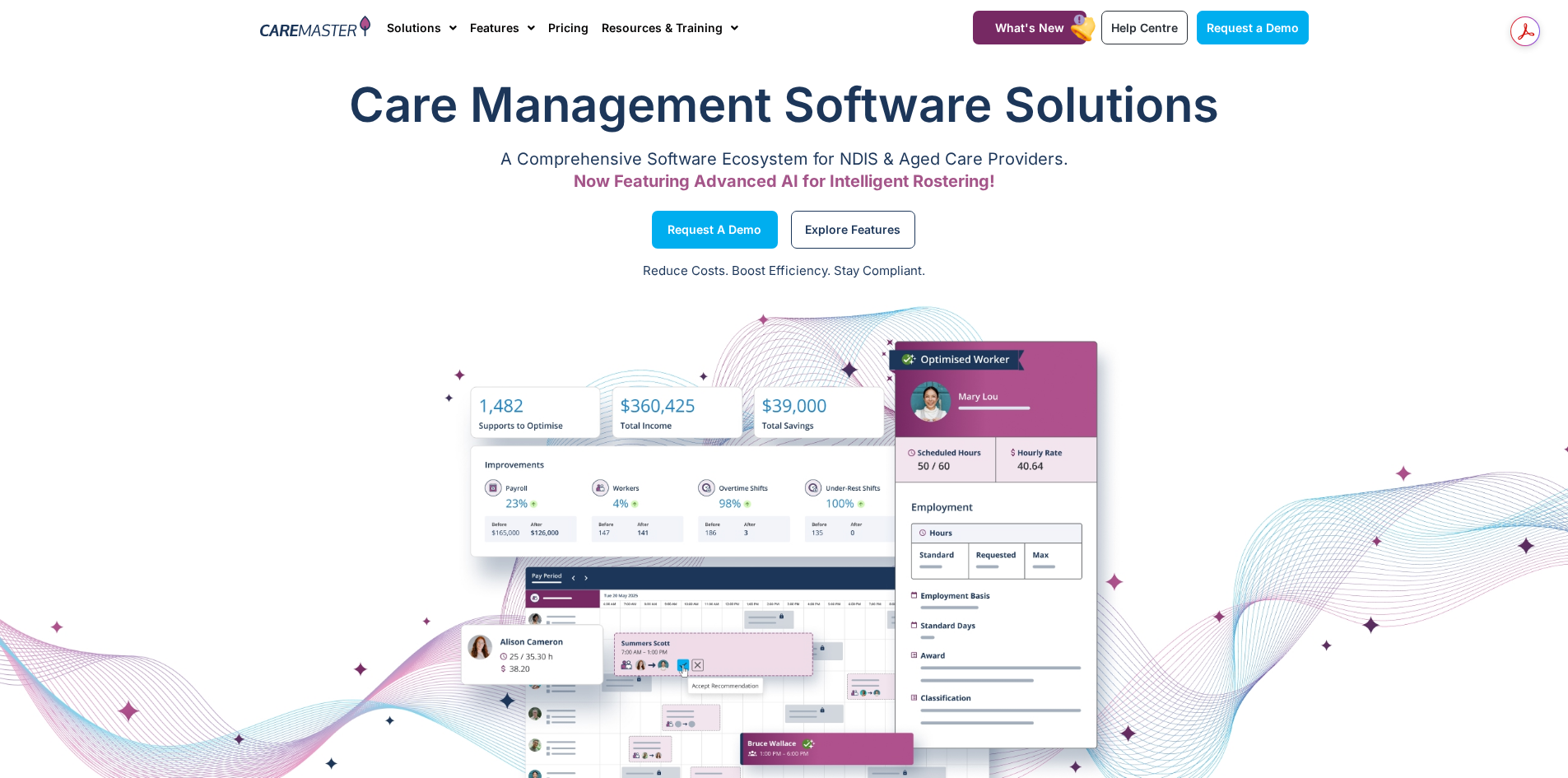
scroll to position [0, 0]
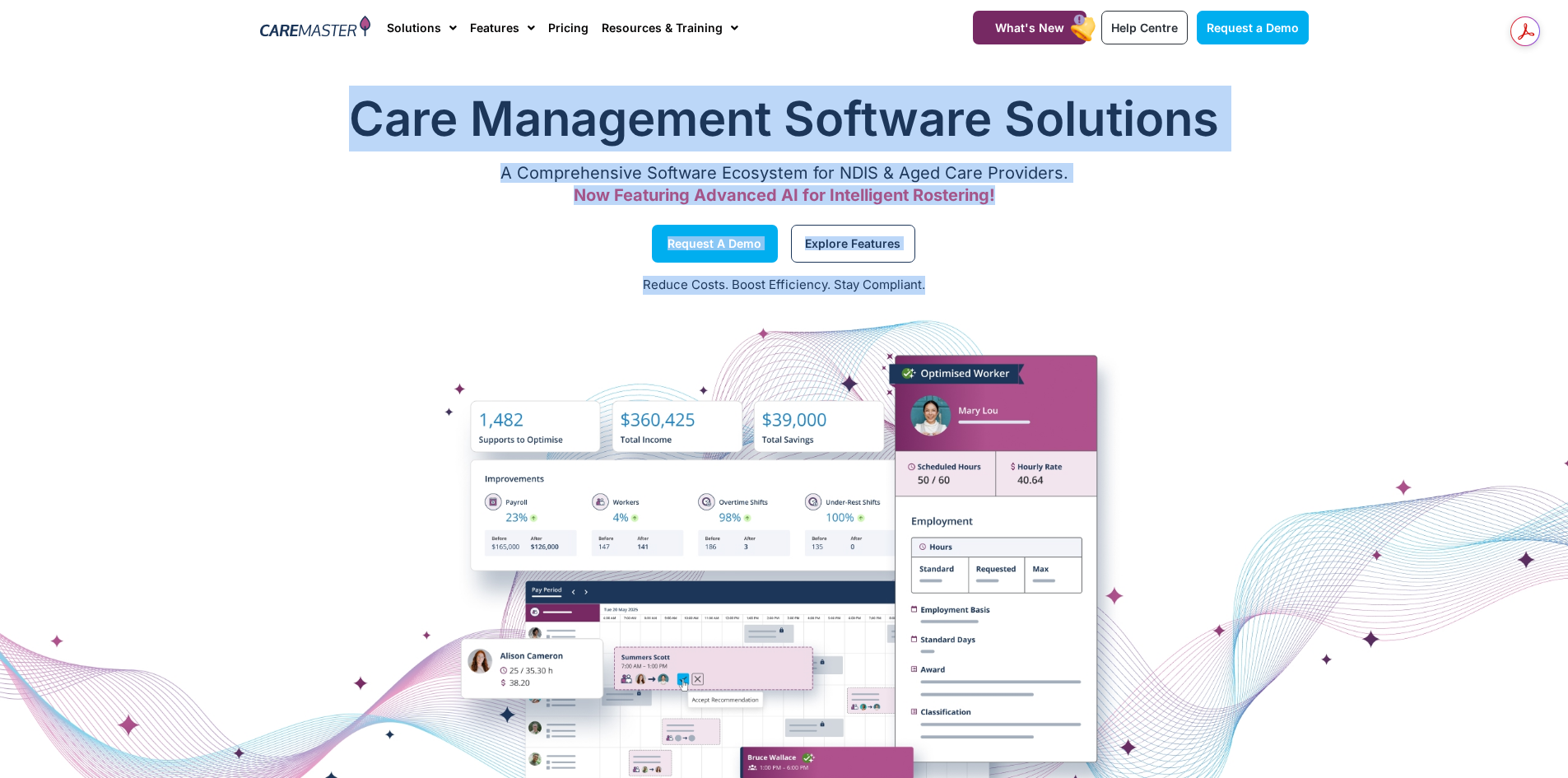
drag, startPoint x: 356, startPoint y: 119, endPoint x: 987, endPoint y: 302, distance: 657.0
click at [987, 302] on div "Care Management Software Solutions A Comprehensive Software Ecosystem for NDIS …" at bounding box center [784, 480] width 1568 height 805
click at [984, 283] on p "Reduce Costs. Boost Efficiency. Stay Compliant." at bounding box center [784, 285] width 1549 height 19
drag, startPoint x: 348, startPoint y: 114, endPoint x: 1147, endPoint y: 215, distance: 805.4
click at [1147, 215] on div "Care Management Software Solutions A Comprehensive Software Ecosystem for NDIS …" at bounding box center [784, 480] width 1568 height 805
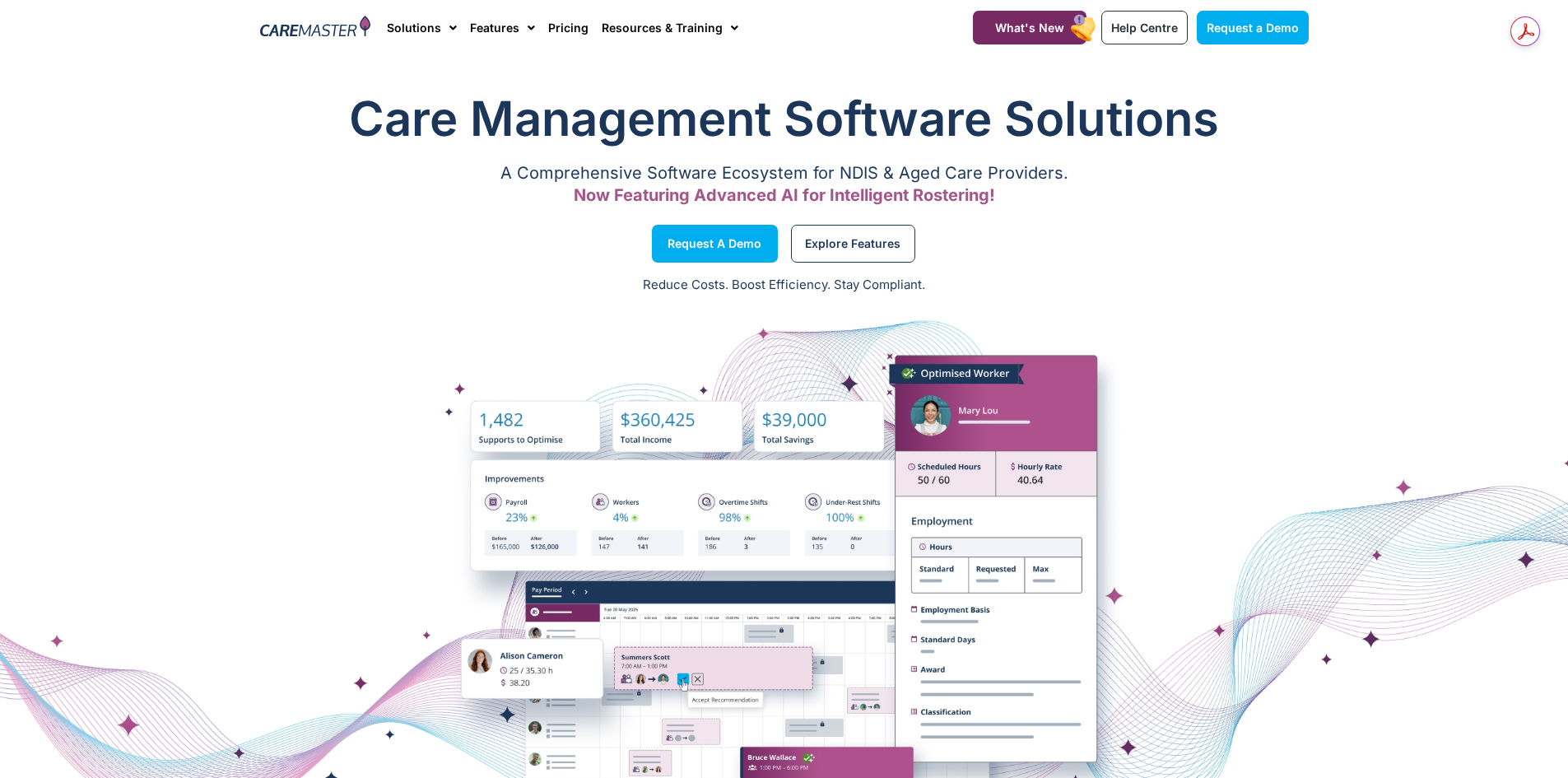
click at [1156, 232] on div "Explore Features" at bounding box center [1051, 244] width 533 height 63
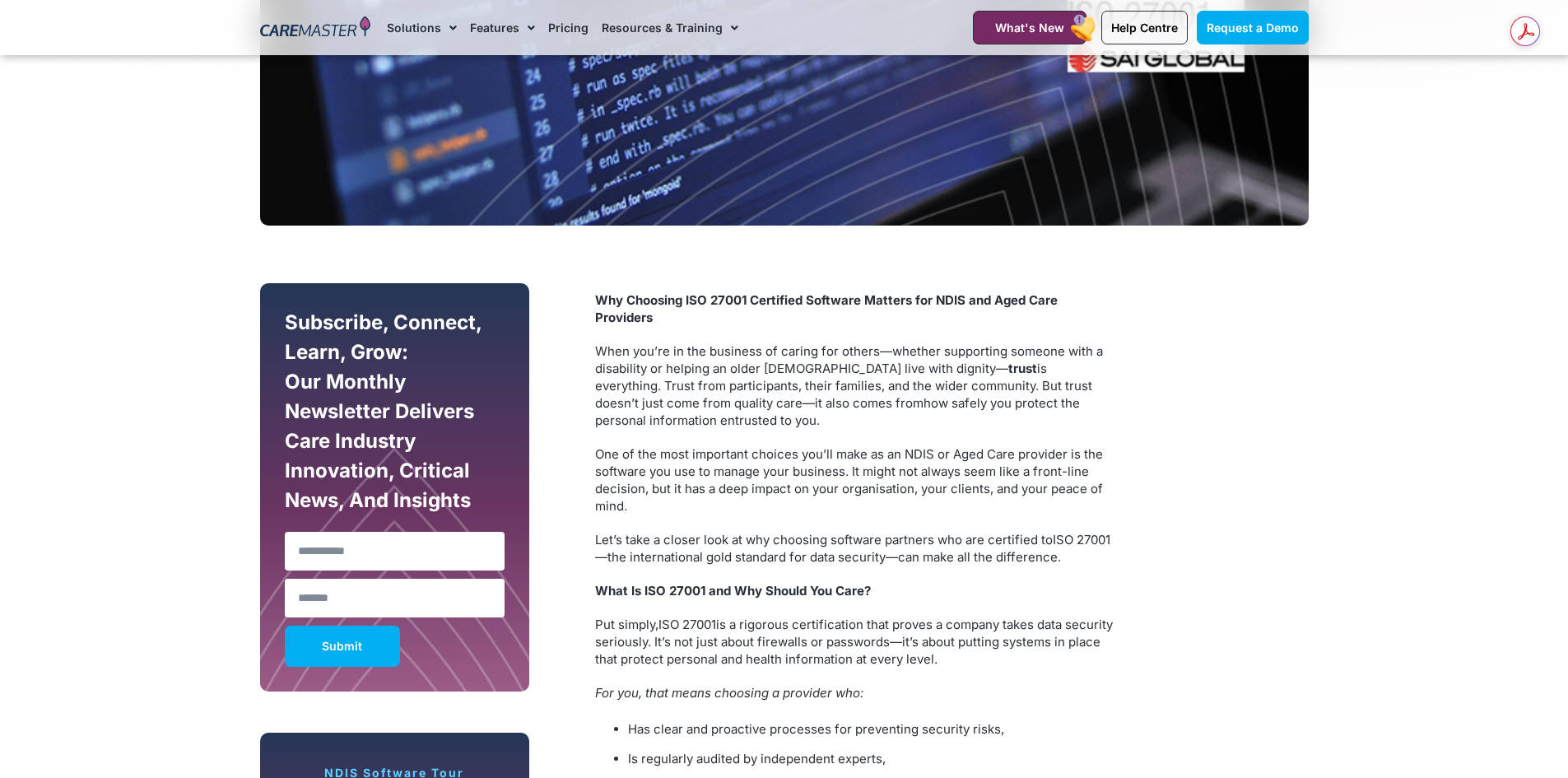
scroll to position [822, 0]
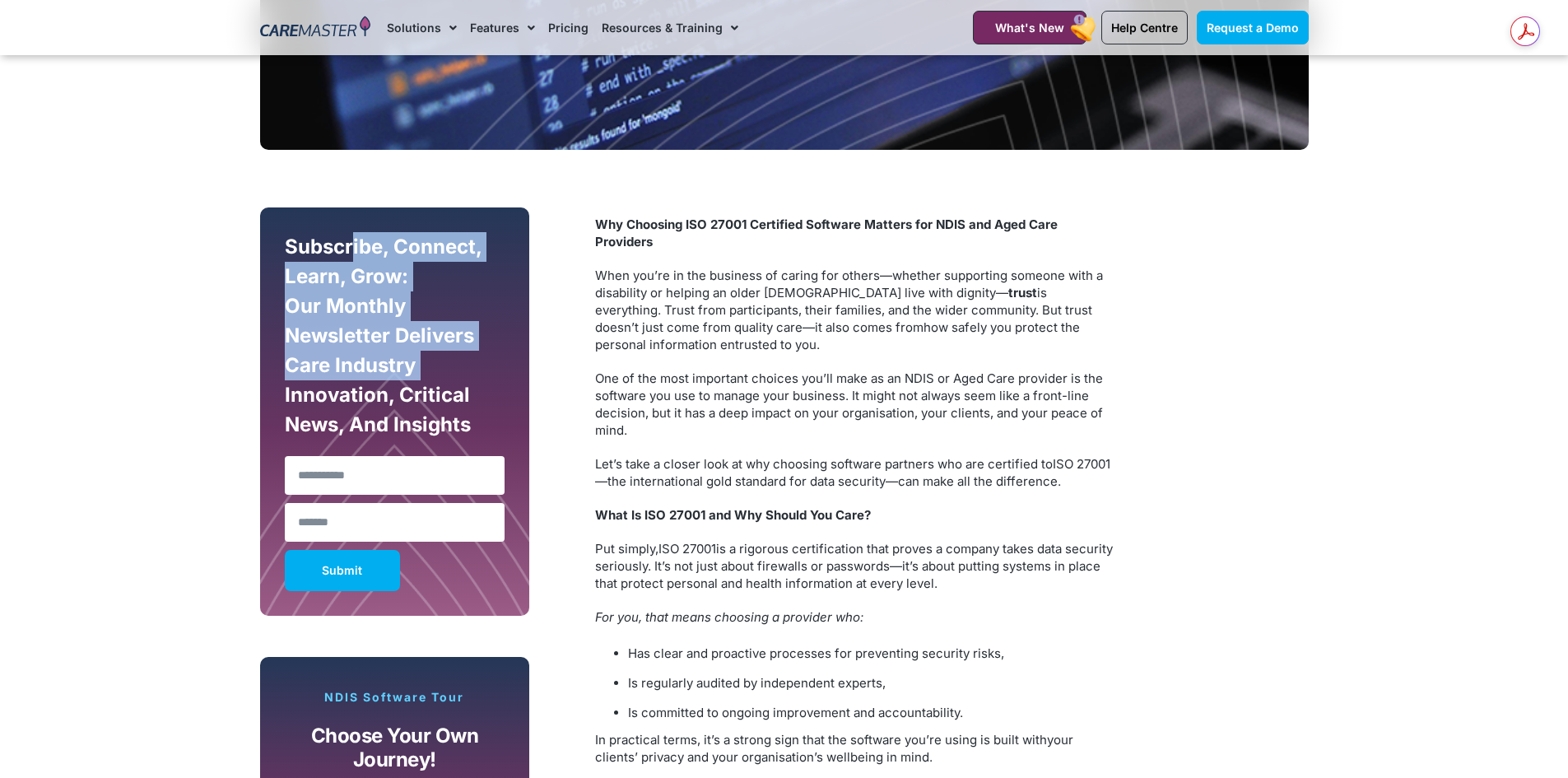
drag, startPoint x: 284, startPoint y: 240, endPoint x: 459, endPoint y: 374, distance: 220.4
click at [459, 374] on div "Subscribe, Connect, Learn, Grow: Our Monthly Newsletter Delivers Care Industry …" at bounding box center [395, 340] width 229 height 216
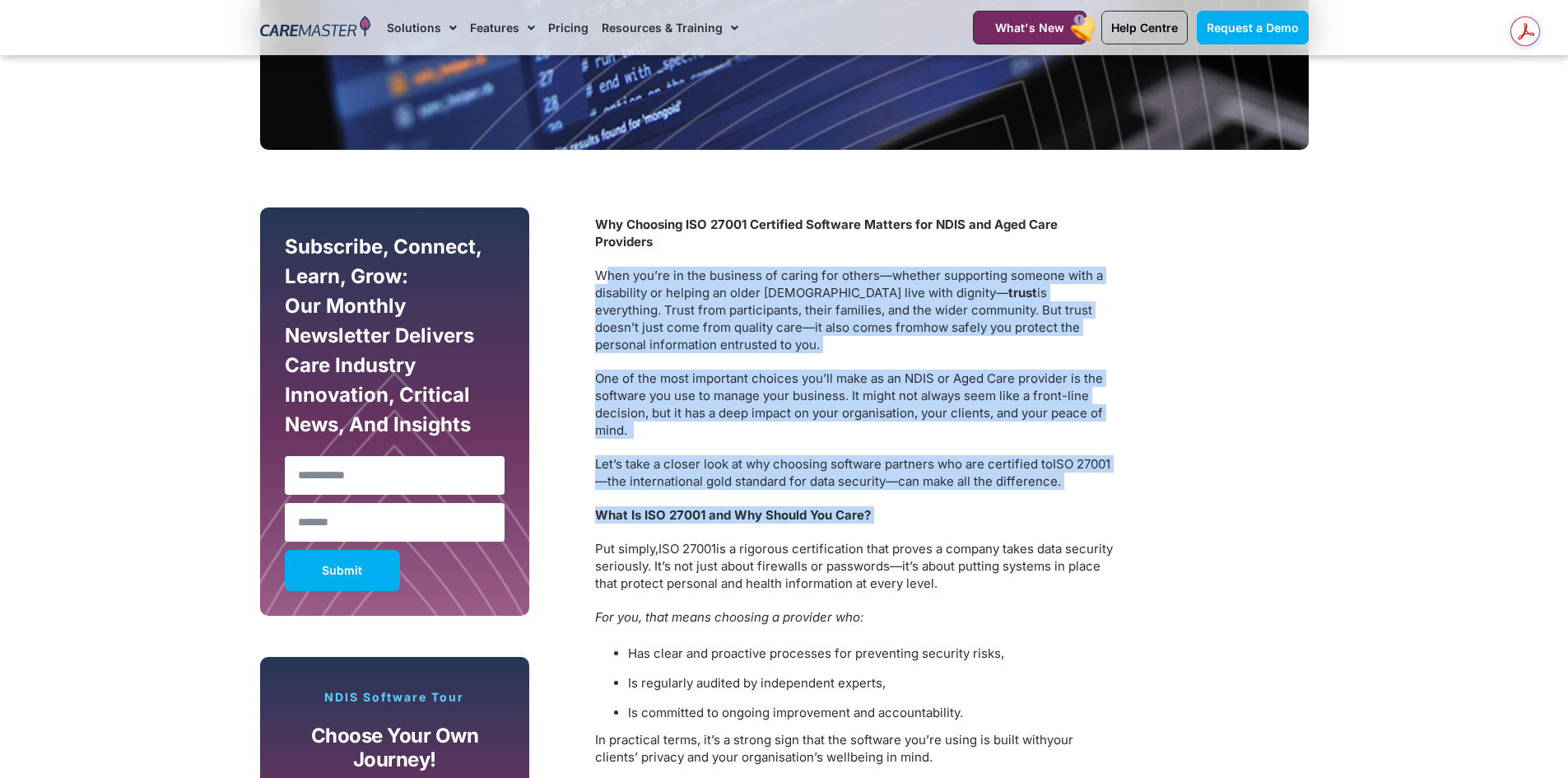
drag, startPoint x: 720, startPoint y: 270, endPoint x: 1013, endPoint y: 504, distance: 375.0
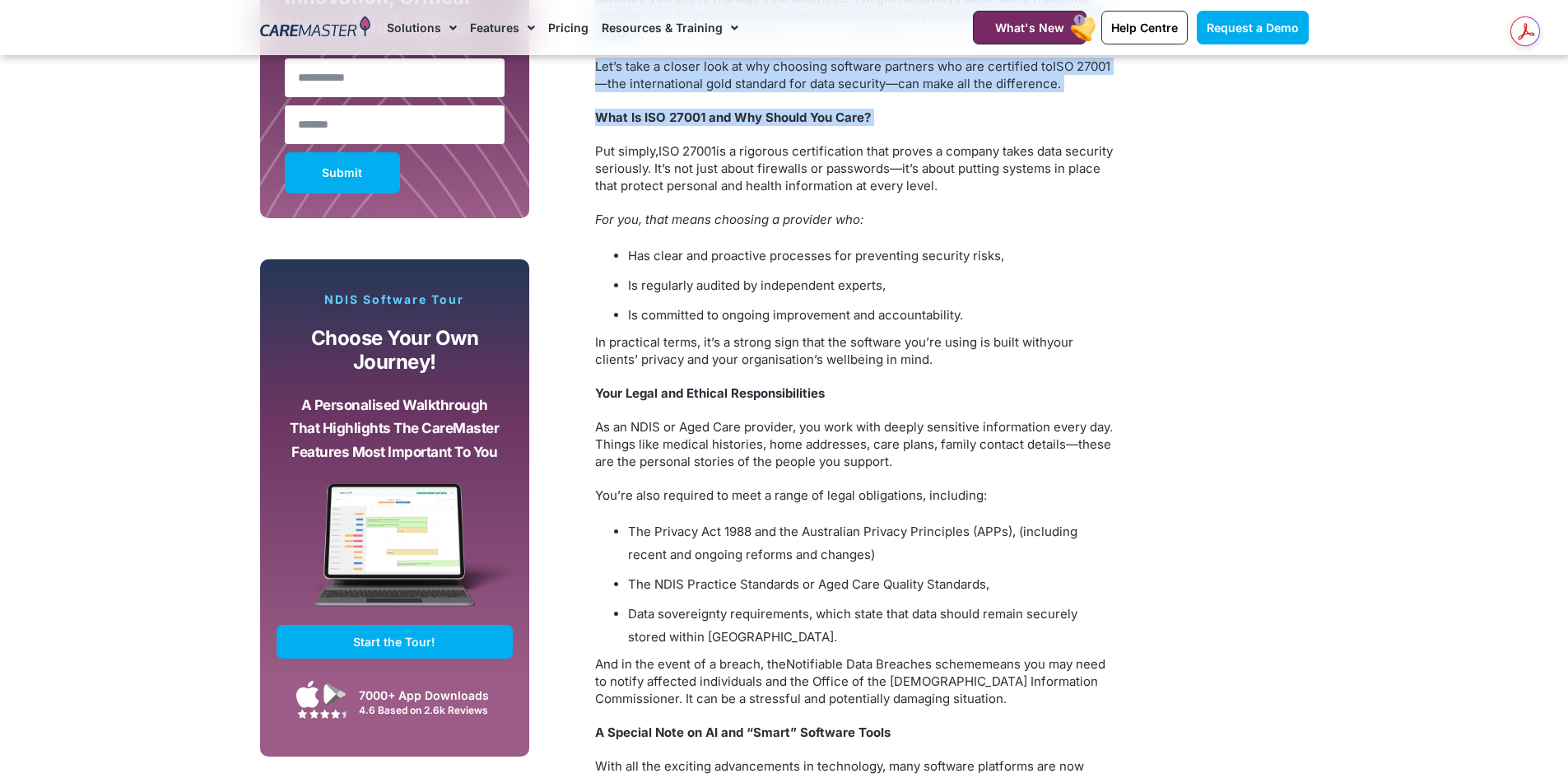
scroll to position [1235, 0]
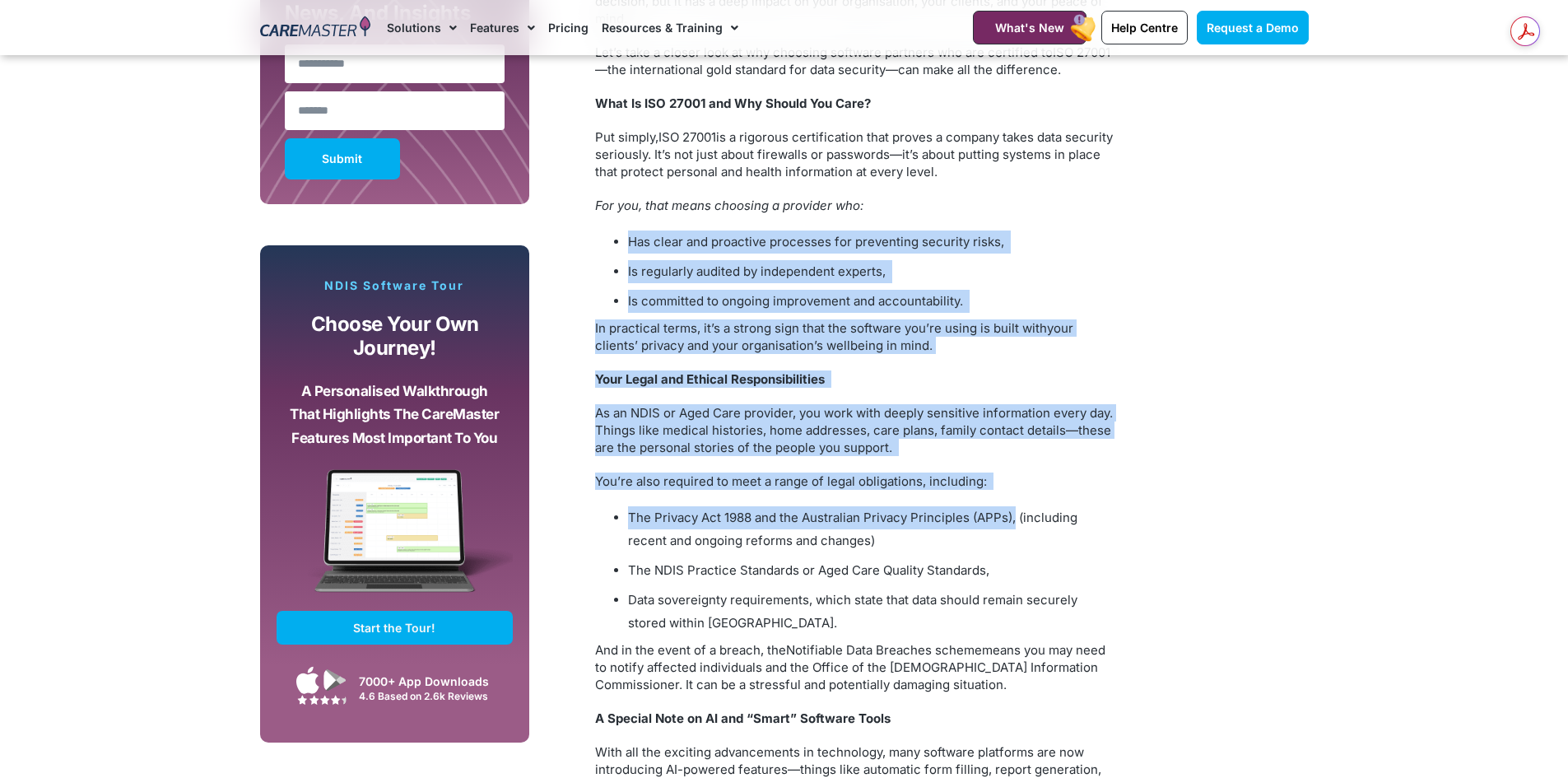
drag, startPoint x: 627, startPoint y: 240, endPoint x: 1015, endPoint y: 523, distance: 480.2
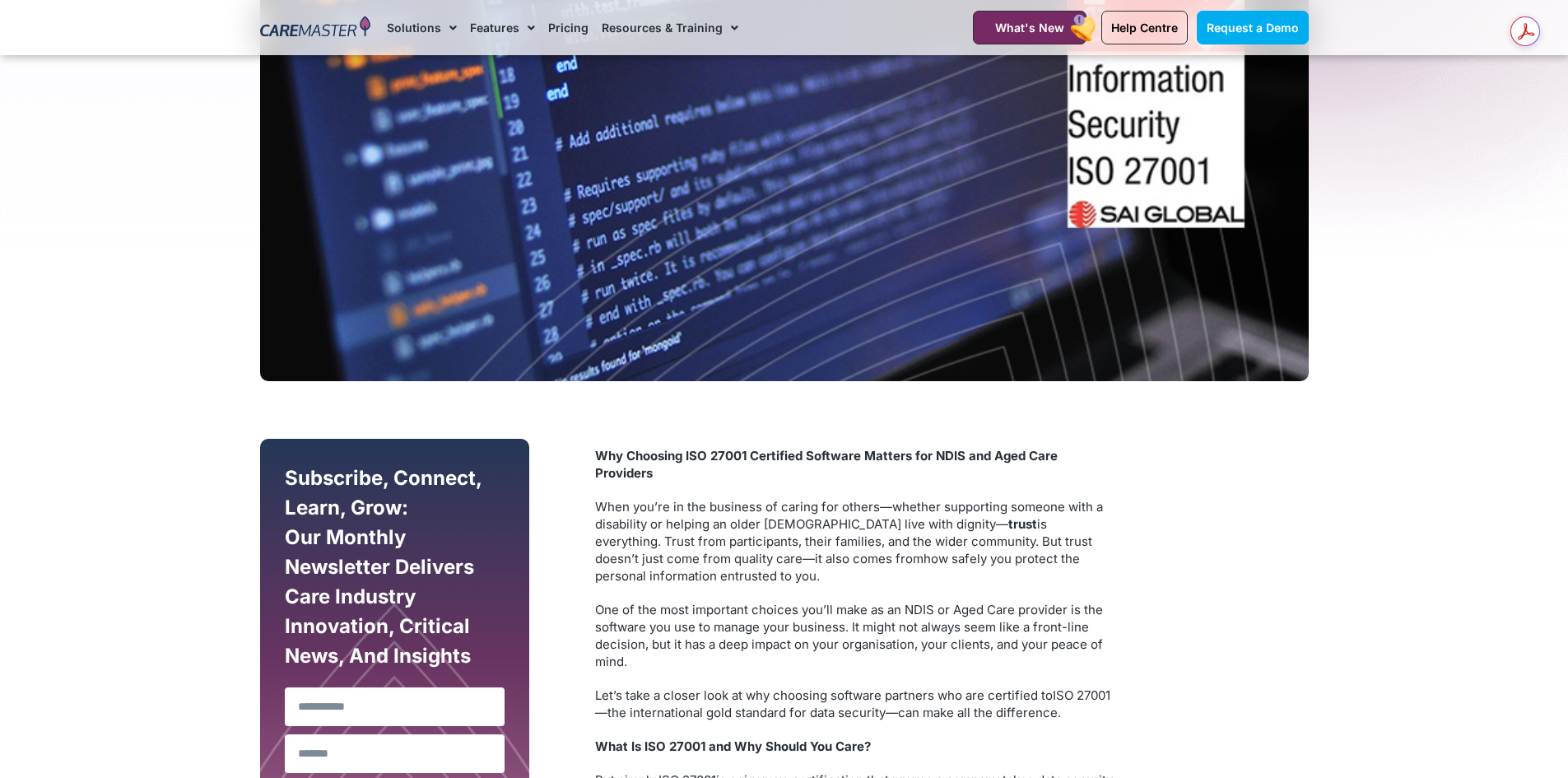
scroll to position [0, 0]
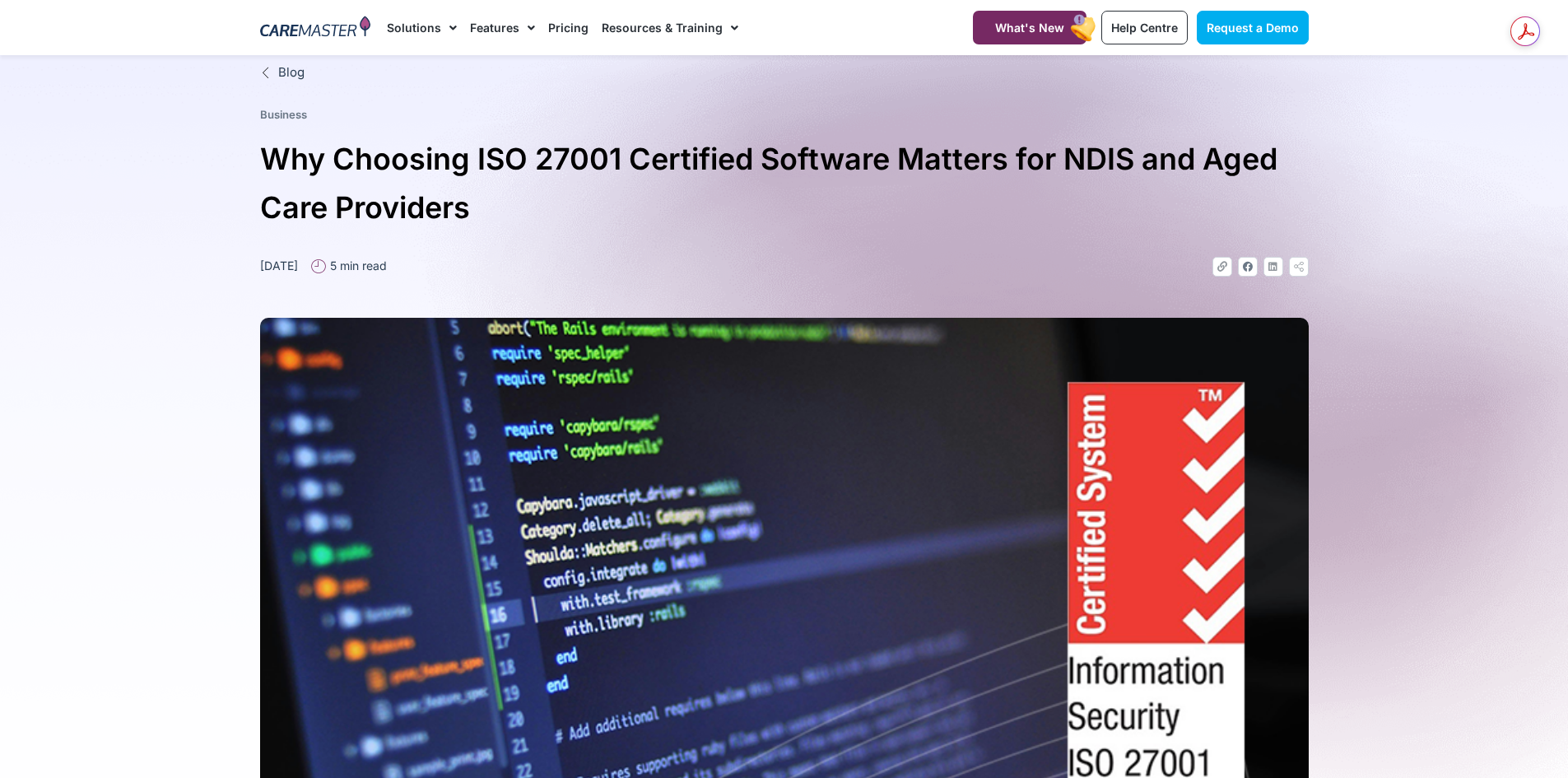
drag, startPoint x: 257, startPoint y: 158, endPoint x: 553, endPoint y: 216, distance: 301.6
click at [542, 216] on div "Blog Business Why Choosing ISO 27001 Certified Software Matters for NDIS and Ag…" at bounding box center [785, 518] width 1066 height 925
click at [1037, 199] on h1 "Why Choosing ISO 27001 Certified Software Matters for NDIS and Aged Care Provid…" at bounding box center [785, 183] width 1049 height 97
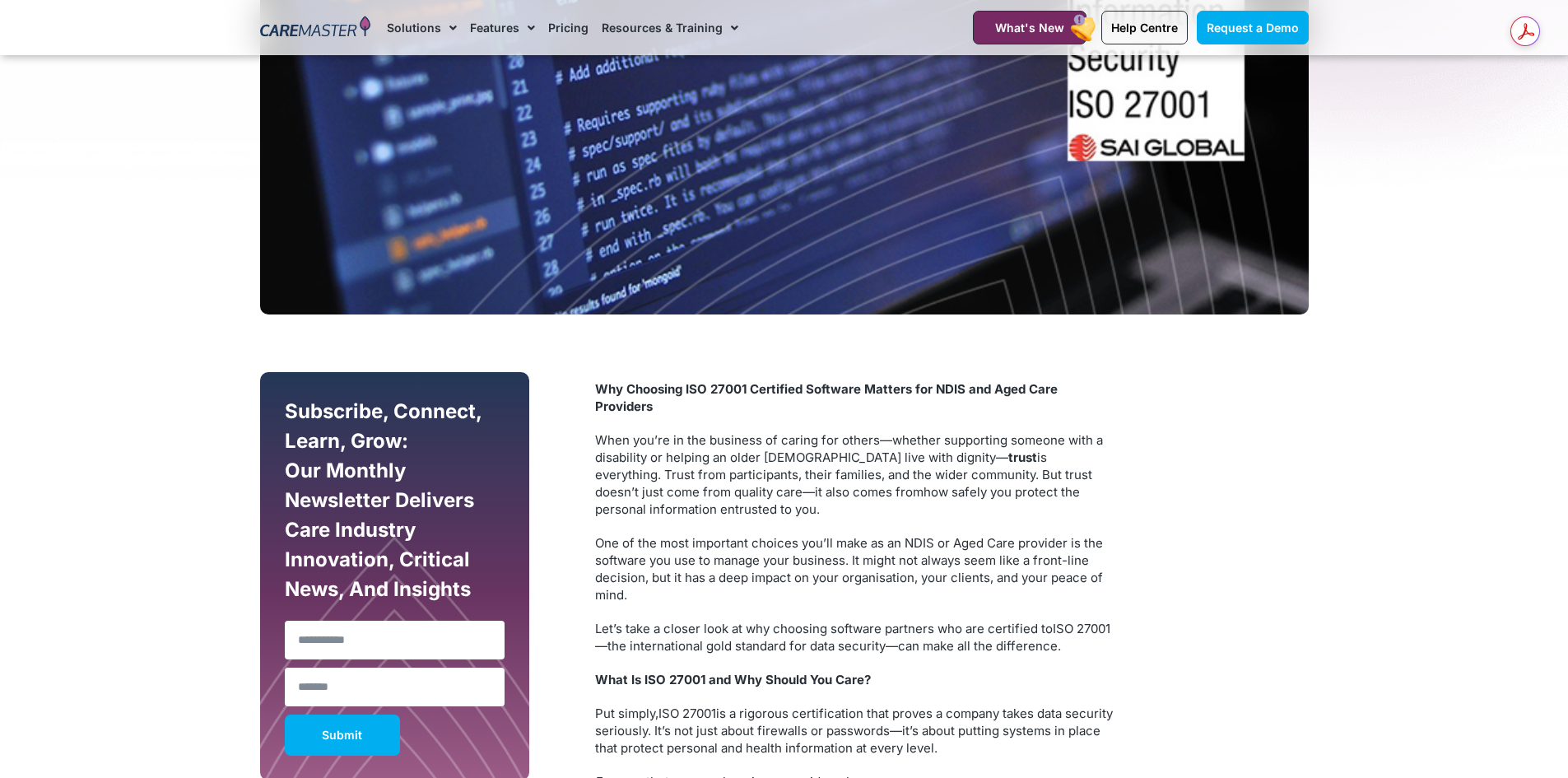
scroll to position [905, 0]
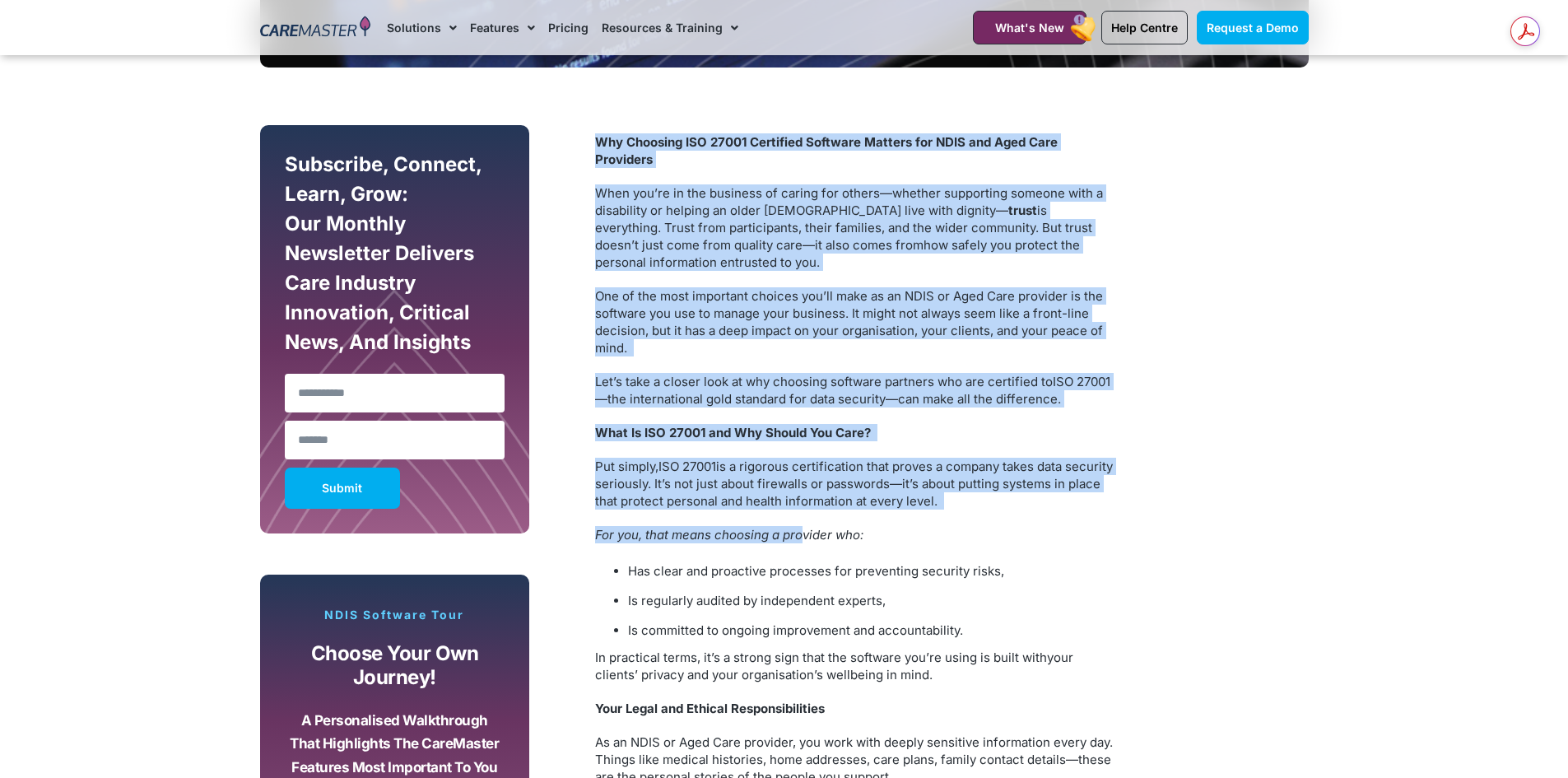
drag, startPoint x: 600, startPoint y: 135, endPoint x: 803, endPoint y: 541, distance: 453.9
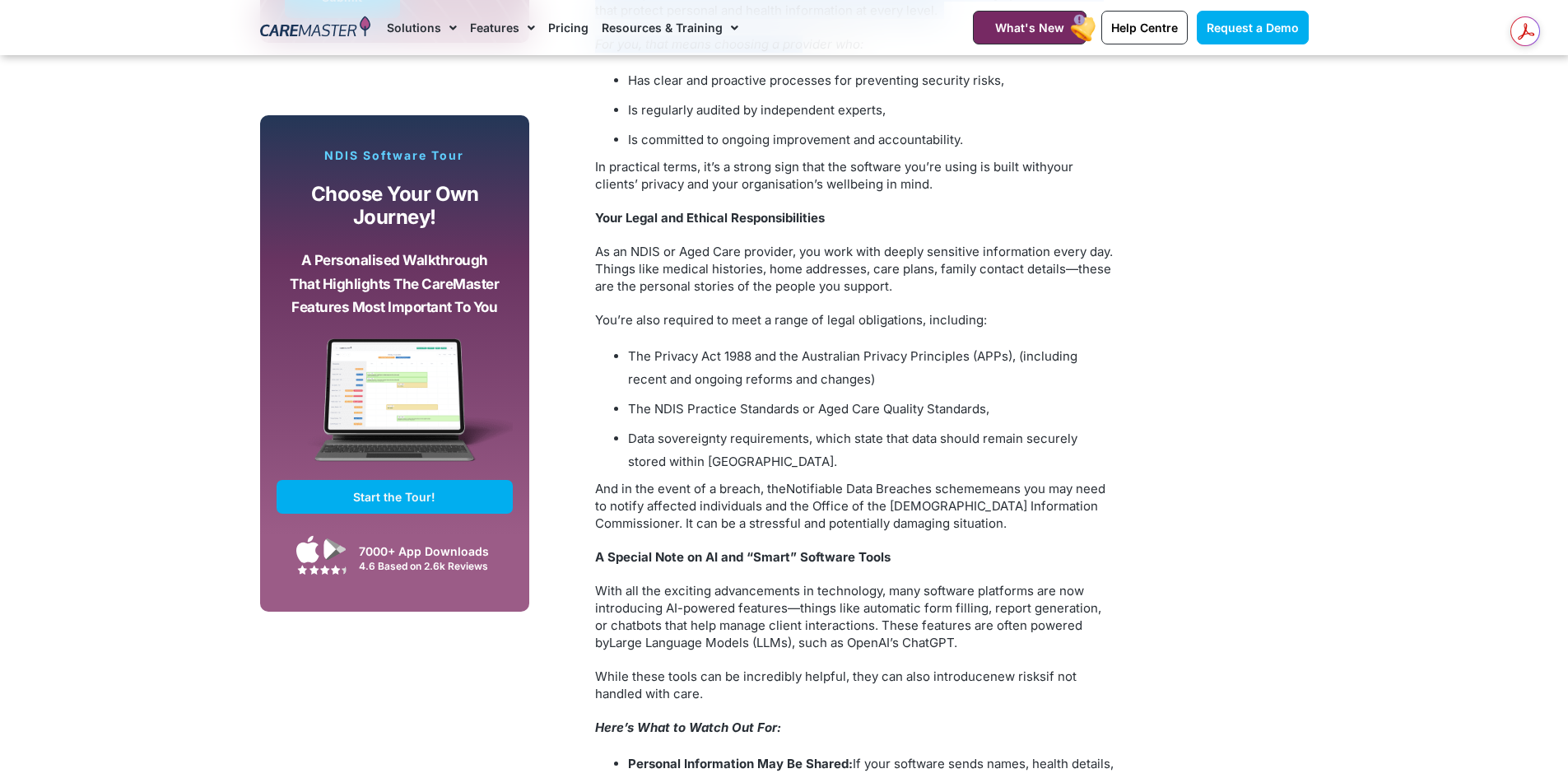
scroll to position [1399, 0]
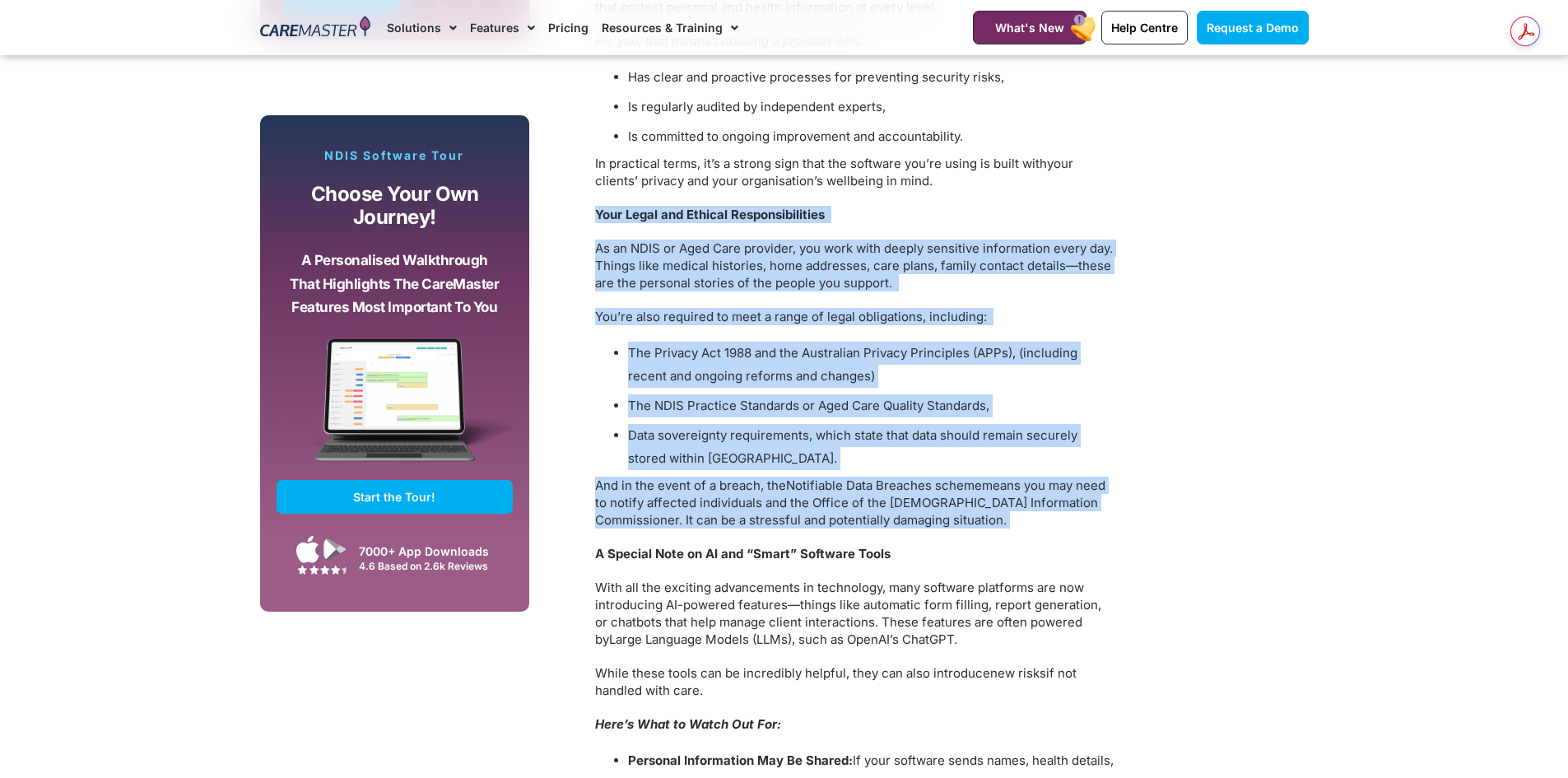
drag, startPoint x: 601, startPoint y: 213, endPoint x: 932, endPoint y: 525, distance: 454.9
click at [932, 525] on div "Why Choosing ISO 27001 Certified Software Matters for NDIS and Aged Care Provid…" at bounding box center [854, 665] width 535 height 2068
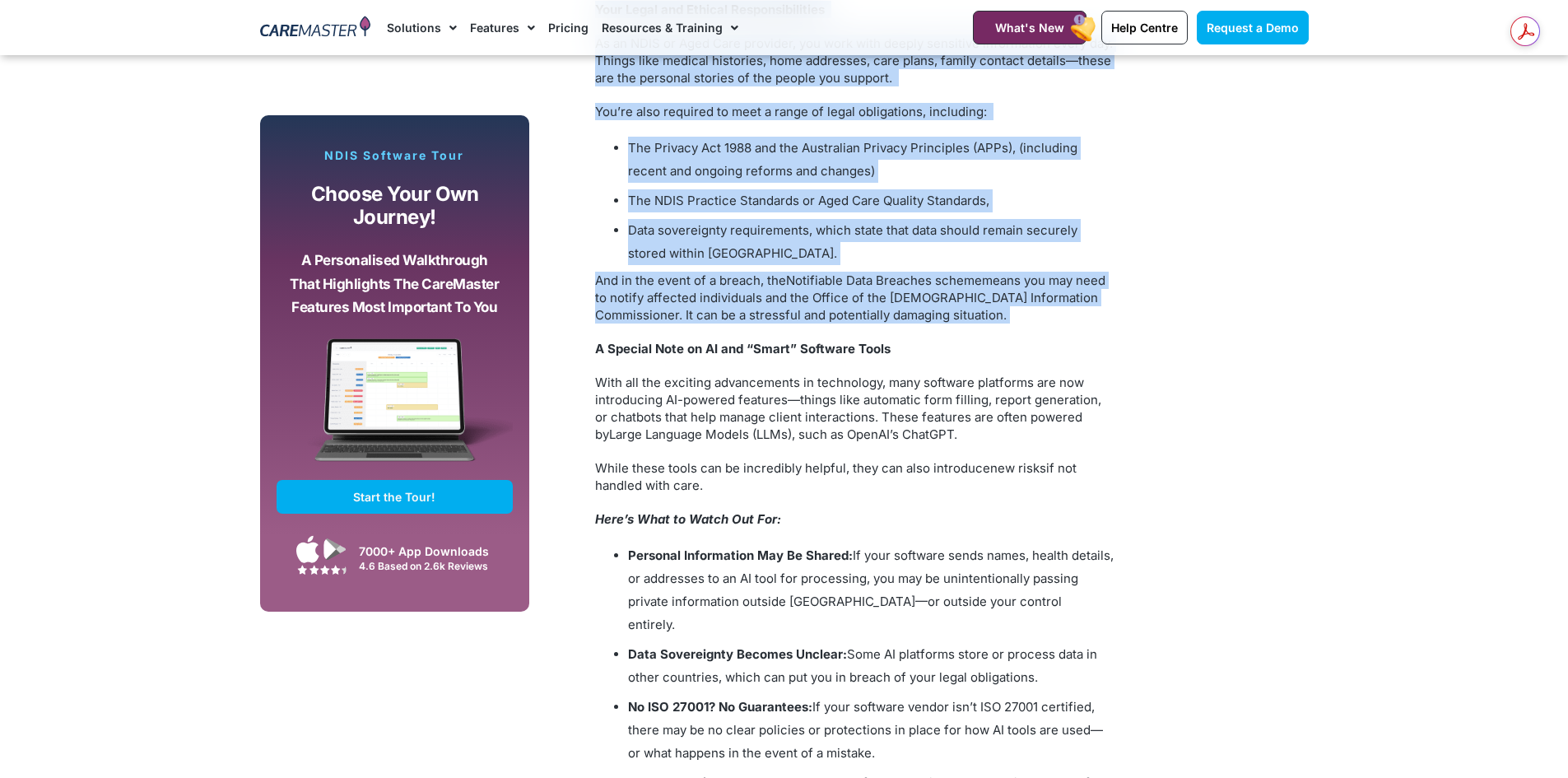
scroll to position [1811, 0]
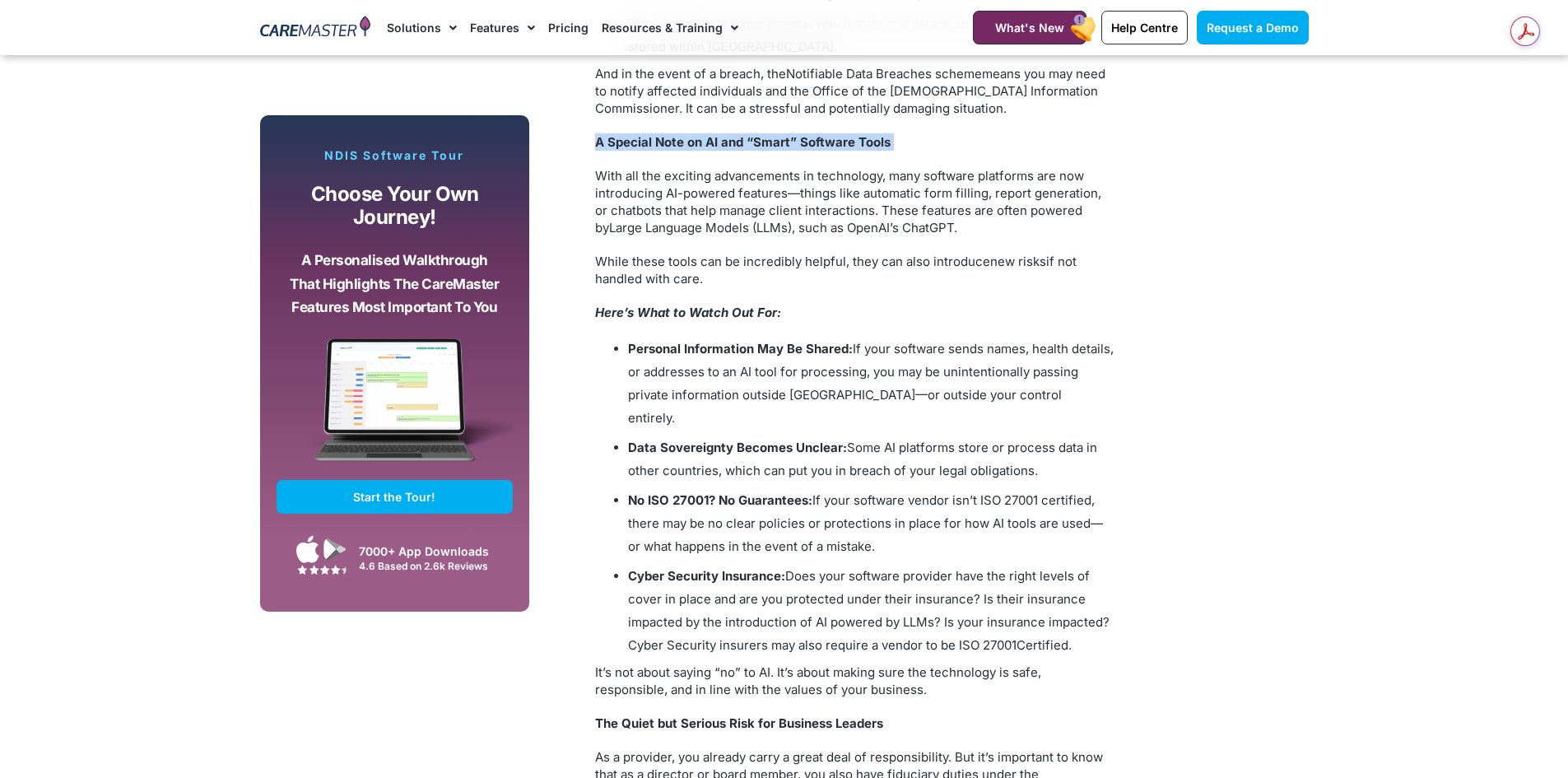
drag, startPoint x: 593, startPoint y: 133, endPoint x: 954, endPoint y: 134, distance: 361.0
click at [954, 134] on div "Why Choosing ISO 27001 Certified Software Matters for NDIS and Aged Care Provid…" at bounding box center [854, 254] width 535 height 2068
click at [888, 148] on span "A Special Note on AI and “Smart” Software Tools" at bounding box center [742, 142] width 296 height 16
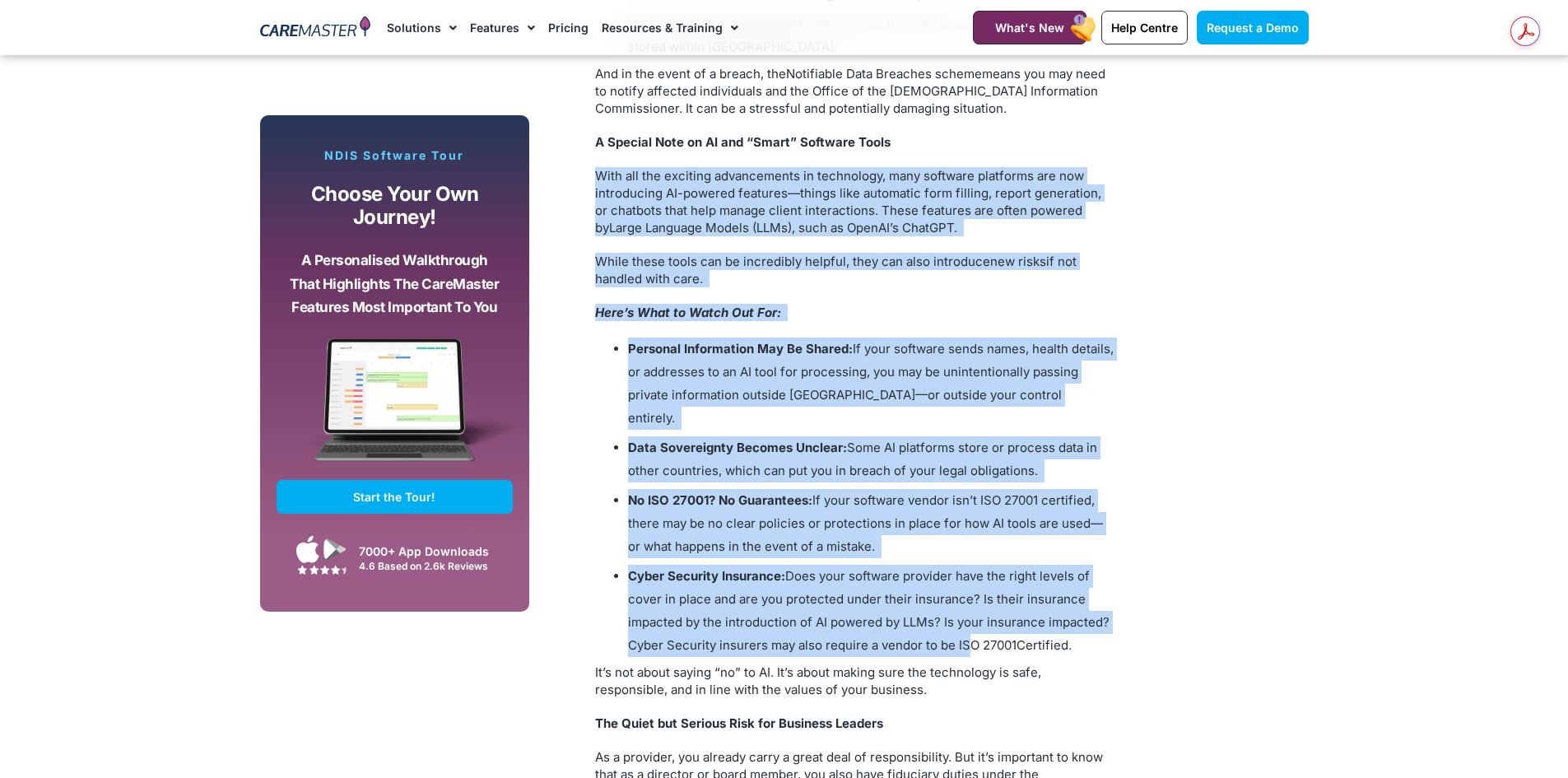
drag, startPoint x: 615, startPoint y: 173, endPoint x: 961, endPoint y: 618, distance: 563.7
click at [961, 618] on div "Why Choosing ISO 27001 Certified Software Matters for NDIS and Aged Care Provid…" at bounding box center [854, 246] width 519 height 2036
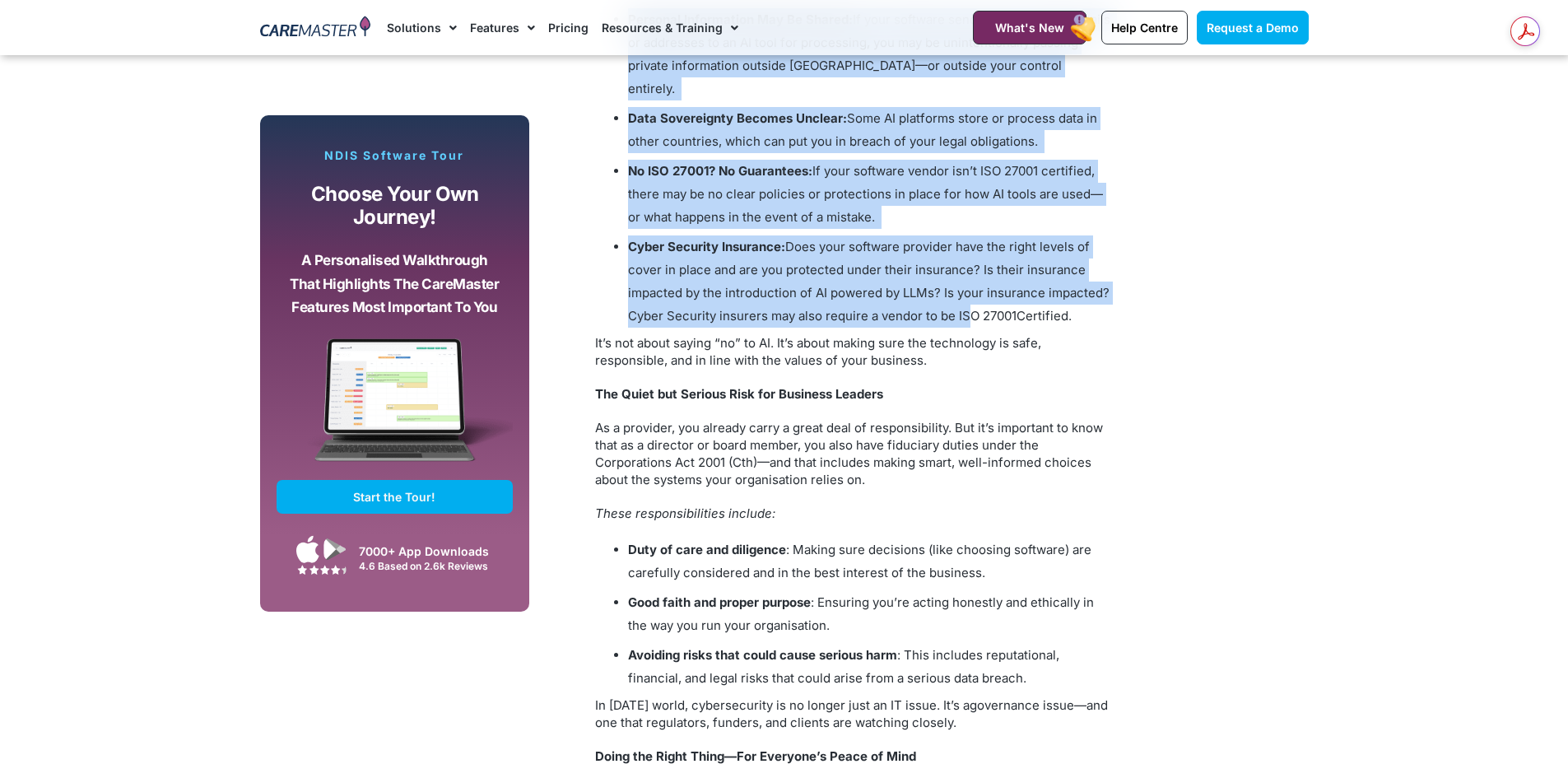
scroll to position [2304, 0]
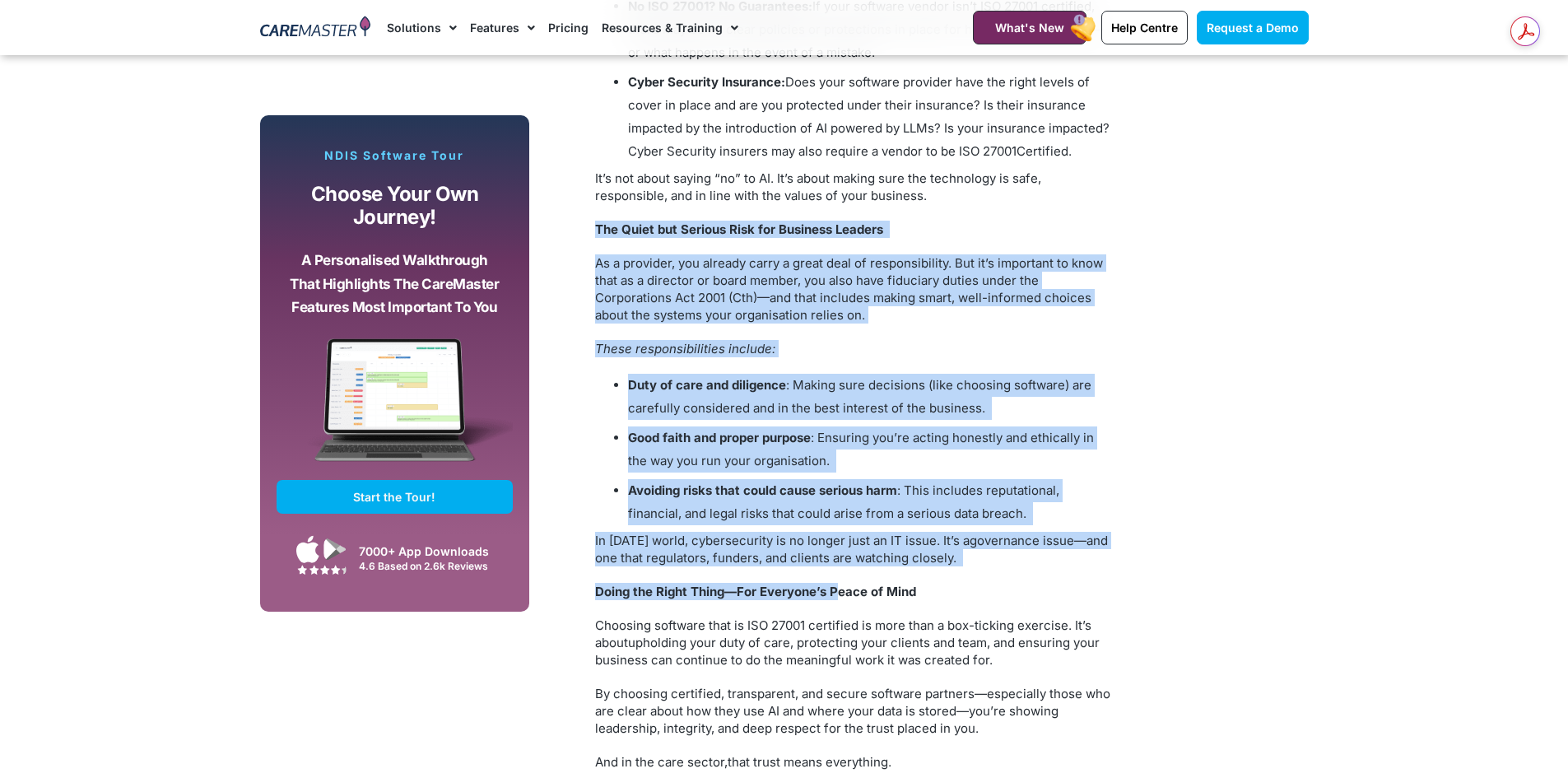
drag, startPoint x: 583, startPoint y: 195, endPoint x: 835, endPoint y: 567, distance: 449.3
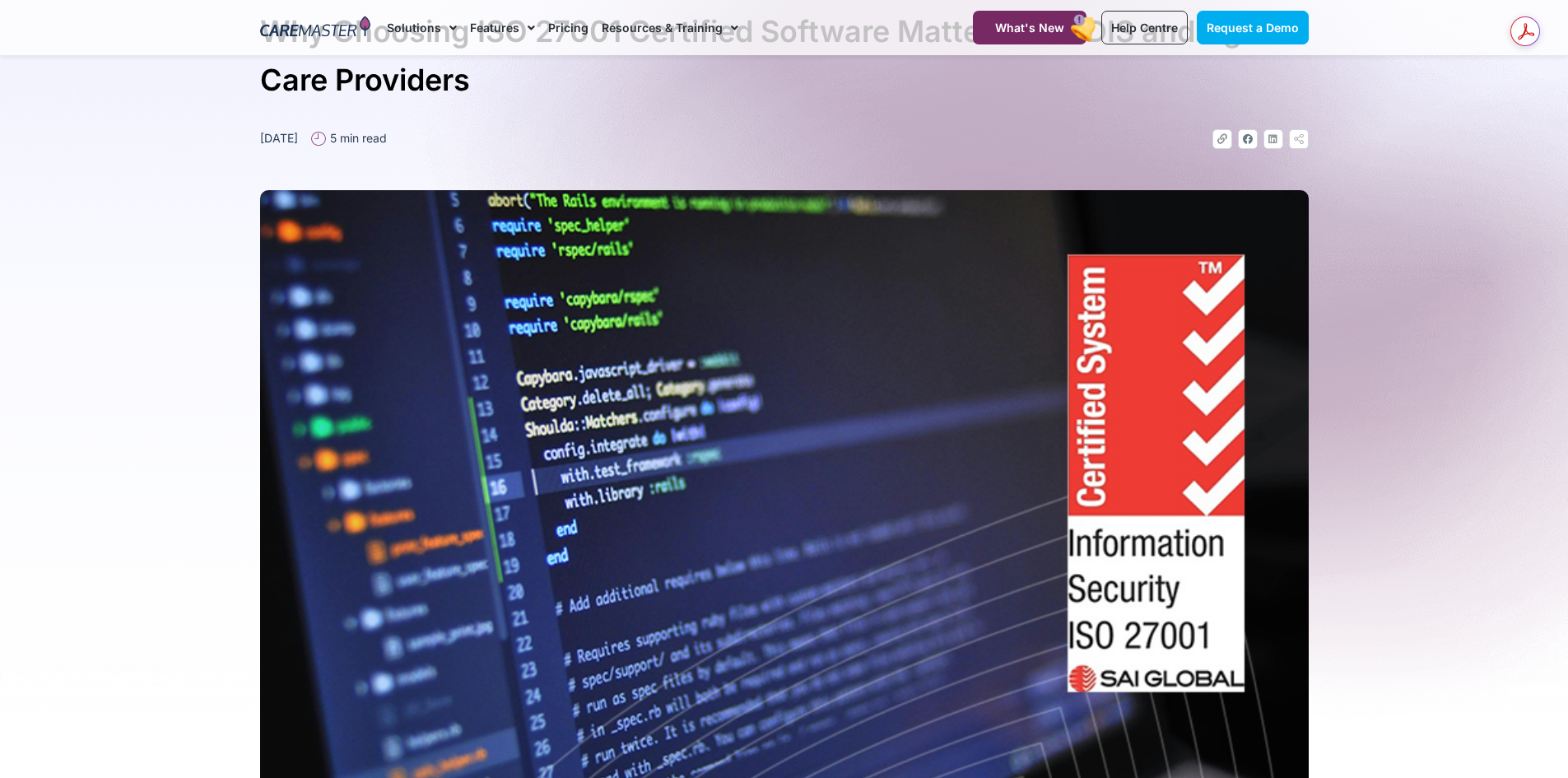
scroll to position [0, 0]
